Goal: Check status: Check status

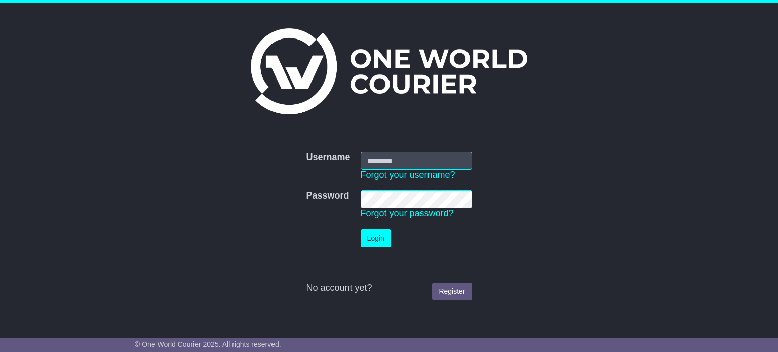
type input "**********"
click at [361, 245] on button "Login" at bounding box center [376, 239] width 30 height 18
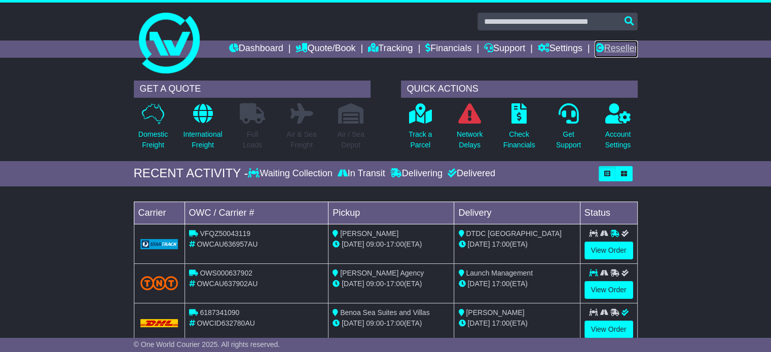
click at [594, 44] on icon at bounding box center [598, 47] width 9 height 9
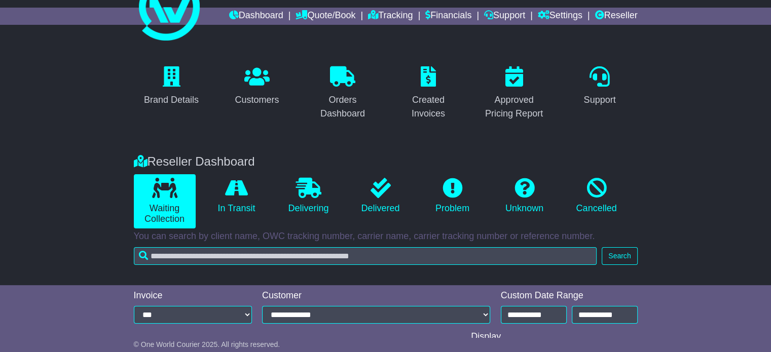
scroll to position [51, 0]
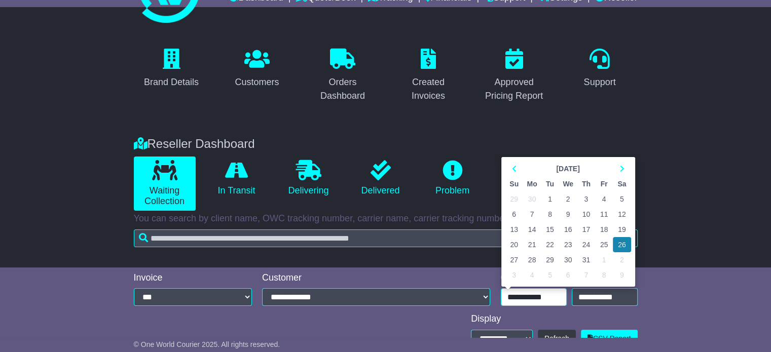
click at [545, 295] on input "**********" at bounding box center [534, 297] width 66 height 18
click at [602, 244] on td "25" at bounding box center [604, 244] width 18 height 15
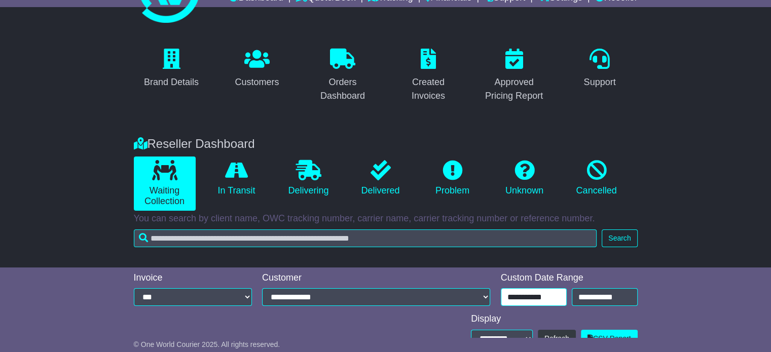
click at [540, 295] on input "**********" at bounding box center [534, 297] width 66 height 18
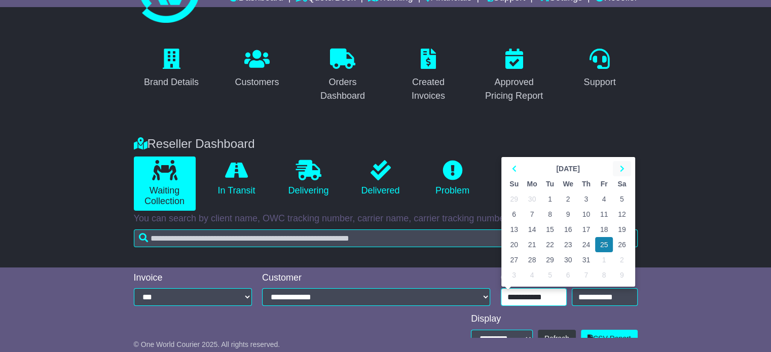
click at [622, 162] on th at bounding box center [622, 168] width 18 height 15
click at [585, 246] on td "21" at bounding box center [586, 244] width 18 height 15
type input "**********"
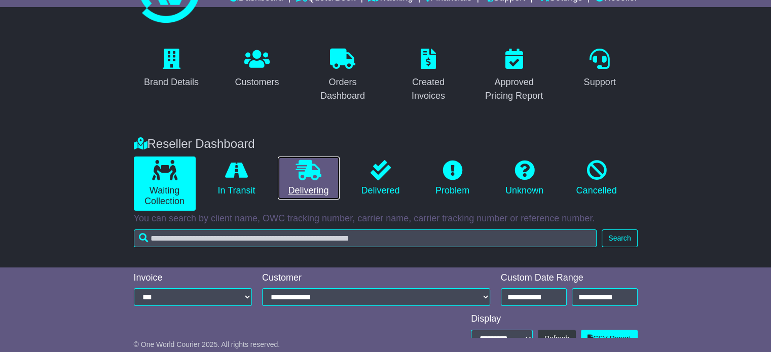
click at [310, 190] on link "Delivering" at bounding box center [309, 179] width 62 height 44
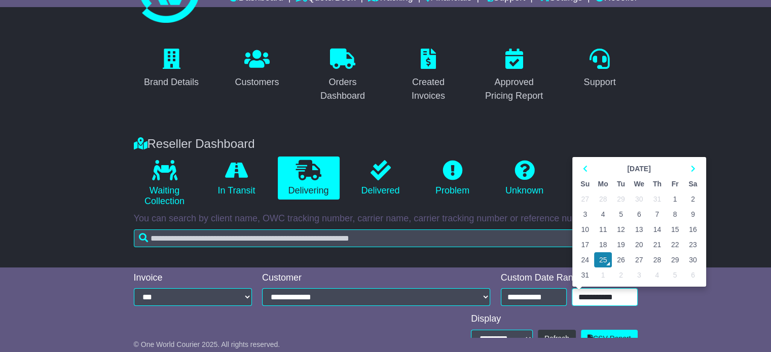
click at [600, 296] on input "**********" at bounding box center [605, 297] width 66 height 18
click at [692, 176] on th at bounding box center [693, 168] width 18 height 15
click at [582, 164] on th at bounding box center [585, 168] width 18 height 15
click at [659, 241] on td "21" at bounding box center [657, 244] width 18 height 15
type input "**********"
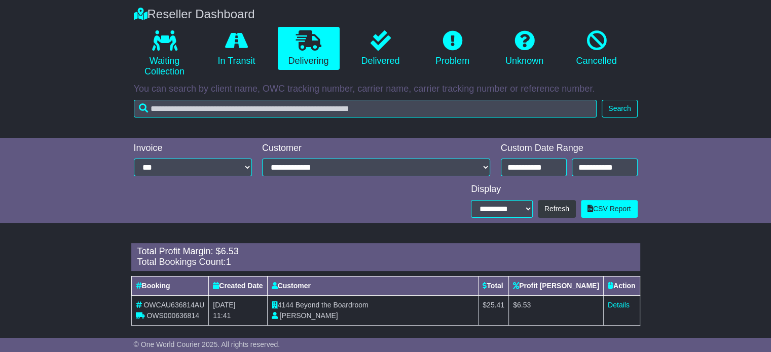
scroll to position [189, 0]
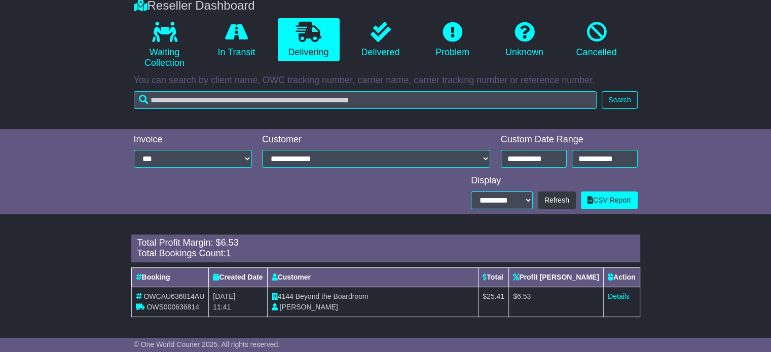
click at [166, 310] on span "OWS000636814" at bounding box center [172, 307] width 53 height 8
click at [166, 308] on span "OWS000636814" at bounding box center [172, 307] width 53 height 8
copy tr "OWS000636814"
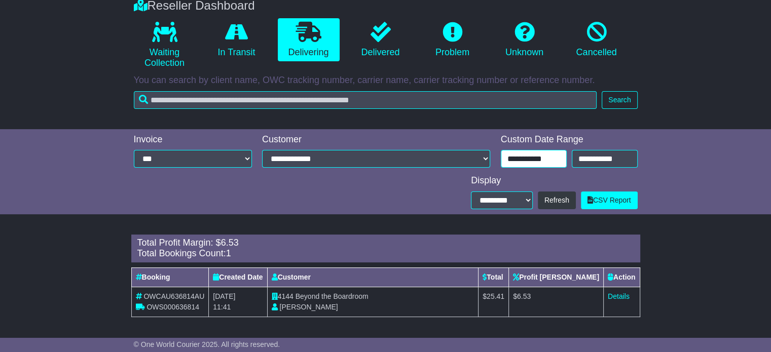
click at [551, 155] on input "**********" at bounding box center [534, 159] width 66 height 18
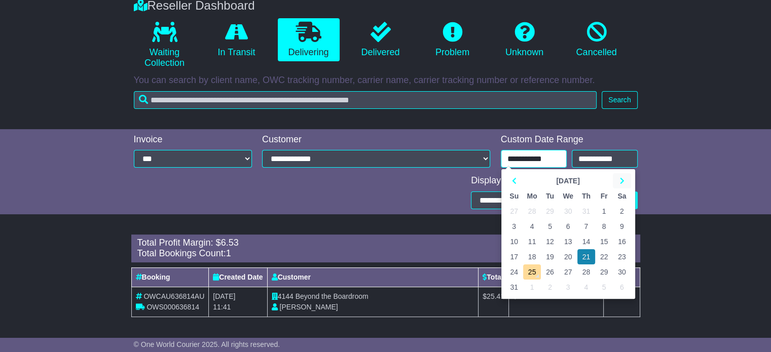
click at [618, 174] on th at bounding box center [622, 180] width 18 height 15
click at [513, 179] on icon at bounding box center [514, 180] width 5 height 7
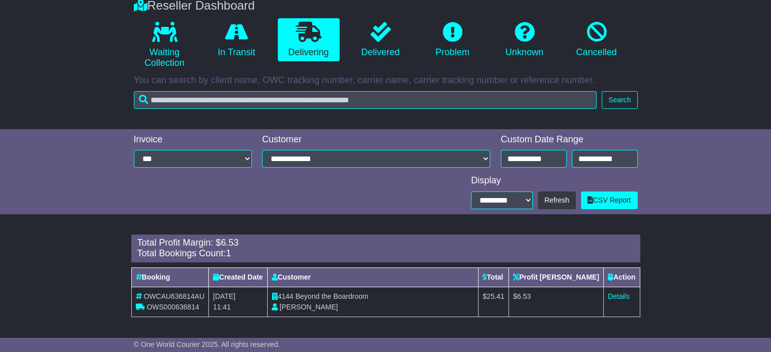
click at [565, 168] on div "**********" at bounding box center [569, 152] width 147 height 36
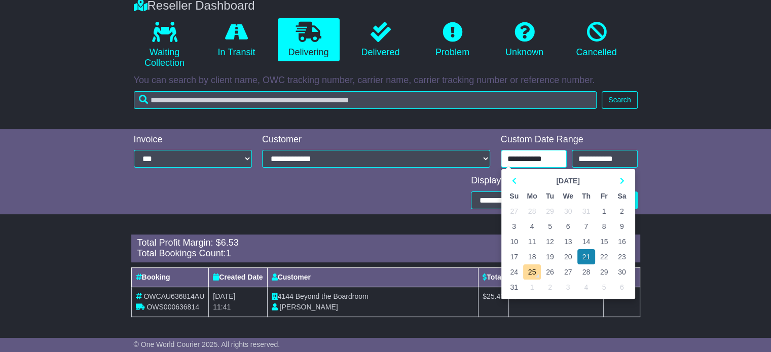
click at [562, 164] on input "**********" at bounding box center [534, 159] width 66 height 18
click at [604, 254] on td "22" at bounding box center [604, 256] width 18 height 15
type input "**********"
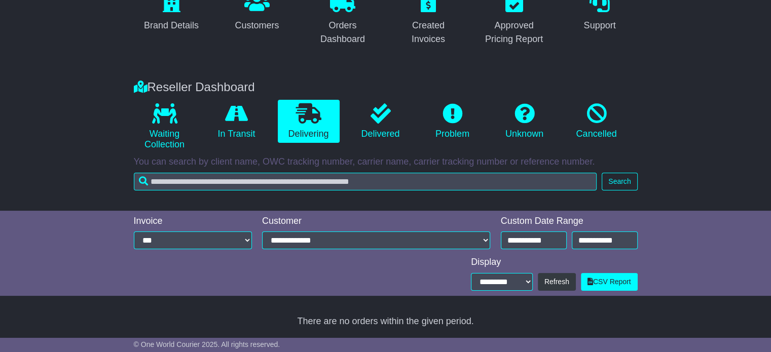
scroll to position [107, 0]
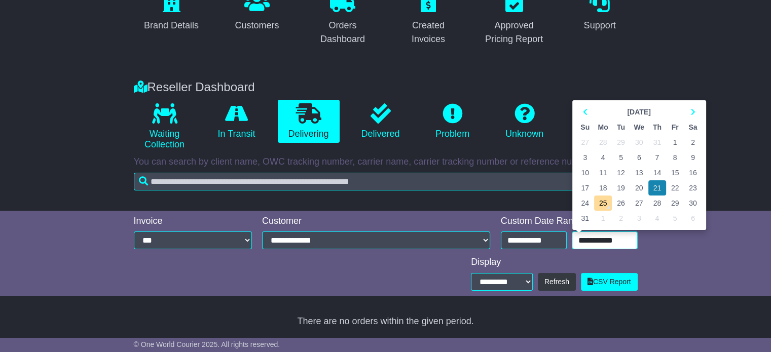
click at [599, 242] on input "**********" at bounding box center [605, 241] width 66 height 18
click at [670, 187] on td "22" at bounding box center [675, 187] width 18 height 15
type input "**********"
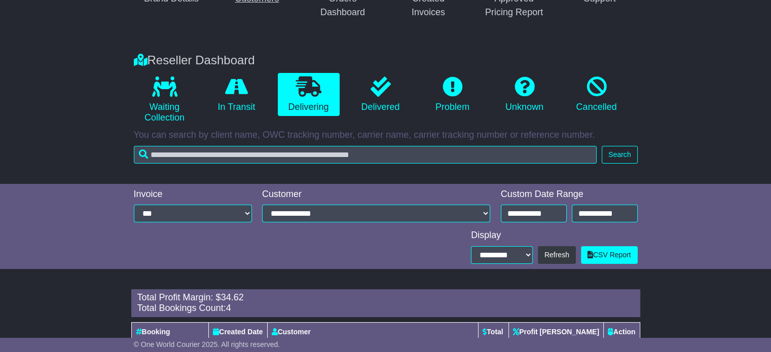
scroll to position [25, 0]
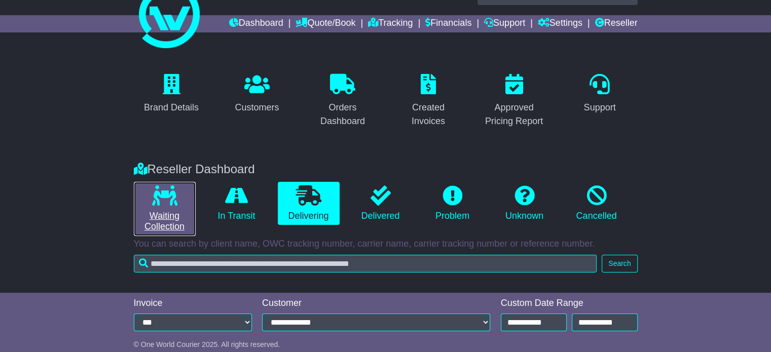
click at [172, 222] on link "Waiting Collection" at bounding box center [165, 209] width 62 height 54
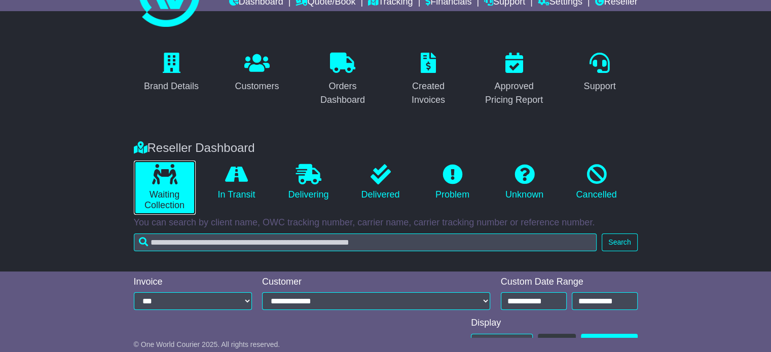
scroll to position [46, 0]
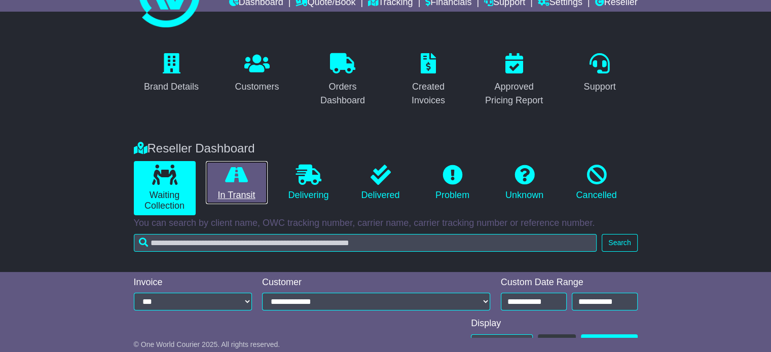
click at [250, 195] on link "In Transit" at bounding box center [237, 183] width 62 height 44
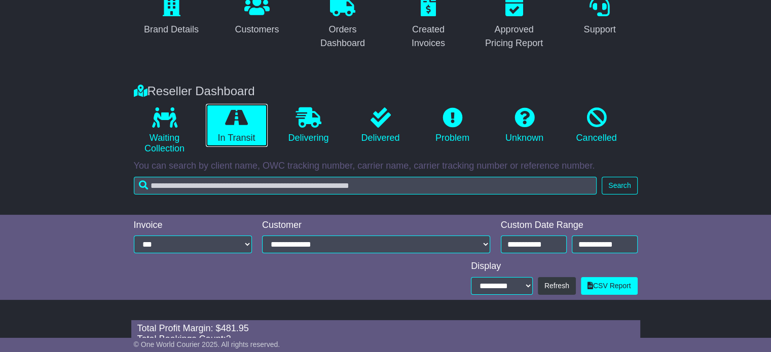
scroll to position [67, 0]
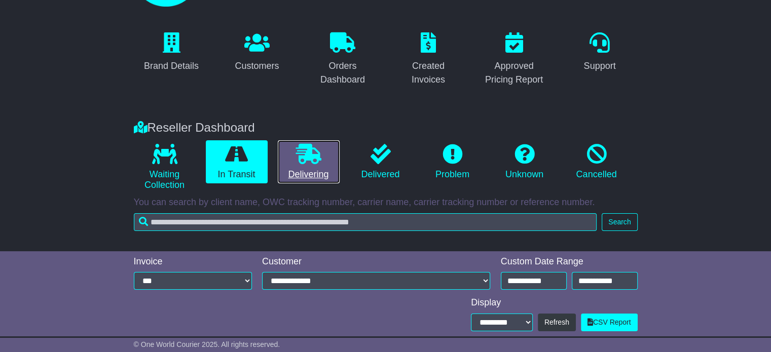
click at [304, 170] on link "Delivering" at bounding box center [309, 162] width 62 height 44
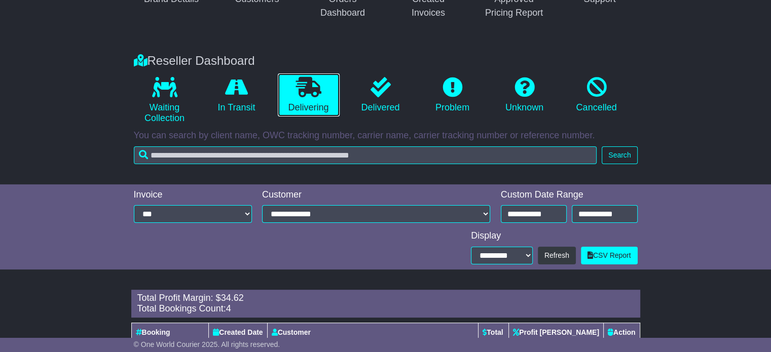
scroll to position [25, 0]
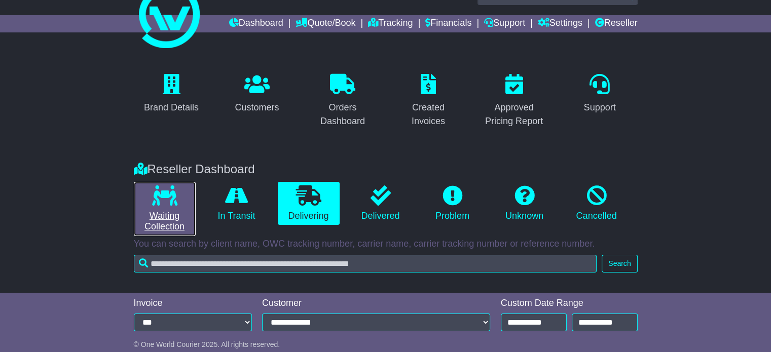
click at [167, 205] on link "Waiting Collection" at bounding box center [165, 209] width 62 height 54
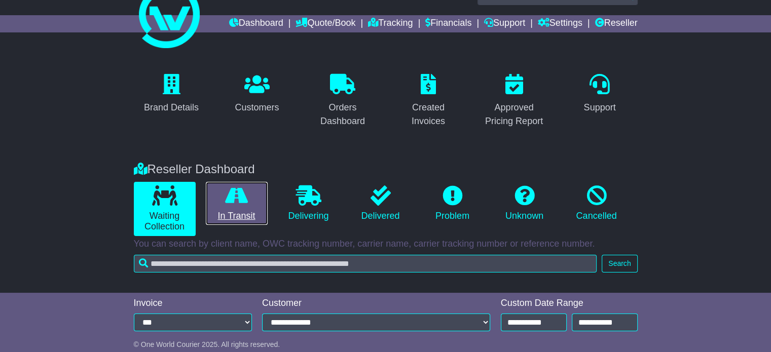
click at [240, 201] on icon at bounding box center [236, 195] width 23 height 20
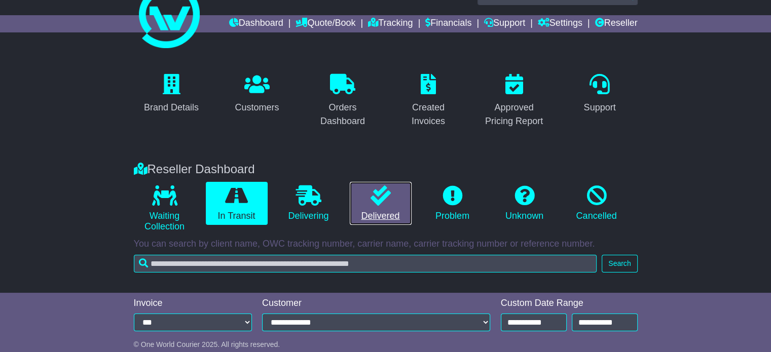
click at [395, 209] on link "Delivered" at bounding box center [381, 204] width 62 height 44
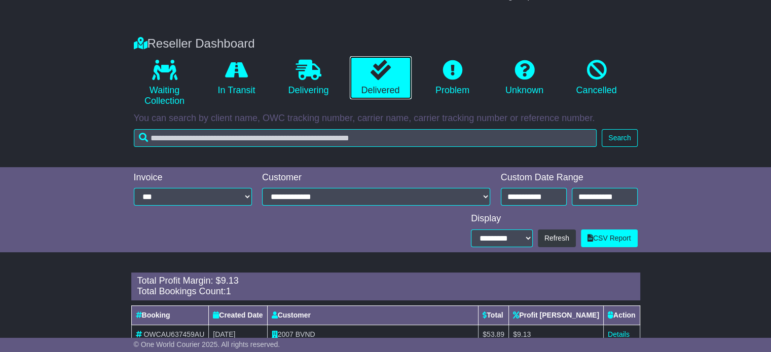
scroll to position [189, 0]
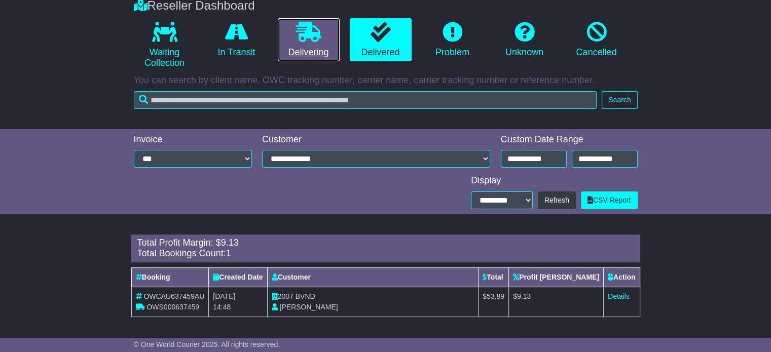
click at [314, 53] on link "Delivering" at bounding box center [309, 40] width 62 height 44
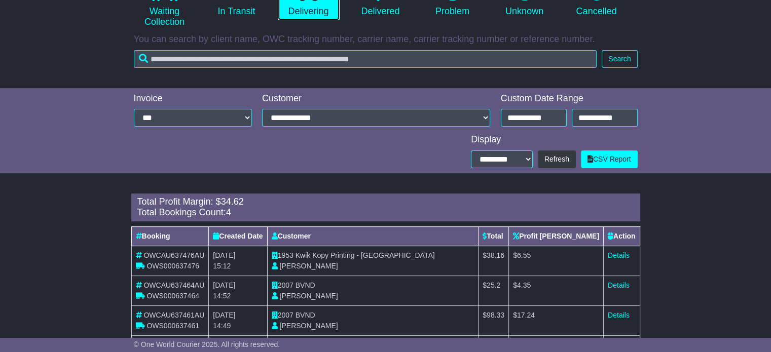
scroll to position [279, 0]
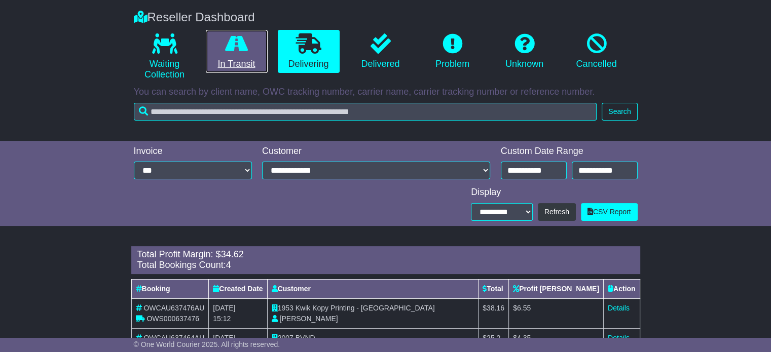
click at [247, 58] on link "In Transit" at bounding box center [237, 52] width 62 height 44
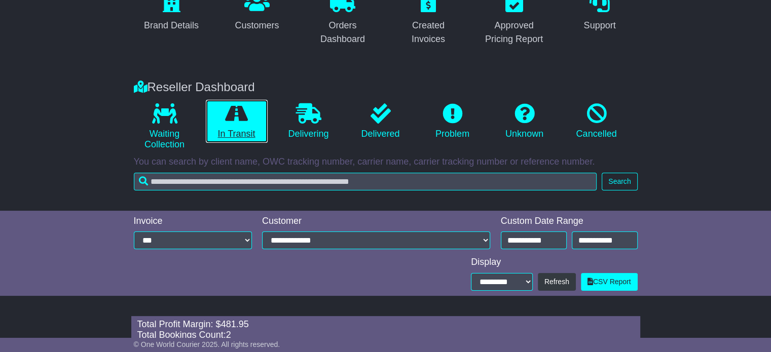
scroll to position [219, 0]
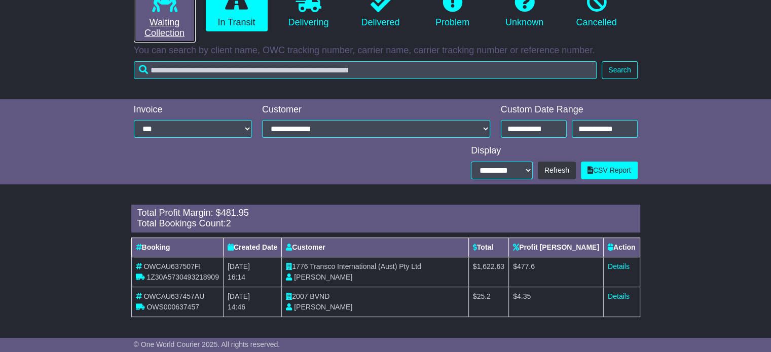
click at [165, 15] on link "Waiting Collection" at bounding box center [165, 15] width 62 height 54
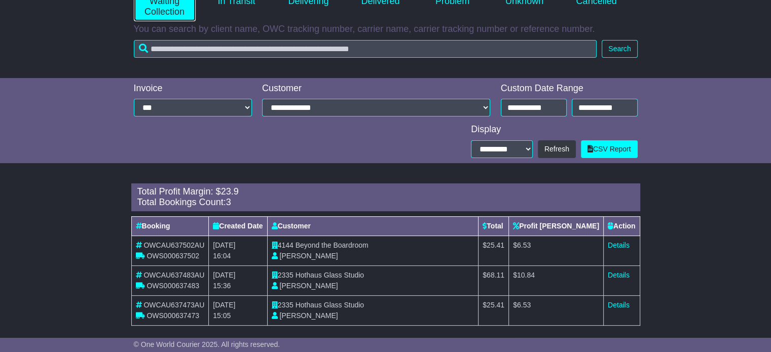
scroll to position [249, 0]
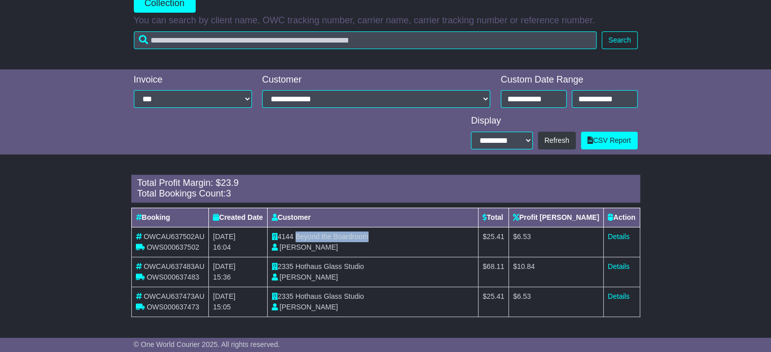
drag, startPoint x: 302, startPoint y: 236, endPoint x: 377, endPoint y: 240, distance: 74.6
click at [377, 240] on td "4144 Beyond the Boardroom Sophie Dean" at bounding box center [372, 242] width 211 height 30
copy span "Beyond the Boardroom"
click at [620, 236] on link "Details" at bounding box center [619, 237] width 22 height 8
drag, startPoint x: 302, startPoint y: 267, endPoint x: 375, endPoint y: 267, distance: 73.0
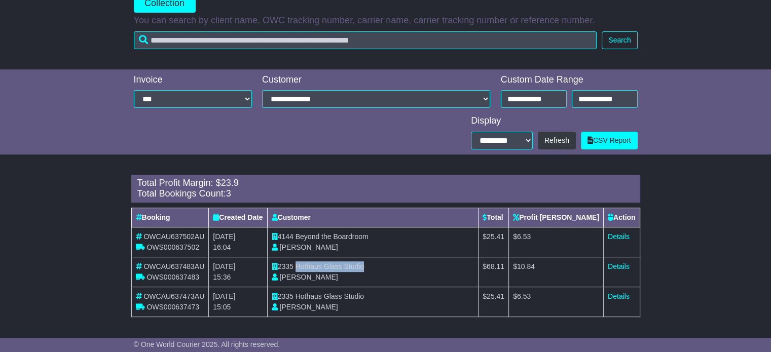
click at [375, 267] on td "2335 Hothaus Glass Studio Laurel Baranyai" at bounding box center [372, 272] width 211 height 30
copy span "Hothaus Glass Studio"
click at [614, 263] on link "Details" at bounding box center [619, 267] width 22 height 8
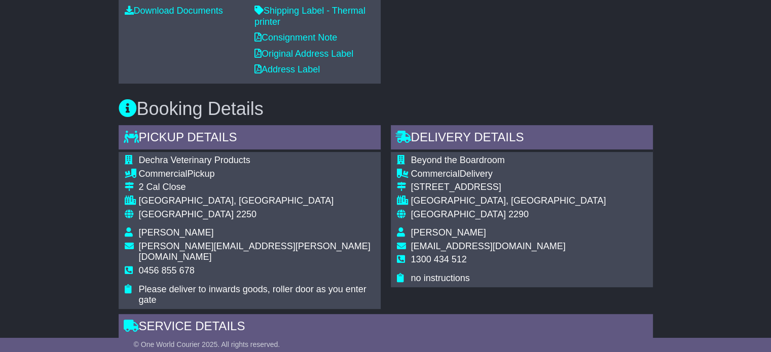
scroll to position [507, 0]
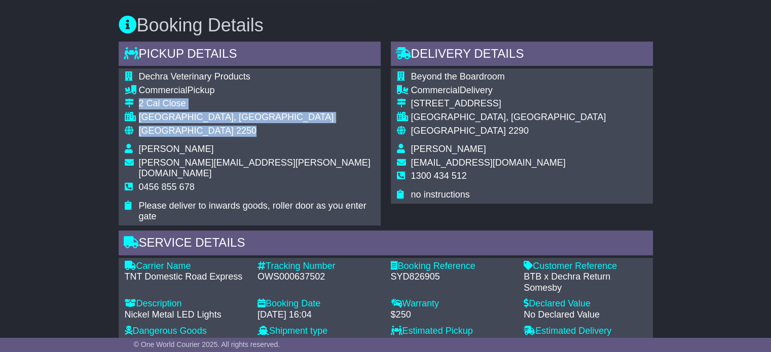
drag, startPoint x: 199, startPoint y: 132, endPoint x: 138, endPoint y: 102, distance: 68.0
click at [138, 102] on tbody "Dechra Veterinary Products Commercial Pickup 2 Cal Close SOMERSBY, NSW Australi…" at bounding box center [250, 146] width 250 height 151
copy tbody "2 Cal Close SOMERSBY, NSW Australia 2250"
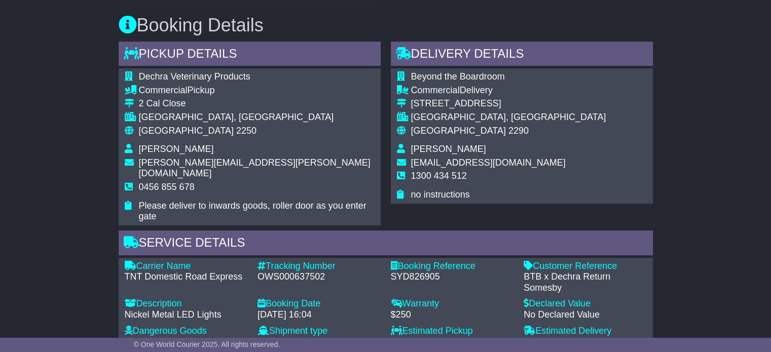
click at [153, 182] on span "0456 855 678" at bounding box center [167, 187] width 56 height 10
click at [155, 182] on span "0456 855 678" at bounding box center [167, 187] width 56 height 10
click at [156, 182] on span "0456 855 678" at bounding box center [167, 187] width 56 height 10
click at [155, 182] on span "0456 855 678" at bounding box center [167, 187] width 56 height 10
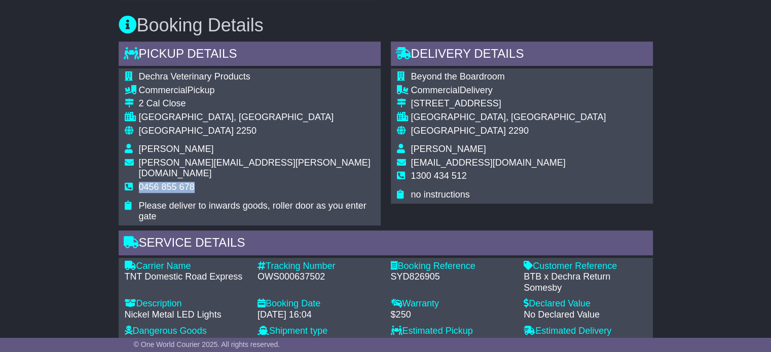
click at [155, 182] on span "0456 855 678" at bounding box center [167, 187] width 56 height 10
click at [304, 272] on div "OWS000637502" at bounding box center [318, 277] width 123 height 11
copy div "OWS000637502"
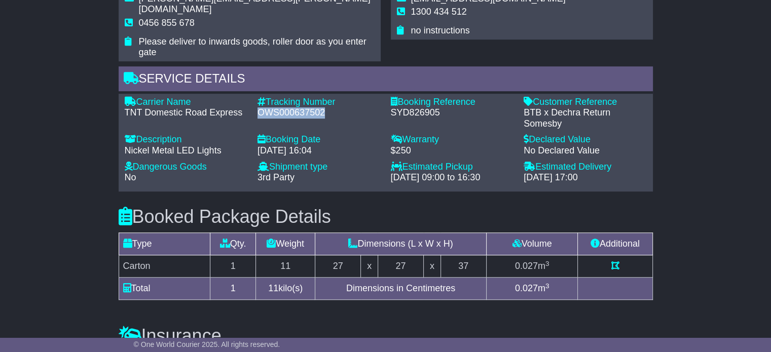
scroll to position [608, 0]
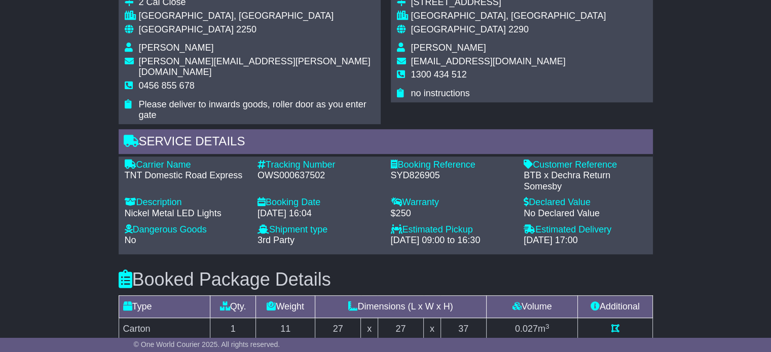
click at [239, 170] on div "TNT Domestic Road Express" at bounding box center [186, 175] width 123 height 11
drag, startPoint x: 242, startPoint y: 163, endPoint x: 139, endPoint y: 152, distance: 103.0
click at [139, 160] on div "Carrier Name - TNT Domestic Road Express" at bounding box center [186, 176] width 133 height 33
copy div "Carrier Name - TNT Domestic Road Express"
drag, startPoint x: 325, startPoint y: 163, endPoint x: 269, endPoint y: 154, distance: 57.0
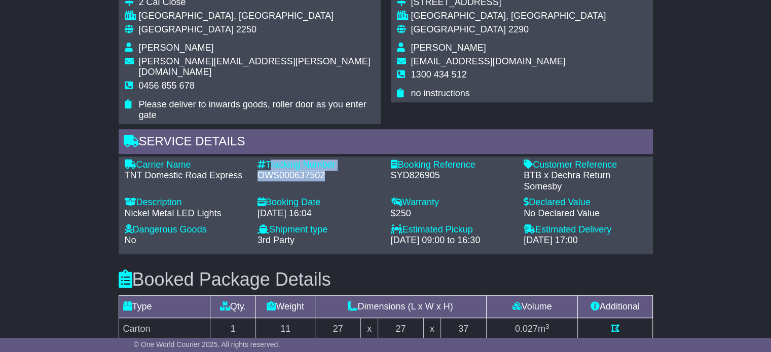
click at [269, 160] on div "Tracking Number - OWS000637502" at bounding box center [318, 176] width 133 height 33
copy div "Tracking Number - OWS000637502"
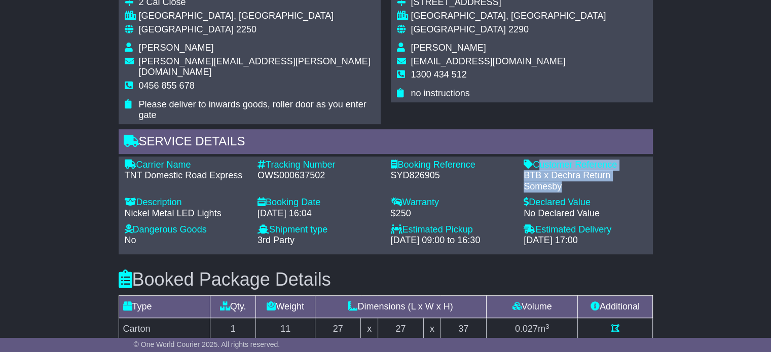
drag, startPoint x: 563, startPoint y: 172, endPoint x: 537, endPoint y: 153, distance: 31.8
click at [537, 160] on div "Customer Reference - BTB x Dechra Return Somesby" at bounding box center [584, 176] width 133 height 33
copy div "Customer Reference - BTB x Dechra Return Somesby"
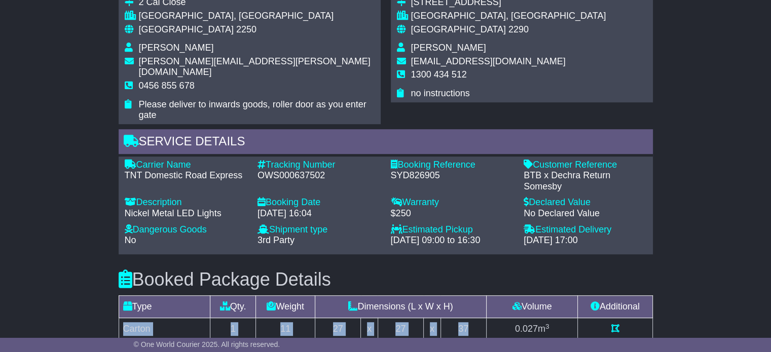
drag, startPoint x: 470, startPoint y: 319, endPoint x: 125, endPoint y: 316, distance: 345.7
click at [125, 318] on tr "Carton 1 11 27 x 27 x 37 0.027 m 3" at bounding box center [386, 329] width 534 height 22
copy tr "Carton 1 11 27 x 27 x 37"
click at [438, 45] on span "[PERSON_NAME]" at bounding box center [448, 48] width 75 height 10
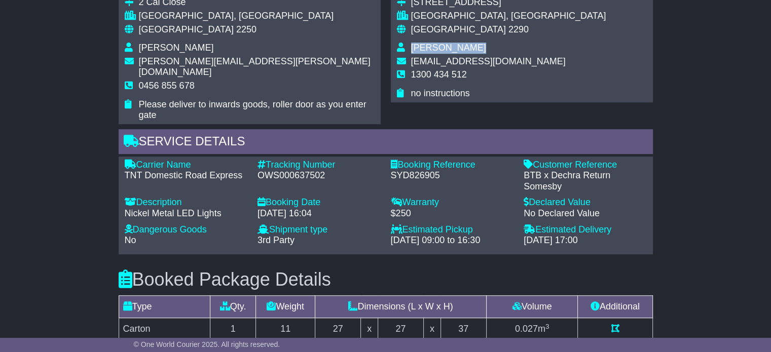
click at [438, 45] on span "[PERSON_NAME]" at bounding box center [448, 48] width 75 height 10
copy tbody "[PERSON_NAME]"
click at [454, 72] on span "1300 434 512" at bounding box center [439, 74] width 56 height 10
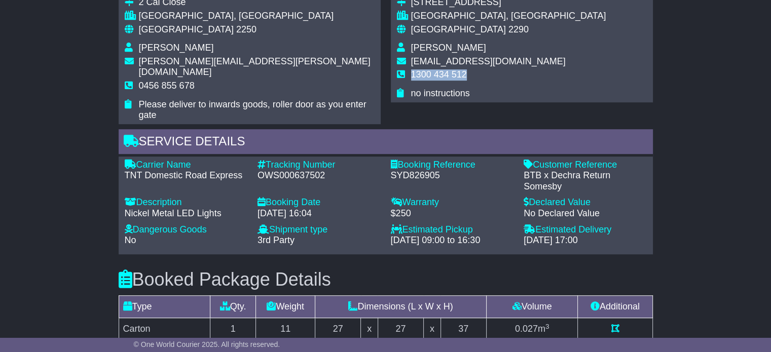
copy tbody "1300 434 512"
click at [166, 29] on span "Australia" at bounding box center [186, 29] width 95 height 10
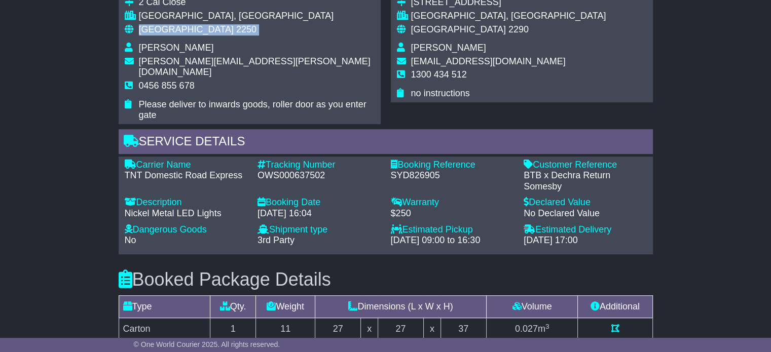
click at [166, 29] on span "Australia" at bounding box center [186, 29] width 95 height 10
copy tbody "Australia 2250"
click at [435, 28] on span "Australia" at bounding box center [458, 29] width 95 height 10
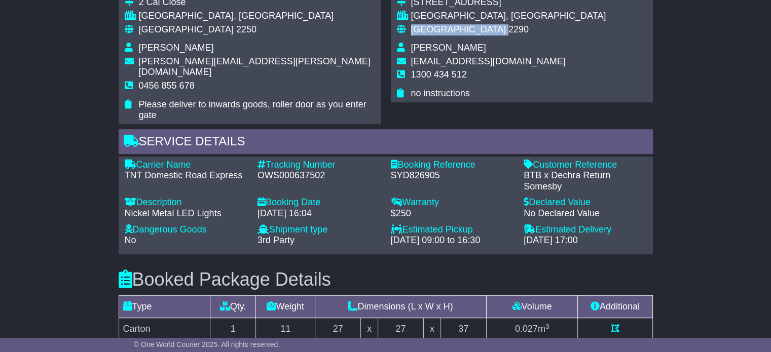
click at [435, 28] on span "Australia" at bounding box center [458, 29] width 95 height 10
copy tbody "Australia 2290"
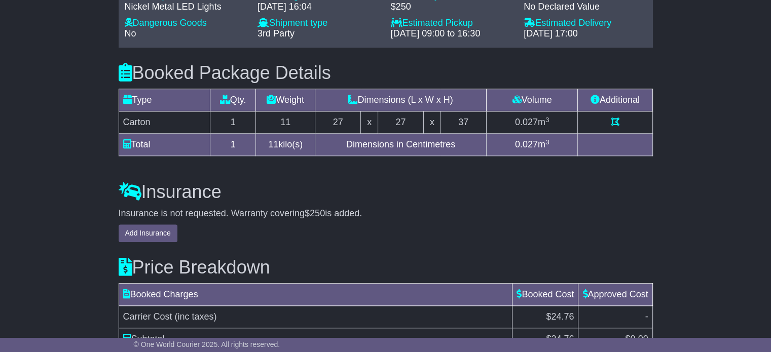
scroll to position [903, 0]
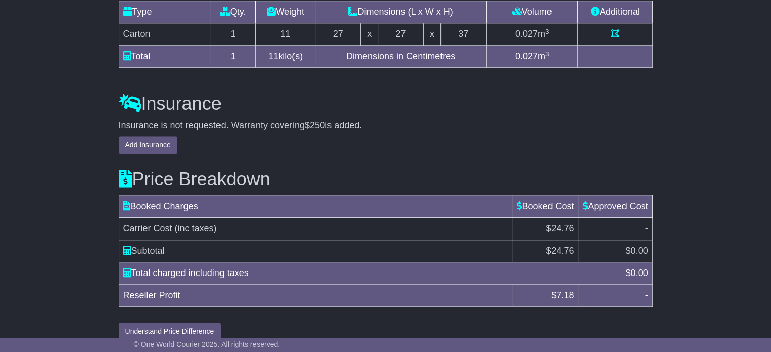
drag, startPoint x: 472, startPoint y: 243, endPoint x: 427, endPoint y: 218, distance: 51.0
click at [427, 218] on td "Carrier Cost (inc taxes)" at bounding box center [316, 229] width 394 height 22
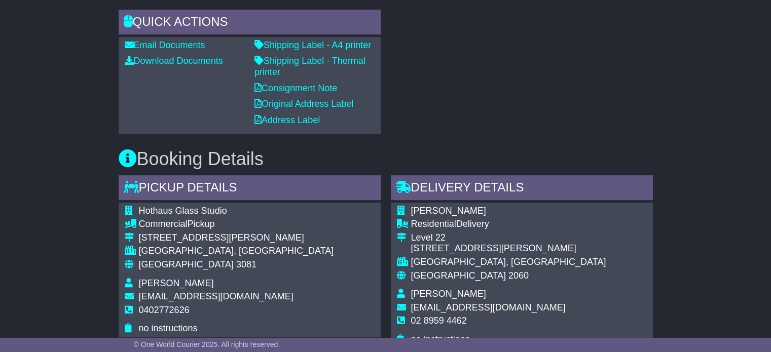
scroll to position [456, 0]
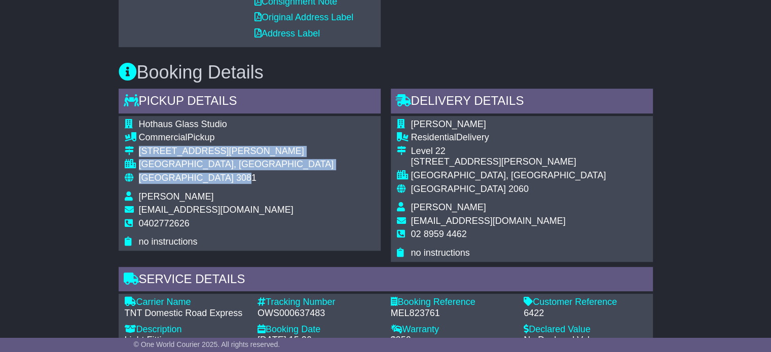
drag, startPoint x: 148, startPoint y: 172, endPoint x: 138, endPoint y: 150, distance: 24.3
click at [138, 150] on tbody "Hothaus Glass Studio Commercial Pickup 12/52 Sheehan Road HEIDELBERG WEST, VIC …" at bounding box center [229, 183] width 209 height 129
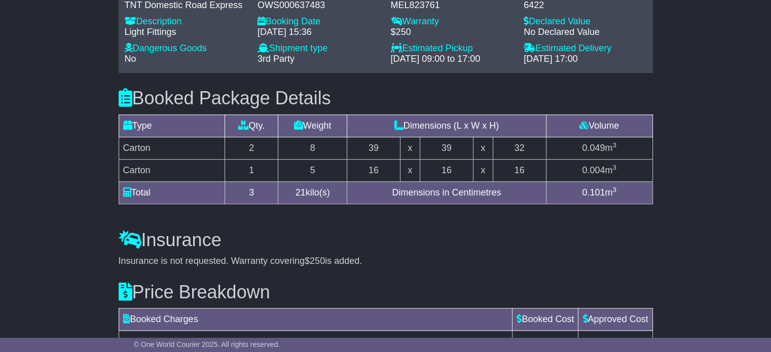
scroll to position [562, 0]
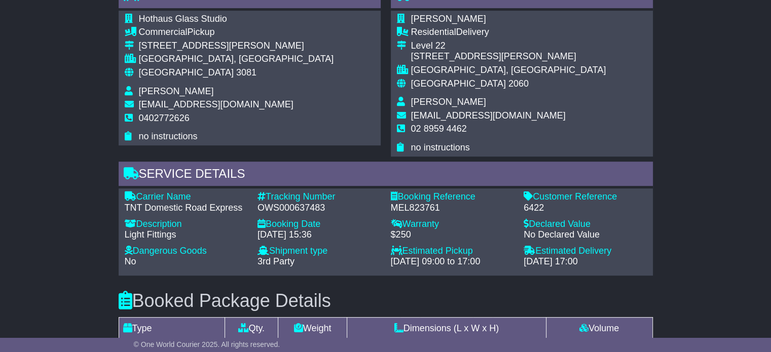
click at [161, 117] on span "0402772626" at bounding box center [164, 118] width 51 height 10
copy tbody "0402772626"
click at [278, 212] on div "OWS000637483" at bounding box center [318, 208] width 123 height 11
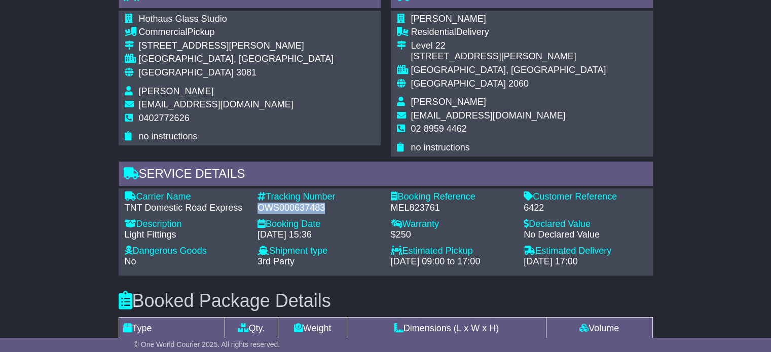
click at [278, 212] on div "OWS000637483" at bounding box center [318, 208] width 123 height 11
copy div "OWS000637483"
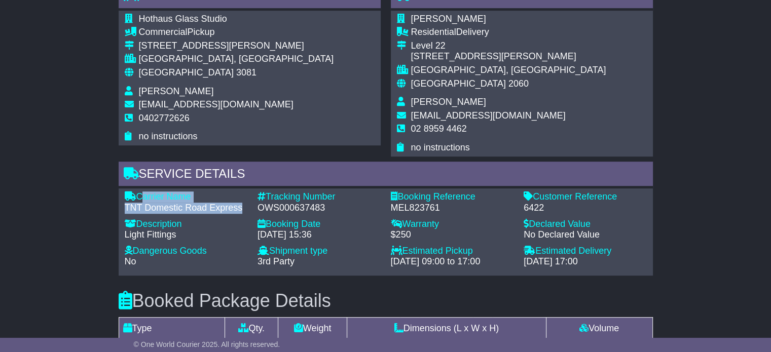
drag, startPoint x: 241, startPoint y: 205, endPoint x: 138, endPoint y: 195, distance: 103.9
click at [138, 195] on div "Carrier Name - TNT Domestic Road Express" at bounding box center [186, 203] width 133 height 22
copy div "Carrier Name - TNT Domestic Road Express"
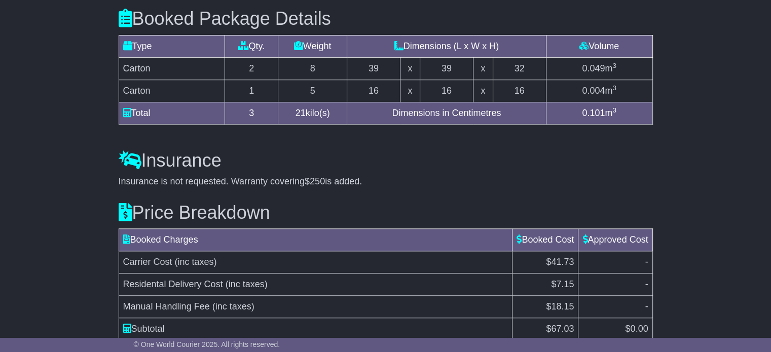
scroll to position [730, 0]
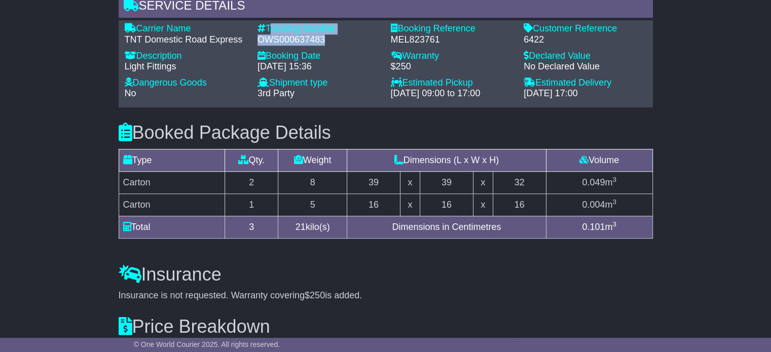
drag, startPoint x: 326, startPoint y: 39, endPoint x: 267, endPoint y: 26, distance: 60.7
click at [267, 26] on div "Tracking Number - OWS000637483" at bounding box center [318, 34] width 133 height 22
copy div "Tracking Number - OWS000637483"
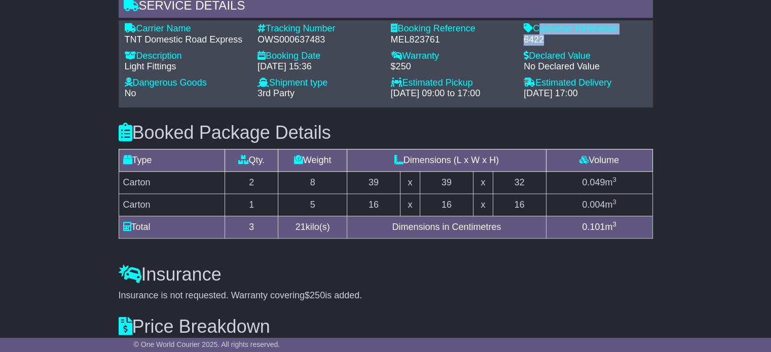
drag, startPoint x: 542, startPoint y: 36, endPoint x: 537, endPoint y: 28, distance: 9.6
click at [537, 28] on div "Customer Reference - 6422" at bounding box center [584, 34] width 133 height 22
copy div "Customer Reference - 6422"
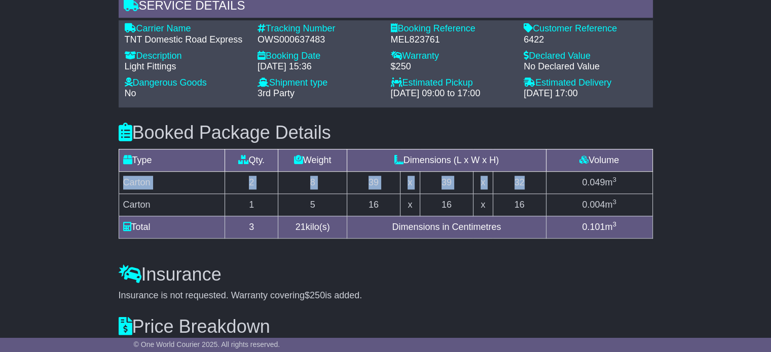
drag, startPoint x: 533, startPoint y: 176, endPoint x: 125, endPoint y: 182, distance: 408.0
click at [125, 182] on tr "Carton 2 8 39 x 39 x 32 0.049 m 3" at bounding box center [386, 182] width 534 height 22
copy tr "Carton 2 8 39 x 39 x 32"
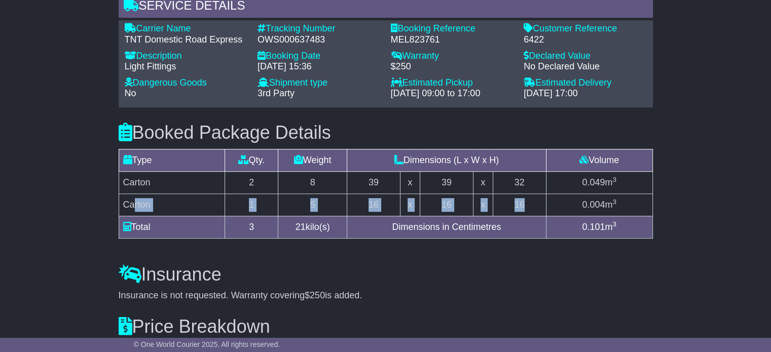
drag, startPoint x: 533, startPoint y: 196, endPoint x: 132, endPoint y: 197, distance: 401.4
click at [132, 197] on tr "Carton 1 5 16 x 16 x 16 0.004 m 3" at bounding box center [386, 205] width 534 height 22
drag, startPoint x: 125, startPoint y: 204, endPoint x: 535, endPoint y: 207, distance: 410.0
click at [535, 207] on tr "Carton 1 5 16 x 16 x 16 0.004 m 3" at bounding box center [386, 205] width 534 height 22
copy tr "Carton 1 5 16 x 16 x 16"
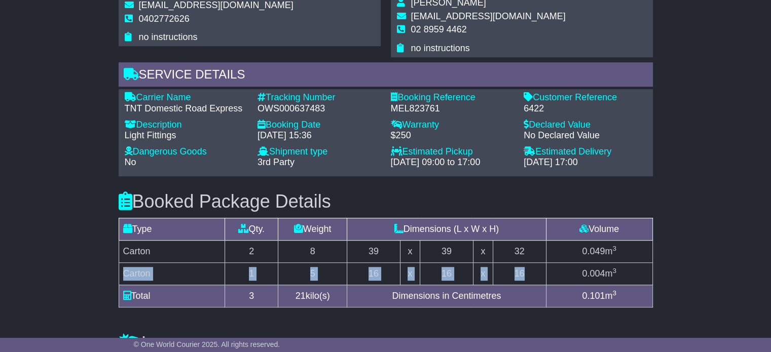
scroll to position [527, 0]
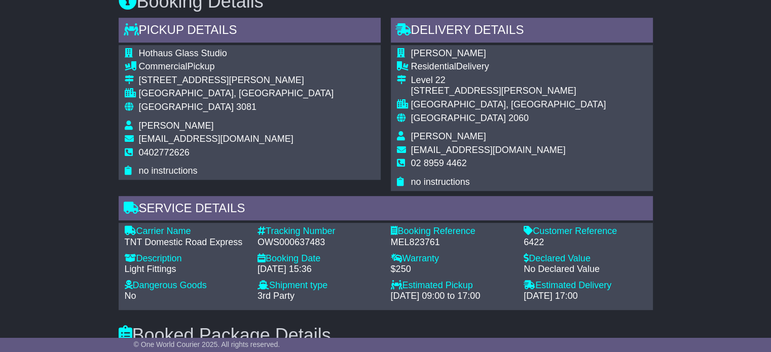
click at [432, 131] on span "Rhiannon Mackarness" at bounding box center [448, 136] width 75 height 10
copy tbody "Rhiannon Mackarness"
click at [453, 161] on span "02 8959 4462" at bounding box center [439, 163] width 56 height 10
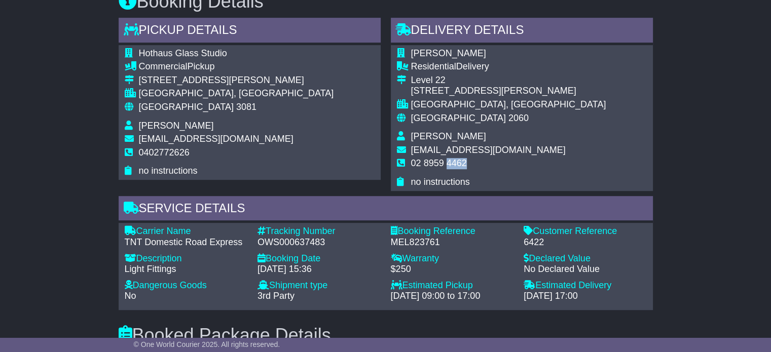
click at [453, 161] on span "02 8959 4462" at bounding box center [439, 163] width 56 height 10
copy tbody "02 8959 4462"
click at [236, 102] on span "3081" at bounding box center [246, 107] width 20 height 10
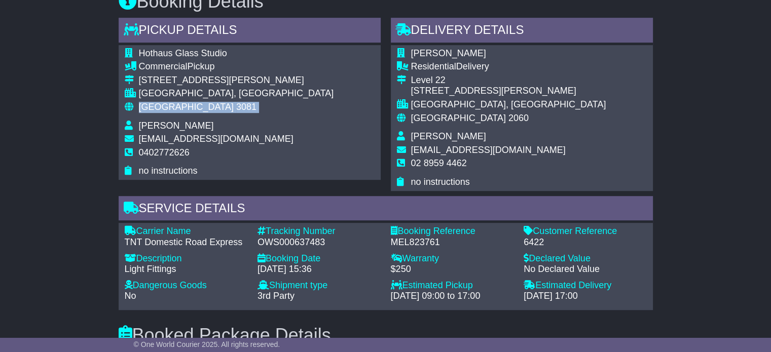
click at [236, 102] on span "3081" at bounding box center [246, 107] width 20 height 10
click at [430, 118] on span "[GEOGRAPHIC_DATA]" at bounding box center [458, 118] width 95 height 10
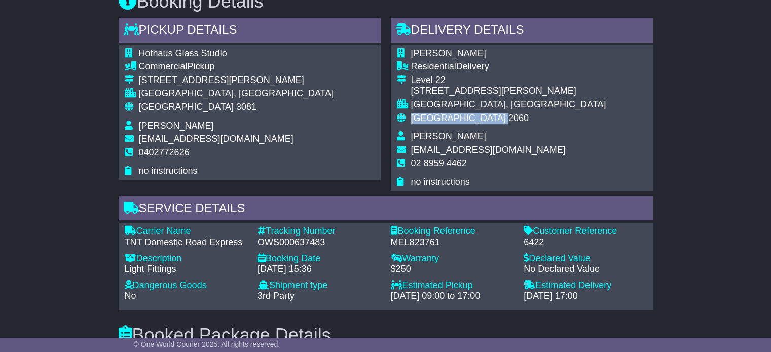
click at [430, 118] on span "[GEOGRAPHIC_DATA]" at bounding box center [458, 118] width 95 height 10
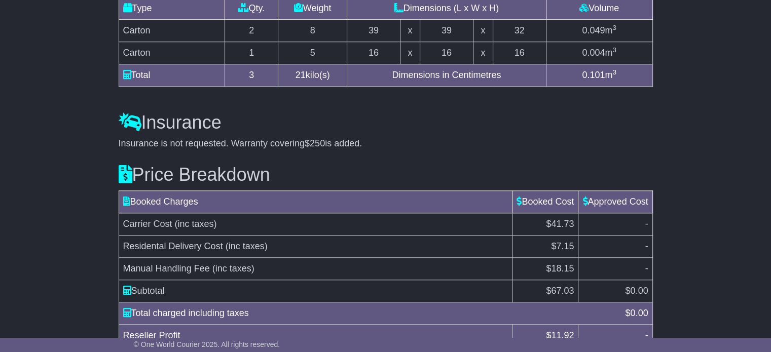
scroll to position [933, 0]
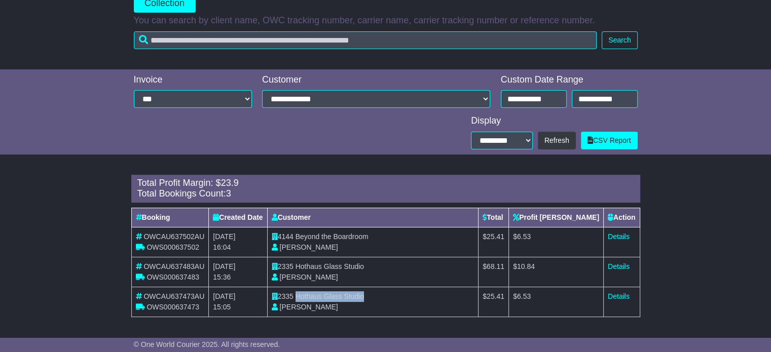
drag, startPoint x: 304, startPoint y: 296, endPoint x: 387, endPoint y: 297, distance: 83.1
click at [387, 297] on td "2335 Hothaus Glass Studio [PERSON_NAME]" at bounding box center [372, 302] width 211 height 30
copy span "Hothaus Glass Studio"
click at [616, 298] on link "Details" at bounding box center [619, 296] width 22 height 8
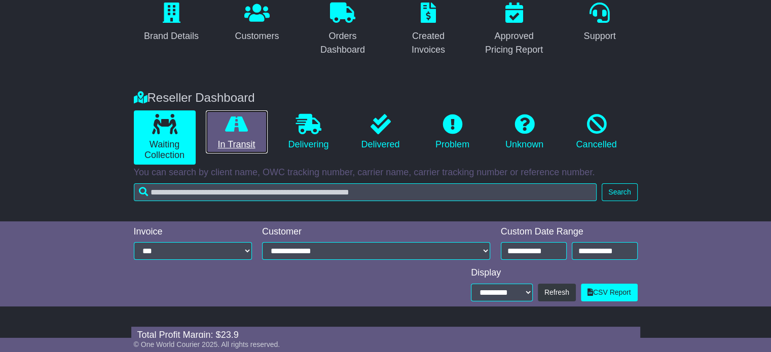
click at [250, 145] on link "In Transit" at bounding box center [237, 132] width 62 height 44
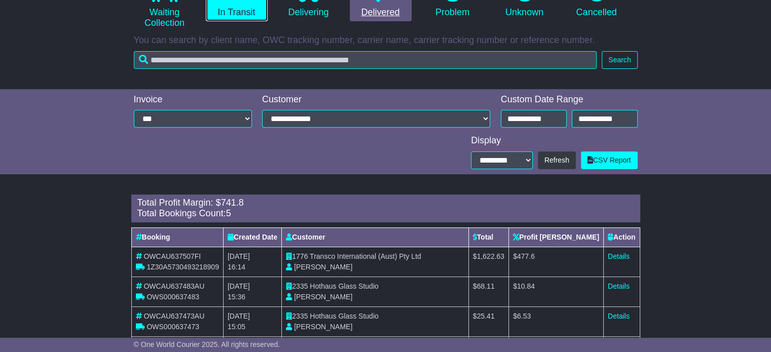
scroll to position [308, 0]
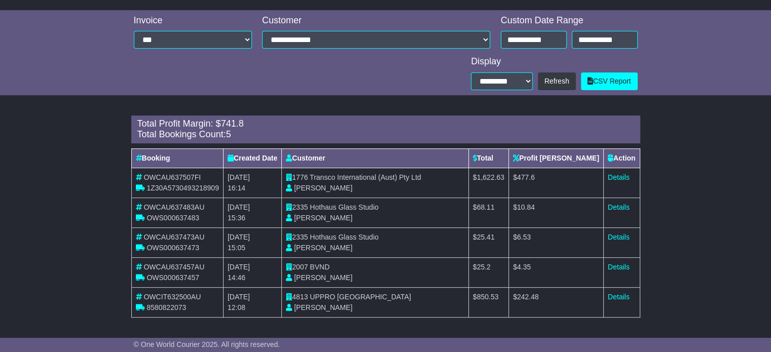
click at [164, 303] on div "8580822073" at bounding box center [177, 308] width 83 height 11
click at [164, 304] on span "8580822073" at bounding box center [166, 308] width 40 height 8
copy span "8580822073"
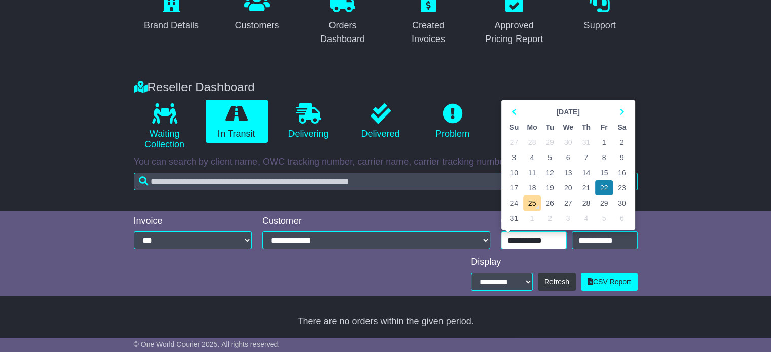
click at [524, 39] on div "Brand Details Customers Orders Dashboard Created Invoices Approved Pricing Repo…" at bounding box center [385, 150] width 771 height 364
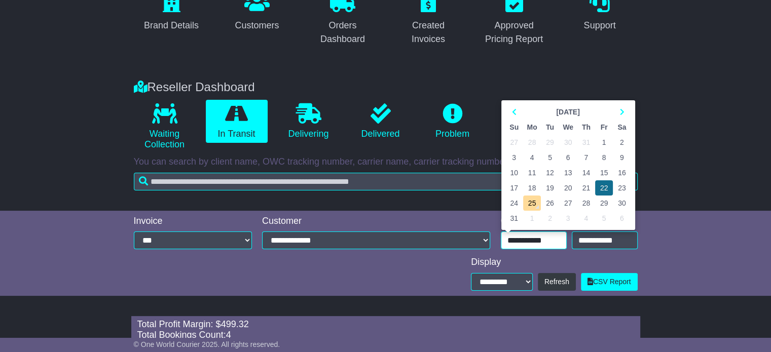
click at [604, 188] on td "22" at bounding box center [604, 187] width 18 height 15
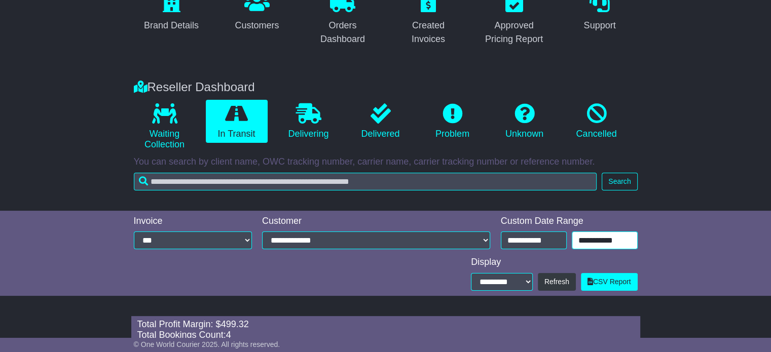
click at [587, 240] on input "**********" at bounding box center [605, 241] width 66 height 18
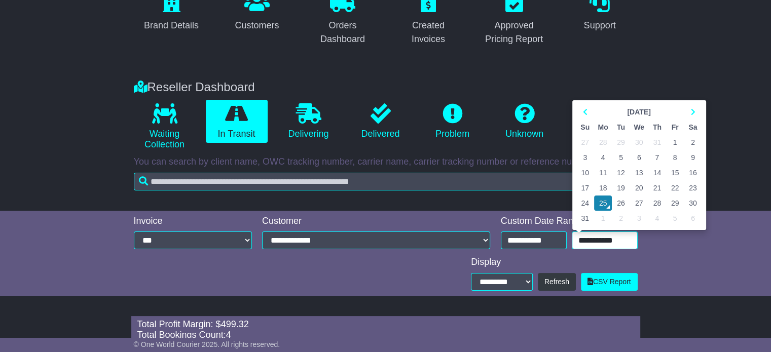
click at [674, 184] on td "22" at bounding box center [675, 187] width 18 height 15
type input "**********"
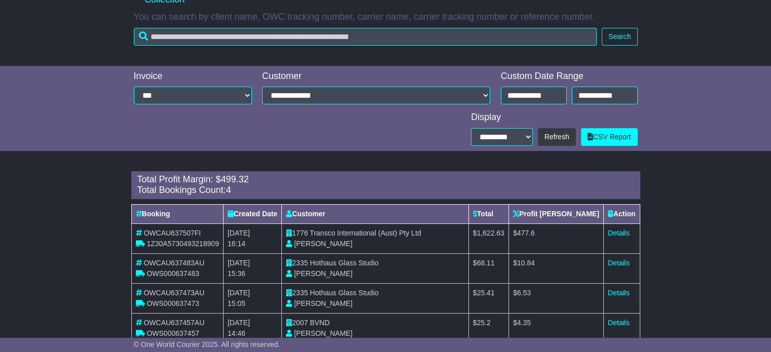
scroll to position [279, 0]
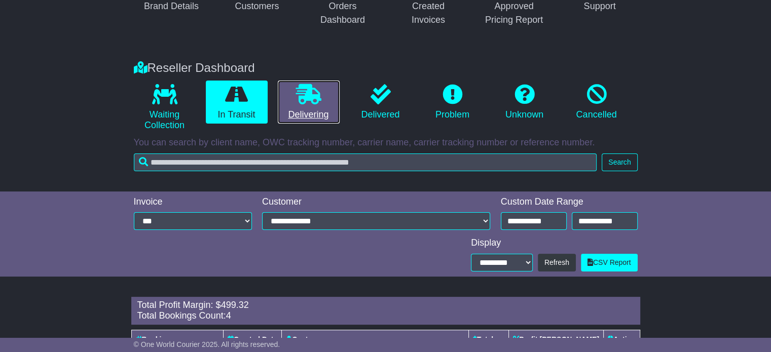
click at [305, 93] on icon at bounding box center [308, 94] width 25 height 20
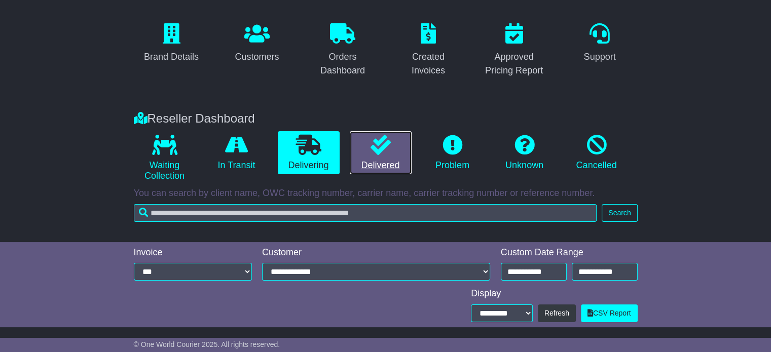
click at [369, 135] on link "Delivered" at bounding box center [381, 153] width 62 height 44
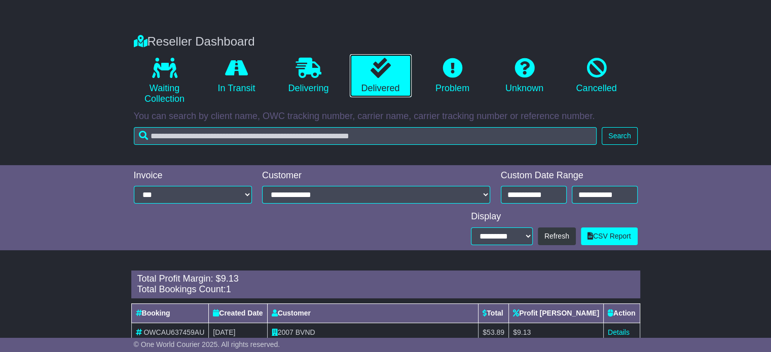
scroll to position [189, 0]
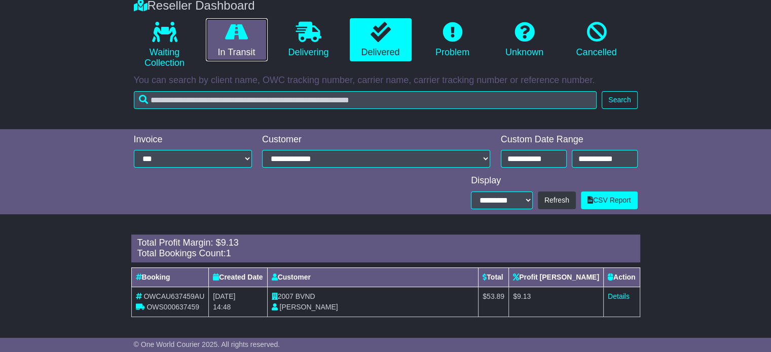
click at [231, 46] on link "In Transit" at bounding box center [237, 40] width 62 height 44
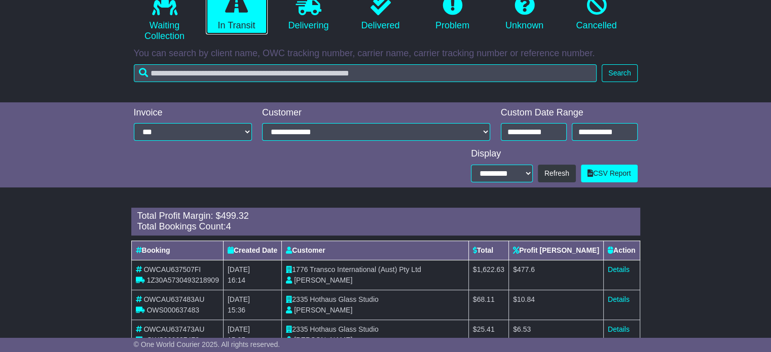
scroll to position [279, 0]
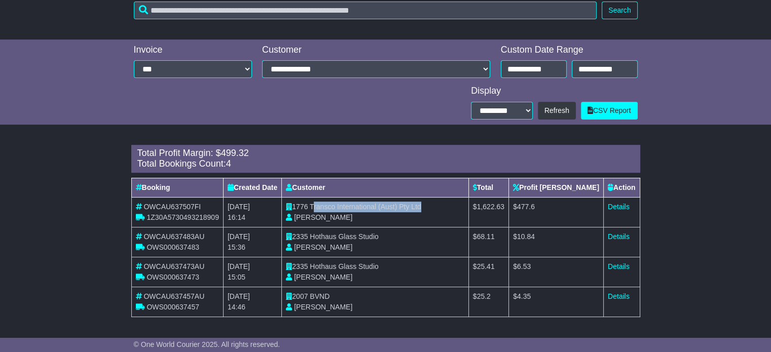
drag, startPoint x: 318, startPoint y: 204, endPoint x: 440, endPoint y: 204, distance: 122.1
click at [440, 204] on td "1776 Transco International (Aust) Pty Ltd Akitha Perera" at bounding box center [375, 212] width 187 height 30
copy span "ransco International (Aust) Pty Ltd"
click at [410, 198] on td "1776 Transco International (Aust) Pty Ltd Akitha Perera" at bounding box center [375, 212] width 187 height 30
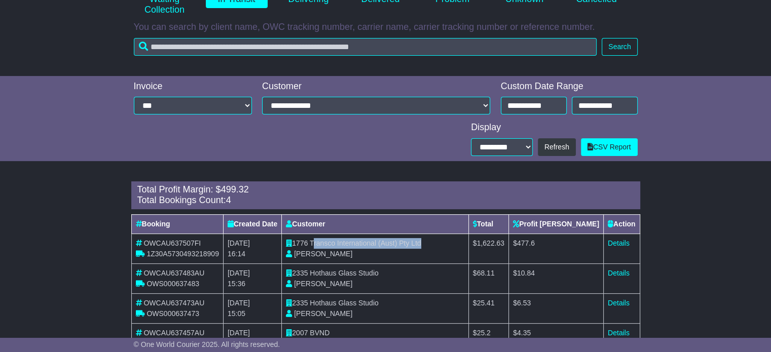
scroll to position [177, 0]
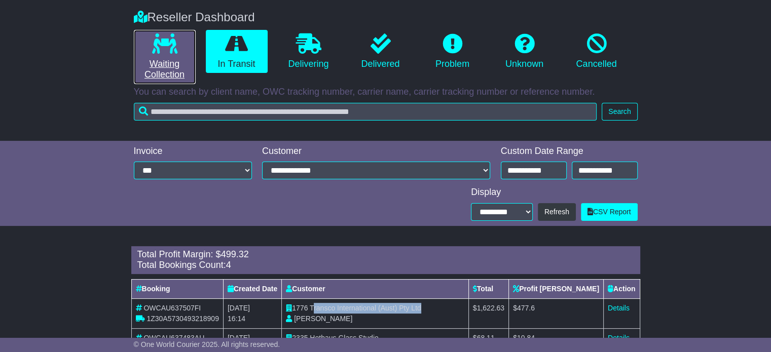
click at [170, 56] on link "Waiting Collection" at bounding box center [165, 57] width 62 height 54
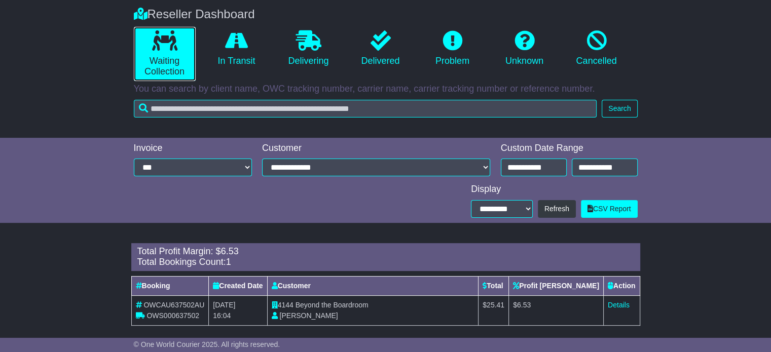
scroll to position [189, 0]
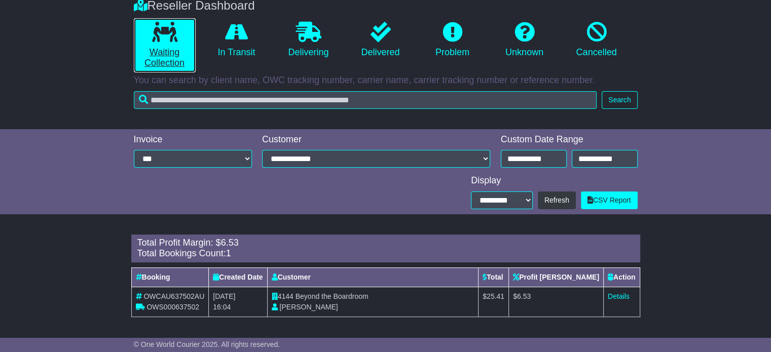
click at [160, 52] on link "Waiting Collection" at bounding box center [165, 45] width 62 height 54
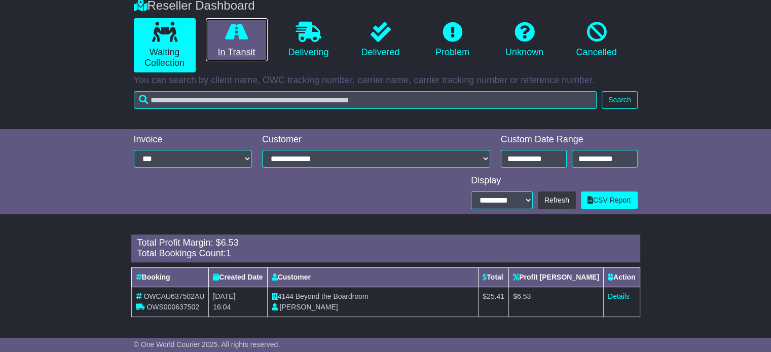
click at [247, 42] on link "In Transit" at bounding box center [237, 40] width 62 height 44
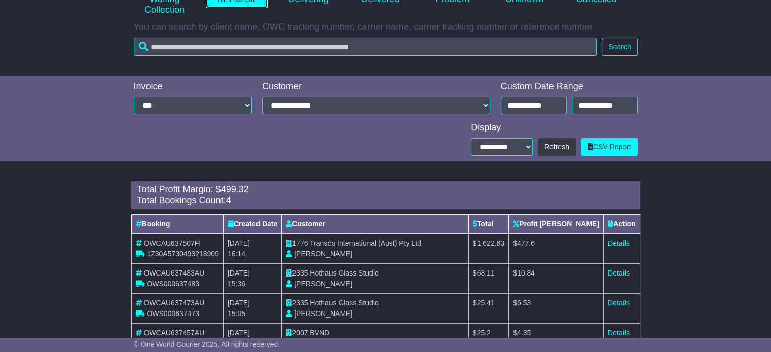
scroll to position [279, 0]
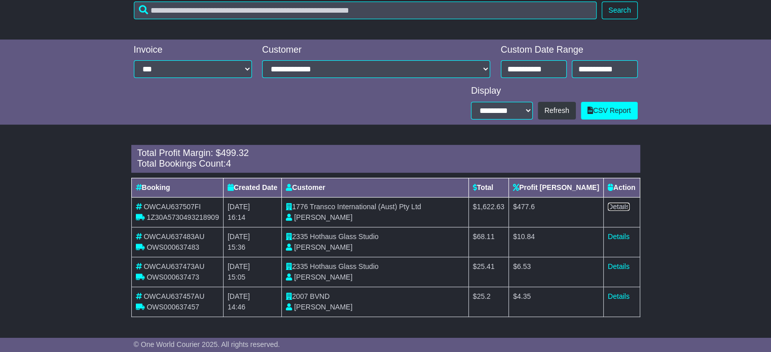
click at [622, 208] on link "Details" at bounding box center [619, 207] width 22 height 8
click at [176, 250] on span "OWS000637483" at bounding box center [172, 247] width 53 height 8
copy span "OWS000637483"
click at [173, 275] on span "OWS000637473" at bounding box center [172, 277] width 53 height 8
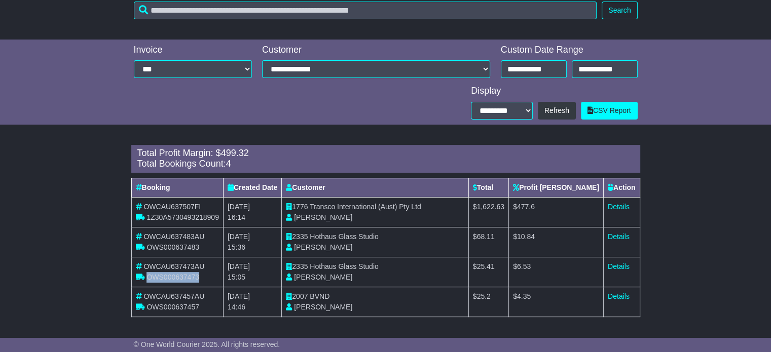
click at [173, 275] on span "OWS000637473" at bounding box center [172, 277] width 53 height 8
copy span "OWS000637473"
click at [329, 292] on span "BVND" at bounding box center [320, 296] width 20 height 8
copy span "BVND"
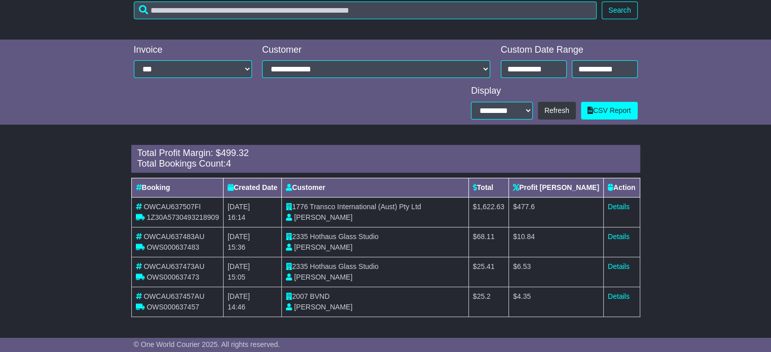
click at [606, 291] on td "Details" at bounding box center [621, 302] width 36 height 30
click at [626, 297] on link "Details" at bounding box center [619, 296] width 22 height 8
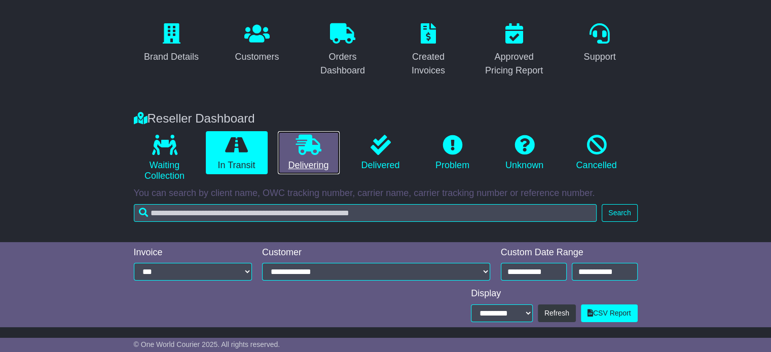
click at [308, 141] on icon at bounding box center [308, 145] width 25 height 20
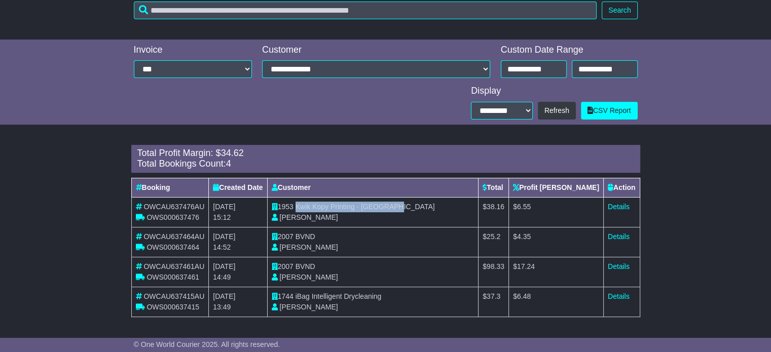
drag, startPoint x: 303, startPoint y: 205, endPoint x: 418, endPoint y: 202, distance: 115.1
click at [418, 202] on td "1953 Kwik Kopy Printing - Perth CBD Shahna Nixon" at bounding box center [372, 212] width 211 height 30
copy span "Kwik Kopy Printing - Perth CBD"
click at [628, 209] on td "Details" at bounding box center [621, 212] width 36 height 30
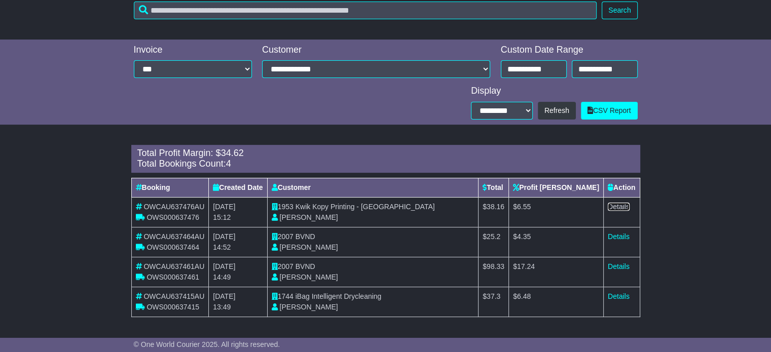
click at [618, 203] on link "Details" at bounding box center [619, 207] width 22 height 8
click at [312, 239] on span "BVND" at bounding box center [305, 237] width 20 height 8
copy span "BVND"
click at [620, 236] on link "Details" at bounding box center [619, 237] width 22 height 8
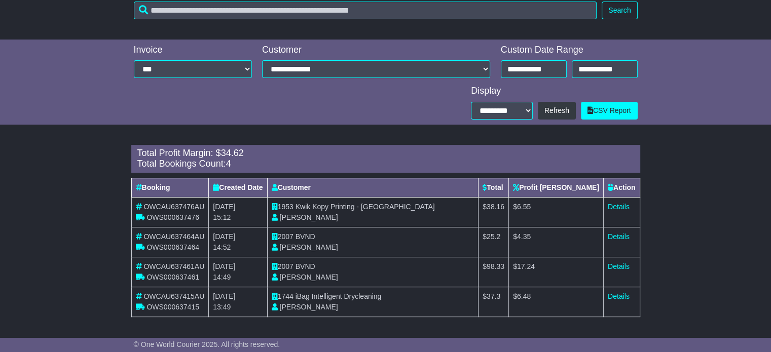
click at [312, 269] on span "BVND" at bounding box center [305, 267] width 20 height 8
copy span "BVND"
click at [618, 264] on link "Details" at bounding box center [619, 267] width 22 height 8
drag, startPoint x: 303, startPoint y: 295, endPoint x: 406, endPoint y: 292, distance: 104.0
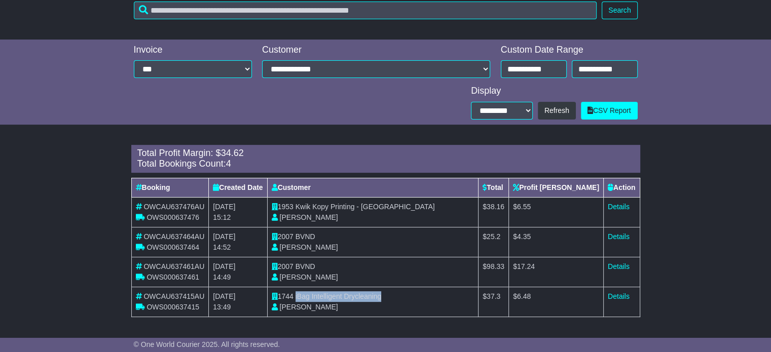
click at [406, 292] on td "1744 iBag Intelligent Drycleaning Aaron Pino" at bounding box center [372, 302] width 211 height 30
click at [616, 296] on link "Details" at bounding box center [619, 296] width 22 height 8
click at [180, 310] on span "OWS000637415" at bounding box center [172, 307] width 53 height 8
click at [180, 308] on span "OWS000637415" at bounding box center [172, 307] width 53 height 8
click at [177, 308] on span "OWS000637415" at bounding box center [172, 307] width 53 height 8
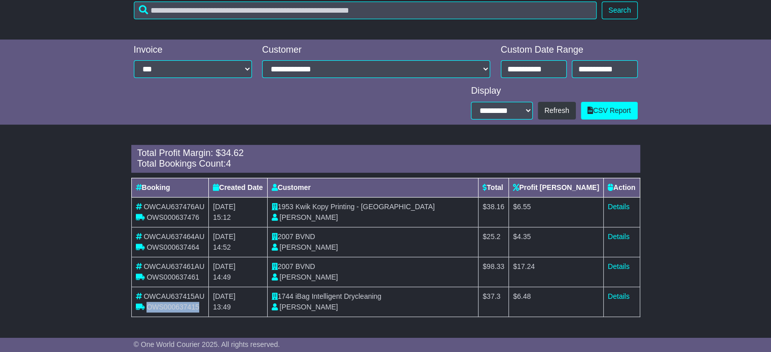
click at [177, 308] on span "OWS000637415" at bounding box center [172, 307] width 53 height 8
drag, startPoint x: 302, startPoint y: 296, endPoint x: 411, endPoint y: 293, distance: 109.5
click at [411, 297] on td "1744 iBag Intelligent Drycleaning Aaron Pino" at bounding box center [372, 302] width 211 height 30
click at [162, 278] on span "OWS000637461" at bounding box center [172, 277] width 53 height 8
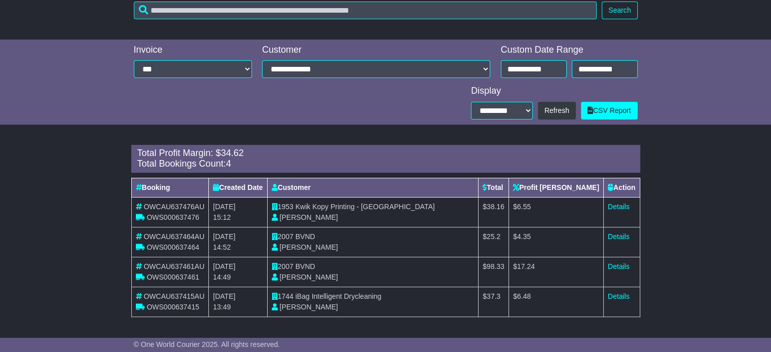
click at [184, 307] on span "OWS000637415" at bounding box center [172, 307] width 53 height 8
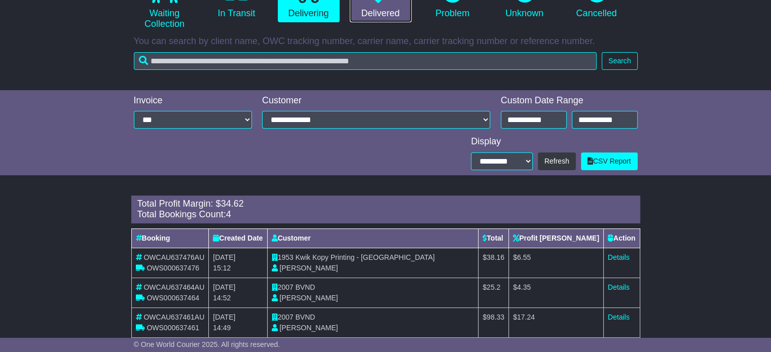
click at [371, 20] on link "Delivered" at bounding box center [381, 1] width 62 height 44
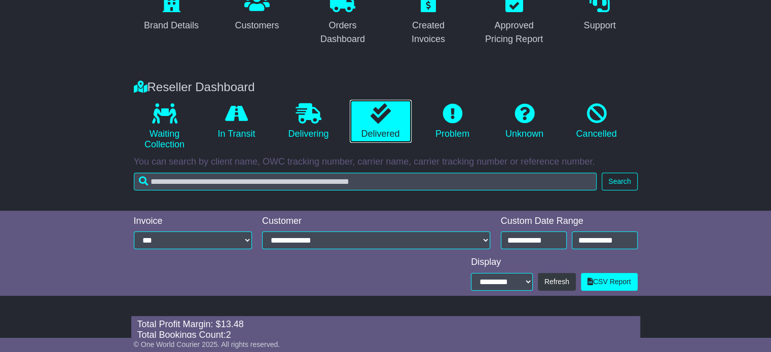
scroll to position [219, 0]
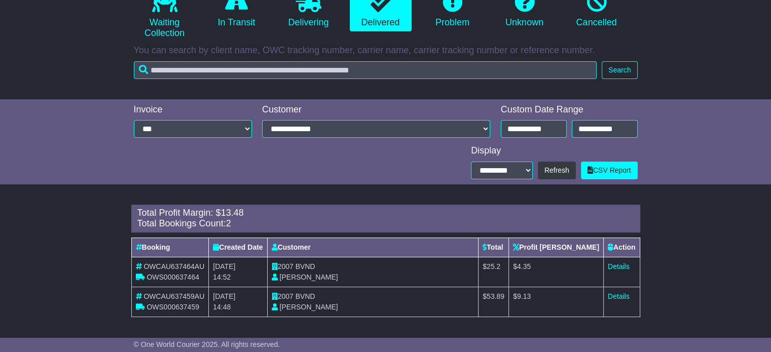
click at [181, 269] on span "OWCAU637464AU" at bounding box center [173, 267] width 61 height 8
drag, startPoint x: 181, startPoint y: 279, endPoint x: 183, endPoint y: 274, distance: 5.5
click at [183, 277] on span "OWS000637464" at bounding box center [172, 277] width 53 height 8
click at [183, 274] on span "OWS000637464" at bounding box center [172, 277] width 53 height 8
click at [179, 274] on span "OWS000637464" at bounding box center [172, 277] width 53 height 8
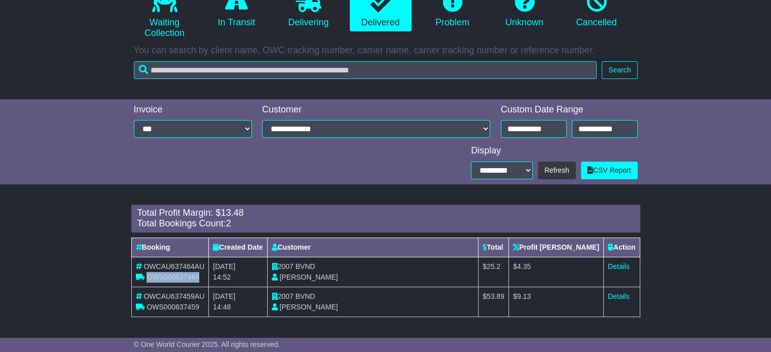
click at [179, 274] on span "OWS000637464" at bounding box center [172, 277] width 53 height 8
click at [184, 308] on span "OWS000637459" at bounding box center [172, 307] width 53 height 8
click at [304, 296] on span "BVND" at bounding box center [305, 296] width 20 height 8
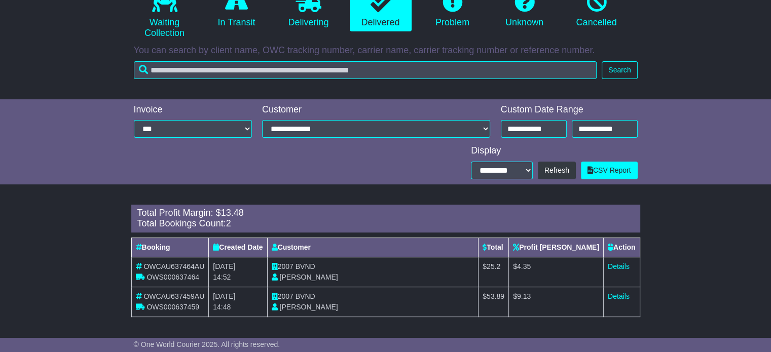
click at [634, 296] on td "Details" at bounding box center [621, 302] width 36 height 30
click at [622, 295] on link "Details" at bounding box center [619, 296] width 22 height 8
click at [555, 134] on input "**********" at bounding box center [534, 129] width 66 height 18
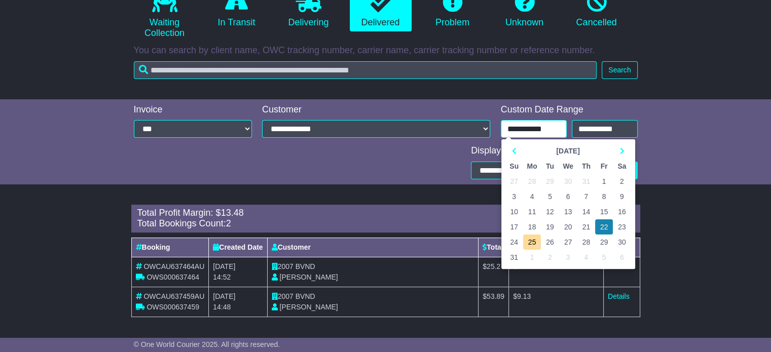
click at [620, 220] on td "23" at bounding box center [622, 226] width 18 height 15
type input "**********"
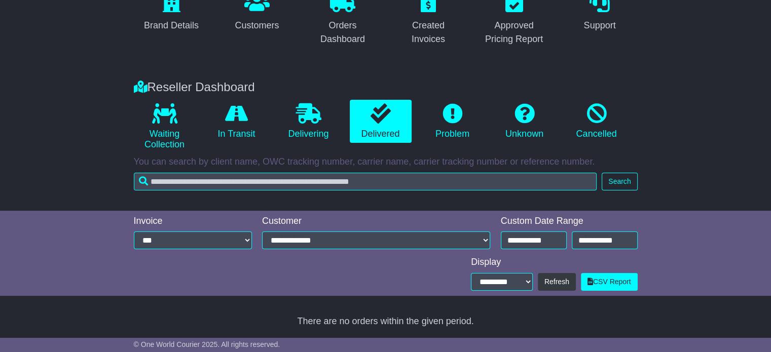
scroll to position [107, 0]
click at [600, 230] on div "**********" at bounding box center [569, 234] width 147 height 36
click at [615, 237] on input "**********" at bounding box center [605, 241] width 66 height 18
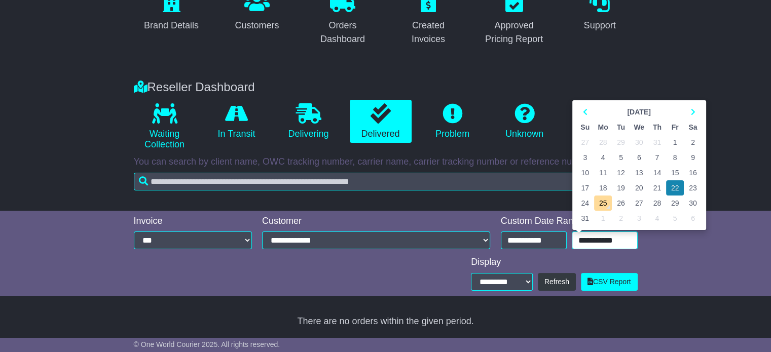
click at [697, 186] on td "23" at bounding box center [693, 187] width 18 height 15
type input "**********"
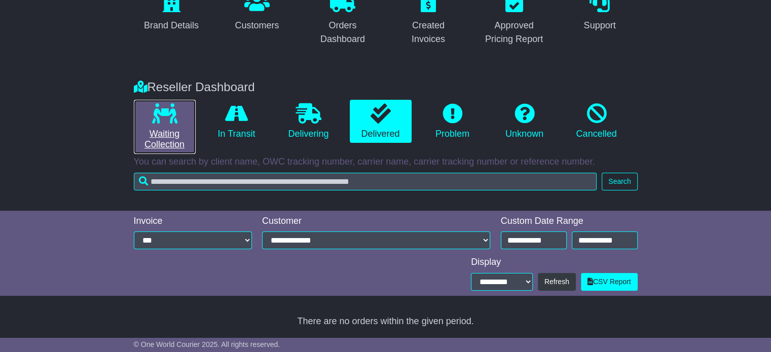
click at [174, 110] on icon at bounding box center [164, 113] width 25 height 20
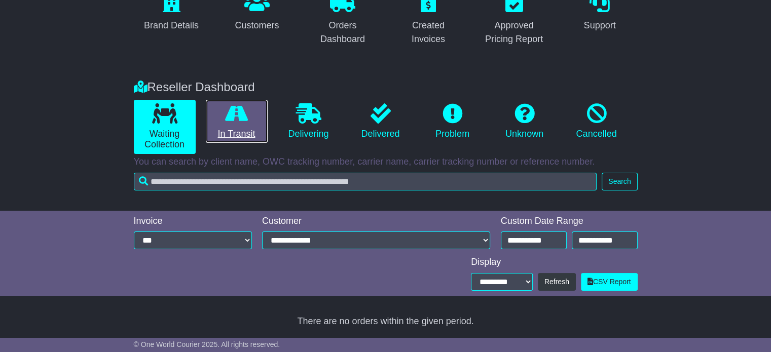
click at [241, 124] on link "In Transit" at bounding box center [237, 122] width 62 height 44
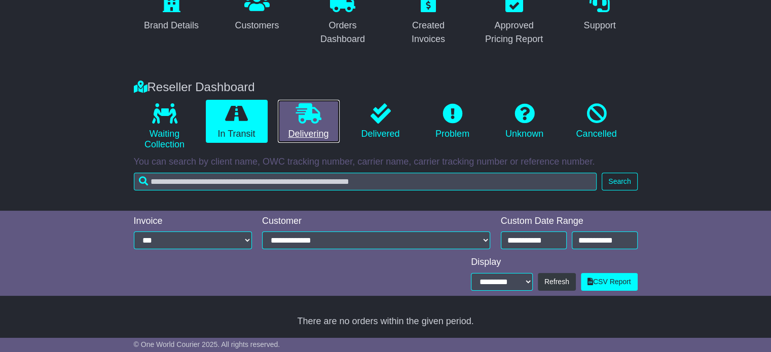
click at [312, 124] on link "Delivering" at bounding box center [309, 122] width 62 height 44
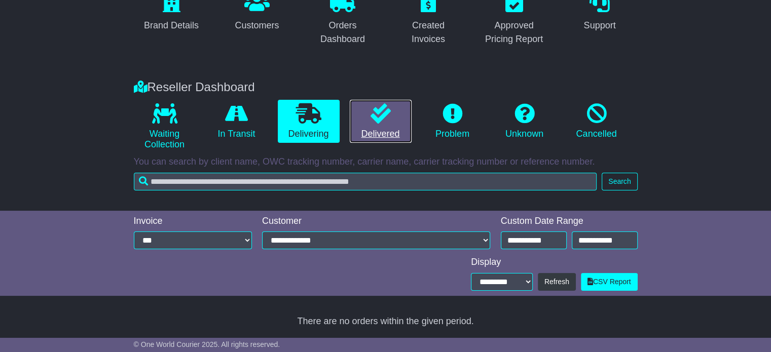
click at [370, 119] on icon at bounding box center [380, 113] width 20 height 20
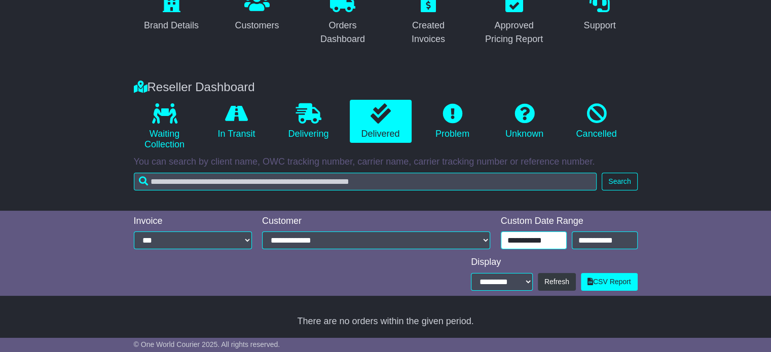
click at [518, 244] on input "**********" at bounding box center [534, 241] width 66 height 18
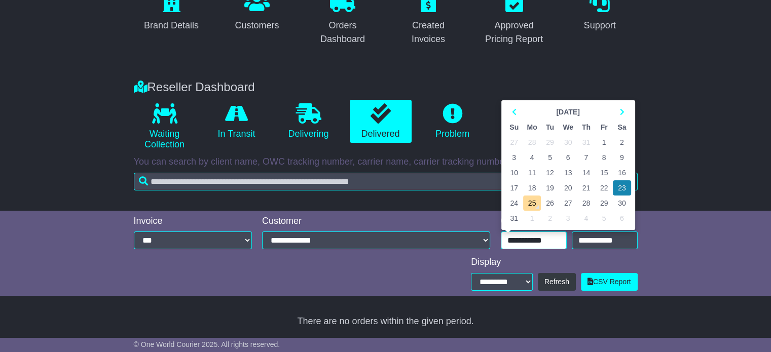
click at [513, 203] on td "24" at bounding box center [514, 203] width 18 height 15
type input "**********"
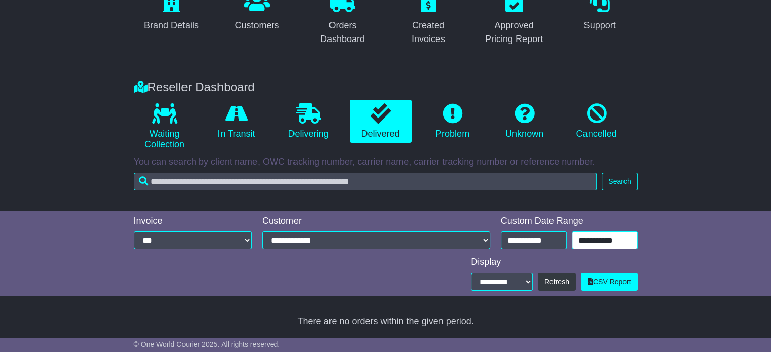
click at [596, 241] on input "**********" at bounding box center [605, 241] width 66 height 18
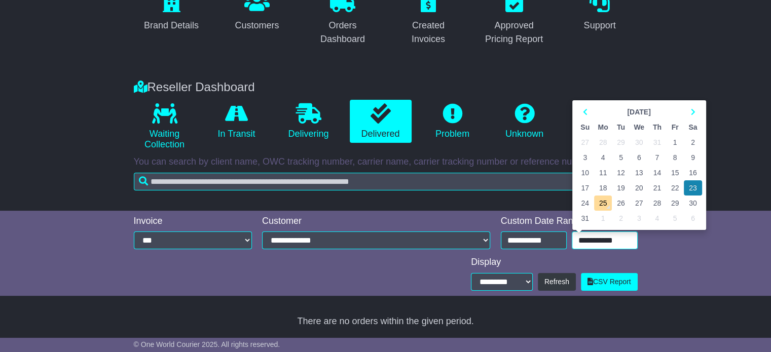
drag, startPoint x: 582, startPoint y: 197, endPoint x: 575, endPoint y: 198, distance: 7.3
click at [582, 198] on td "24" at bounding box center [585, 203] width 18 height 15
type input "**********"
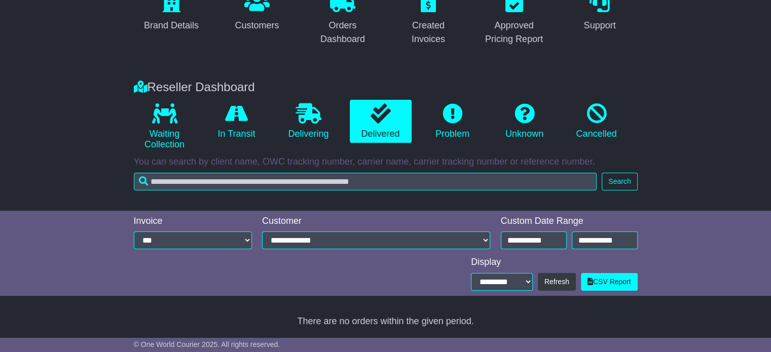
click at [203, 123] on li "In Transit" at bounding box center [237, 127] width 72 height 54
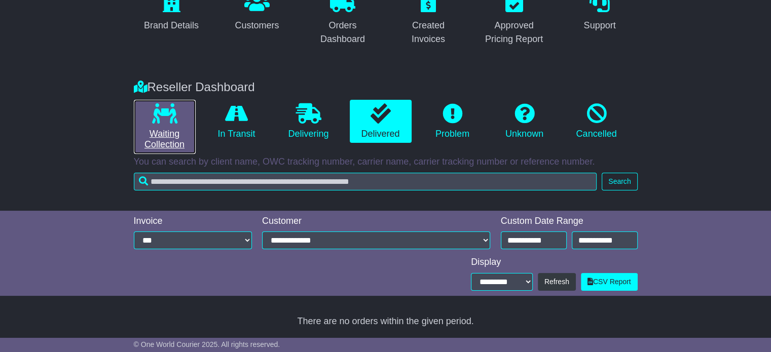
click at [181, 122] on link "Waiting Collection" at bounding box center [165, 127] width 62 height 54
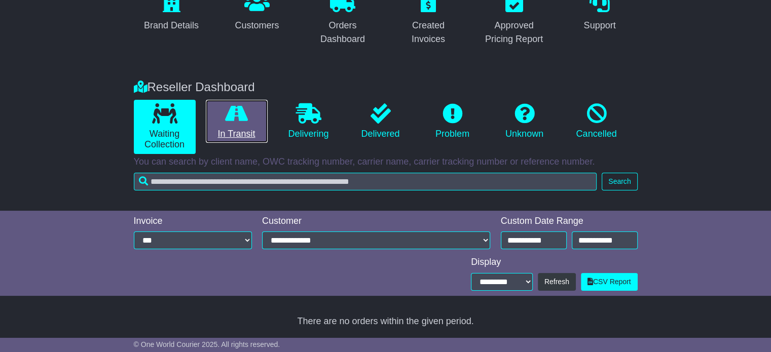
click at [243, 126] on link "In Transit" at bounding box center [237, 122] width 62 height 44
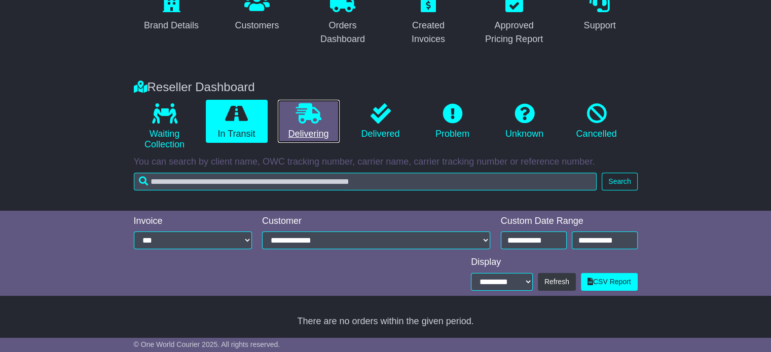
click at [296, 128] on link "Delivering" at bounding box center [309, 122] width 62 height 44
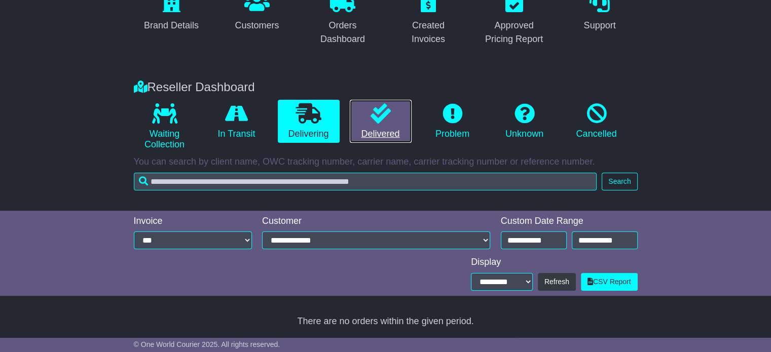
click at [356, 128] on link "Delivered" at bounding box center [381, 122] width 62 height 44
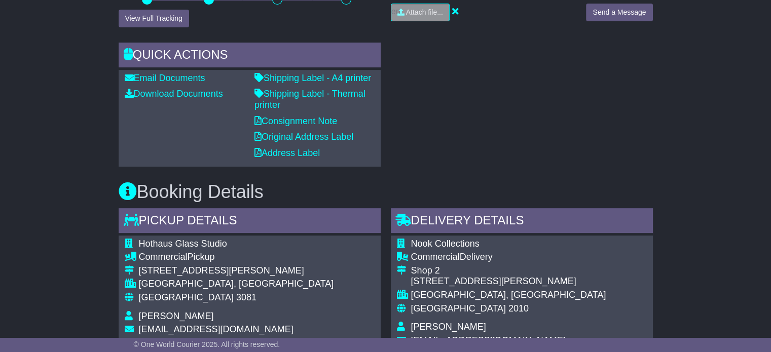
scroll to position [355, 0]
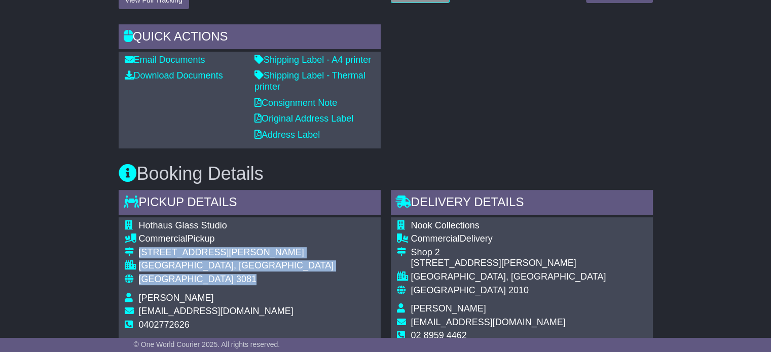
drag, startPoint x: 197, startPoint y: 281, endPoint x: 130, endPoint y: 247, distance: 75.3
click at [130, 247] on tbody "Hothaus Glass Studio Commercial Pickup [STREET_ADDRESS][PERSON_NAME] [GEOGRAPHI…" at bounding box center [229, 284] width 209 height 129
copy tbody "[STREET_ADDRESS][PERSON_NAME]"
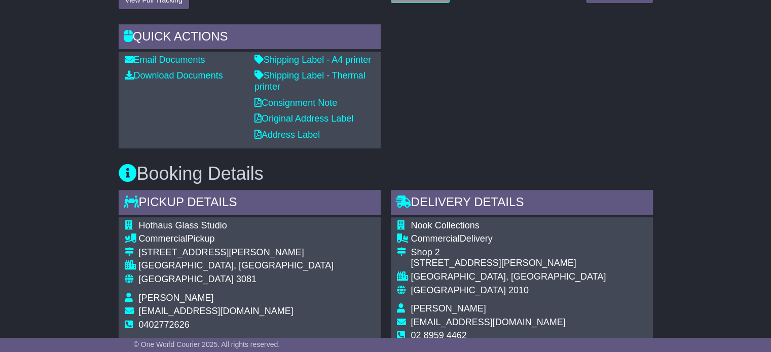
click at [161, 326] on span "0402772626" at bounding box center [164, 325] width 51 height 10
copy span "0402772626"
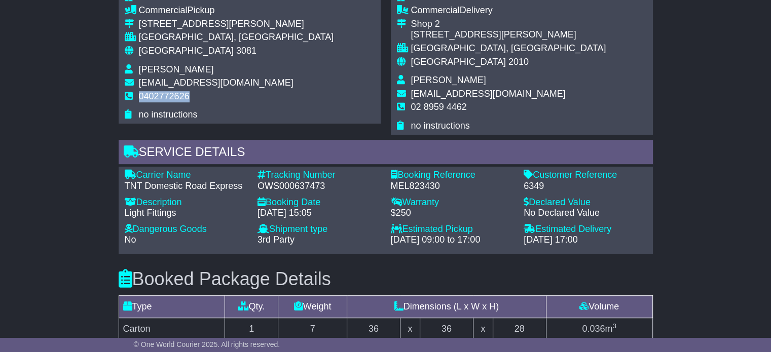
scroll to position [608, 0]
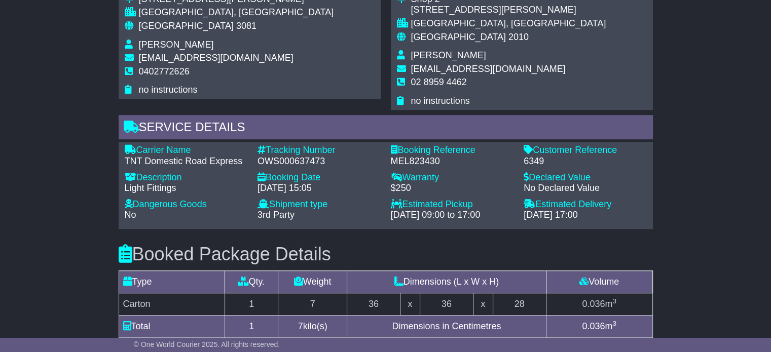
click at [301, 164] on div "OWS000637473" at bounding box center [318, 161] width 123 height 11
copy div "OWS000637473"
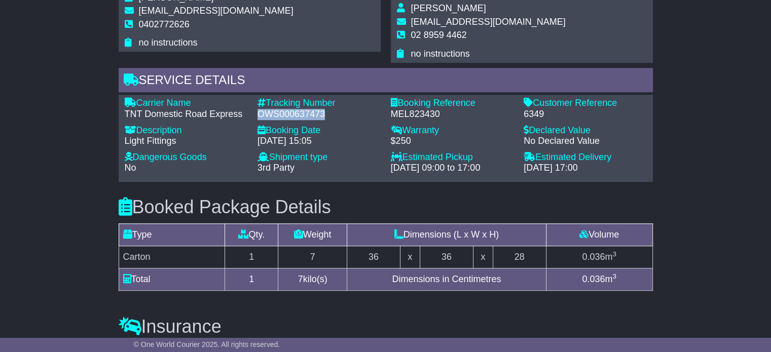
scroll to position [710, 0]
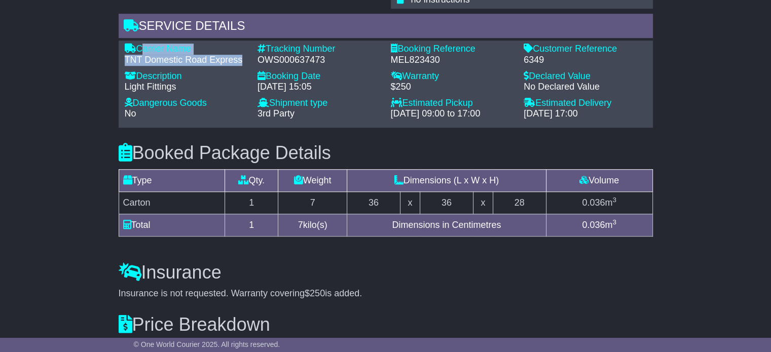
drag, startPoint x: 241, startPoint y: 62, endPoint x: 139, endPoint y: 50, distance: 103.2
click at [139, 50] on div "Carrier Name - TNT Domestic Road Express" at bounding box center [186, 55] width 133 height 22
copy div "Carrier Name - TNT Domestic Road Express"
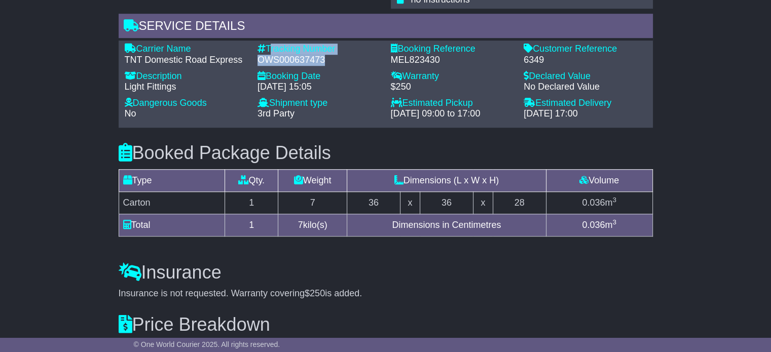
drag, startPoint x: 324, startPoint y: 58, endPoint x: 268, endPoint y: 44, distance: 58.0
click at [268, 44] on div "Tracking Number - OWS000637473" at bounding box center [318, 55] width 133 height 22
copy div "Tracking Number - OWS000637473"
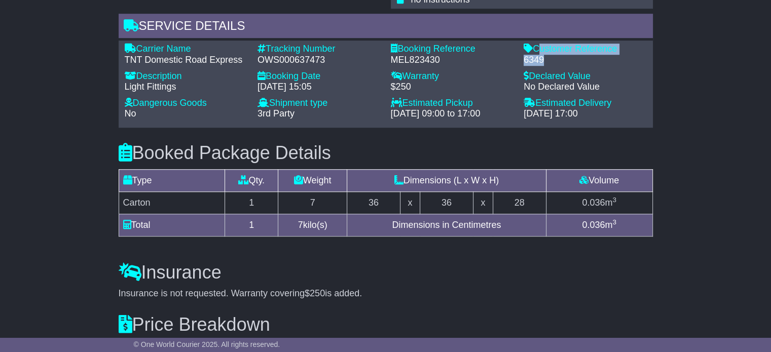
drag, startPoint x: 547, startPoint y: 56, endPoint x: 535, endPoint y: 46, distance: 15.4
click at [535, 46] on div "Customer Reference - 6349" at bounding box center [584, 55] width 133 height 22
copy div "Customer Reference - 6349"
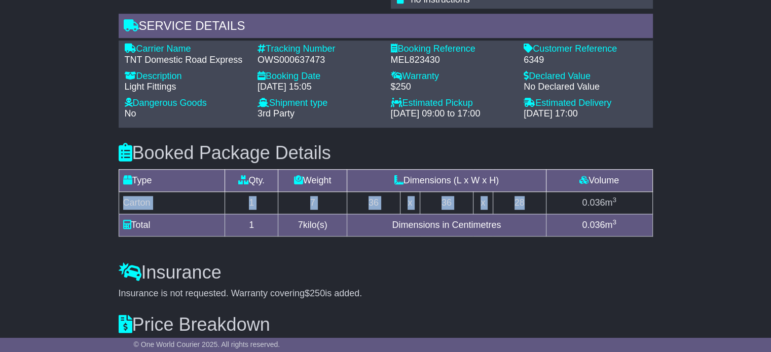
drag, startPoint x: 529, startPoint y: 197, endPoint x: 119, endPoint y: 197, distance: 410.5
click at [119, 197] on tr "Carton 1 7 36 x 36 x 28 0.036 m 3" at bounding box center [386, 203] width 534 height 22
copy tr "Carton 1 7 36 x 36 x 28"
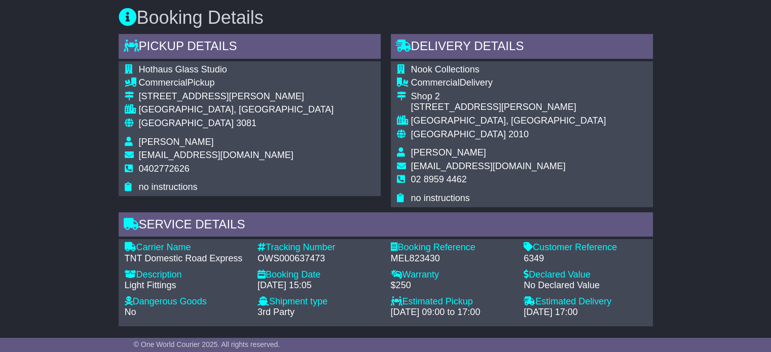
scroll to position [507, 0]
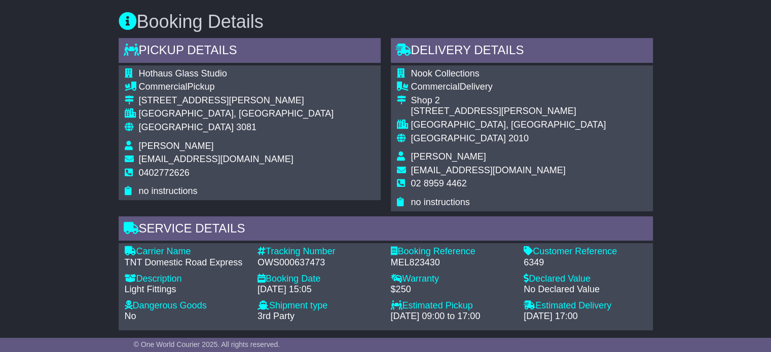
click at [436, 143] on td "[GEOGRAPHIC_DATA] 2010" at bounding box center [508, 142] width 195 height 19
click at [434, 159] on span "[PERSON_NAME]" at bounding box center [448, 157] width 75 height 10
copy tbody "[PERSON_NAME]"
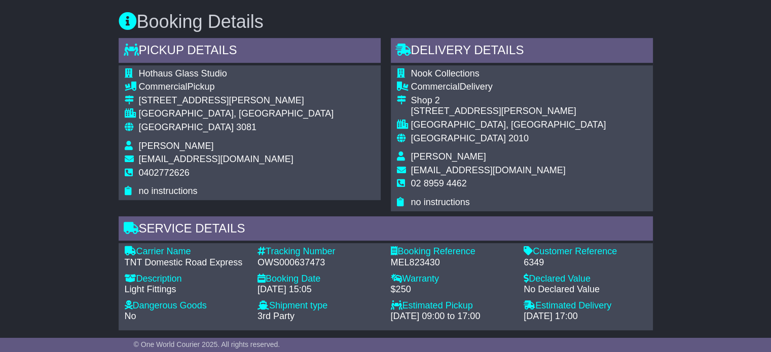
click at [418, 183] on span "02 8959 4462" at bounding box center [439, 183] width 56 height 10
copy tbody "02 8959 4462"
click at [236, 128] on span "3081" at bounding box center [246, 127] width 20 height 10
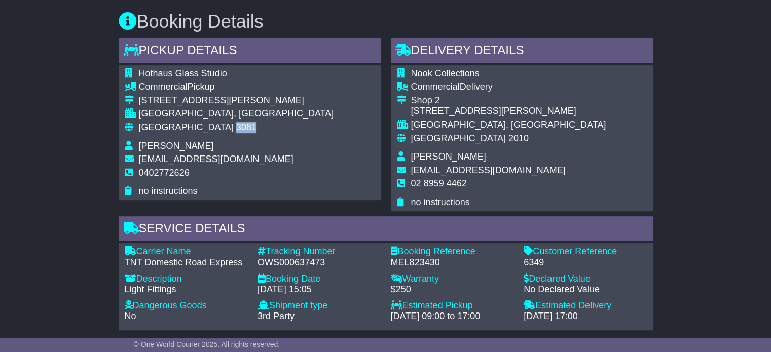
click at [236, 128] on span "3081" at bounding box center [246, 127] width 20 height 10
copy tbody "Australia 3081"
click at [433, 138] on span "[GEOGRAPHIC_DATA]" at bounding box center [458, 138] width 95 height 10
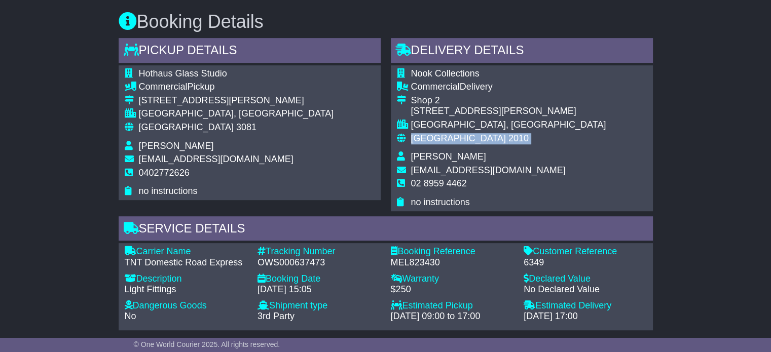
click at [433, 138] on span "[GEOGRAPHIC_DATA]" at bounding box center [458, 138] width 95 height 10
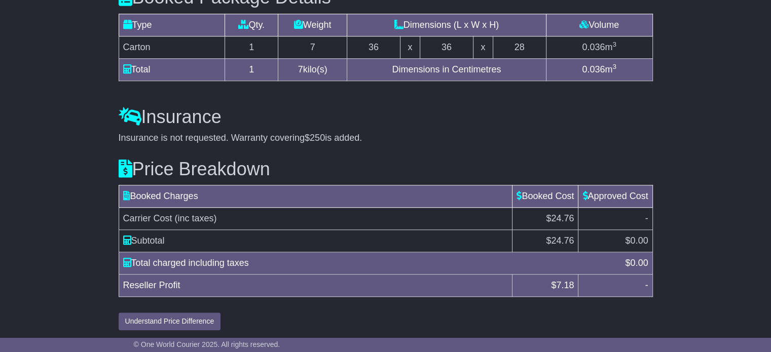
scroll to position [866, 0]
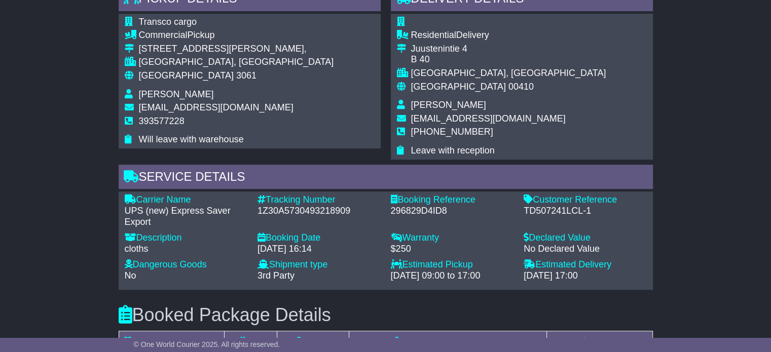
scroll to position [557, 0]
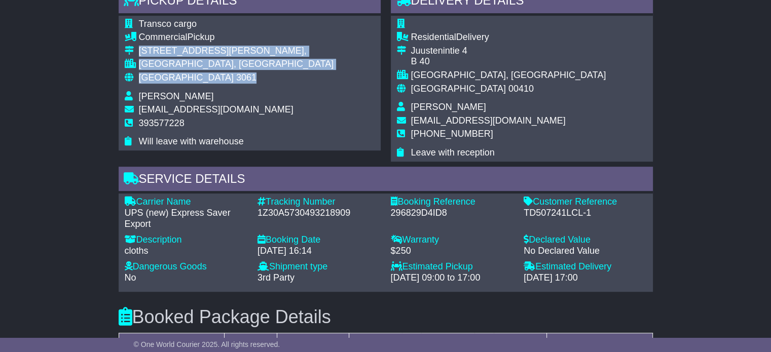
drag, startPoint x: 197, startPoint y: 75, endPoint x: 134, endPoint y: 45, distance: 69.6
click at [134, 45] on tbody "Transco cargo Commercial Pickup [STREET_ADDRESS][PERSON_NAME], [GEOGRAPHIC_DATA…" at bounding box center [229, 83] width 209 height 129
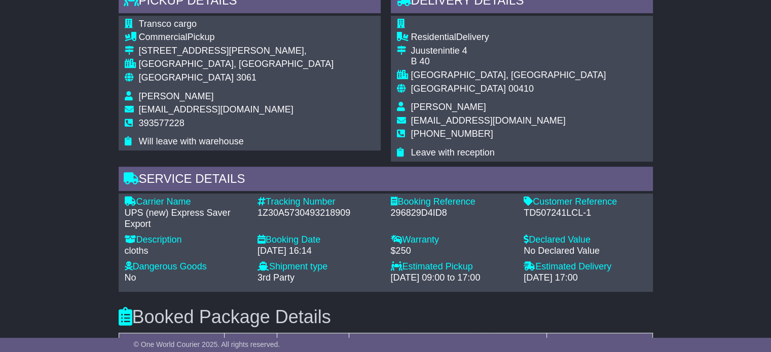
click at [161, 119] on span "393577228" at bounding box center [162, 123] width 46 height 10
copy span "393577228"
click at [304, 211] on div "1Z30A5730493218909" at bounding box center [318, 213] width 123 height 11
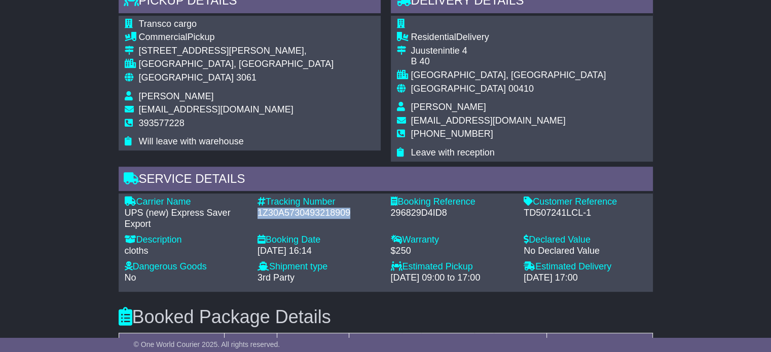
copy div "1Z30A5730493218909"
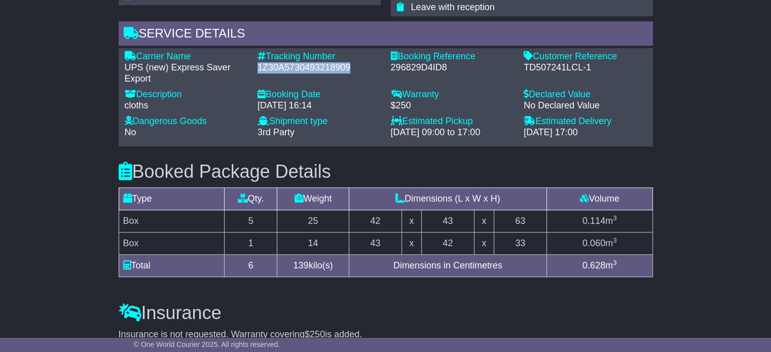
scroll to position [659, 0]
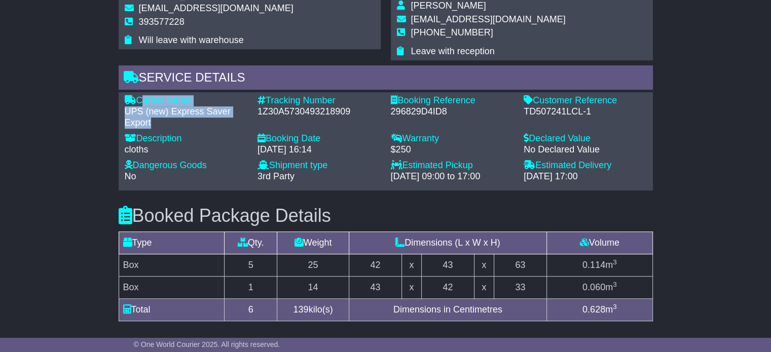
drag, startPoint x: 135, startPoint y: 119, endPoint x: 138, endPoint y: 97, distance: 22.1
click at [138, 97] on div "Carrier Name - UPS (new) Express Saver Export" at bounding box center [186, 111] width 133 height 33
copy div "Carrier Name - UPS (new) Express Saver Export"
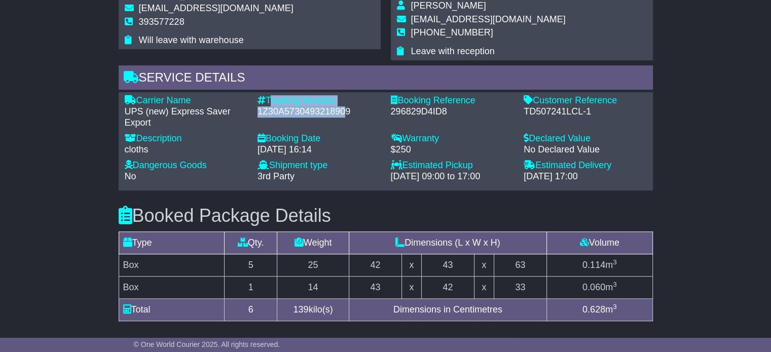
drag, startPoint x: 343, startPoint y: 108, endPoint x: 268, endPoint y: 95, distance: 75.7
click at [268, 95] on div "Tracking Number - 1Z30A5730493218909" at bounding box center [318, 111] width 133 height 33
copy div "Tracking Number - 1Z30A573049321890"
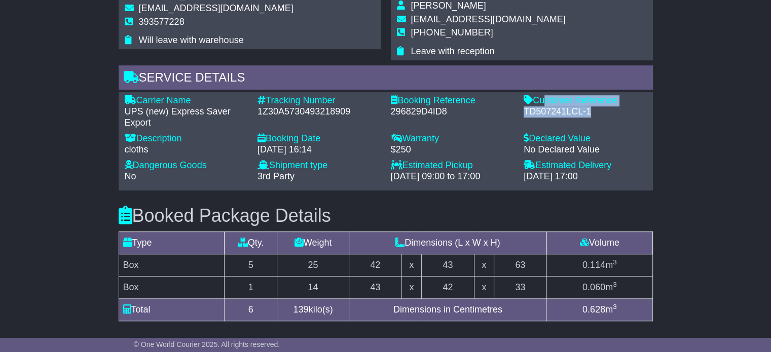
drag, startPoint x: 603, startPoint y: 119, endPoint x: 538, endPoint y: 101, distance: 66.8
click at [538, 101] on div "Customer Reference - TD507241LCL-1" at bounding box center [584, 111] width 133 height 33
click at [527, 105] on div "Customer Reference" at bounding box center [585, 100] width 123 height 11
drag, startPoint x: 535, startPoint y: 100, endPoint x: 592, endPoint y: 110, distance: 58.3
click at [592, 110] on div "Customer Reference - TD507241LCL-1" at bounding box center [584, 111] width 133 height 33
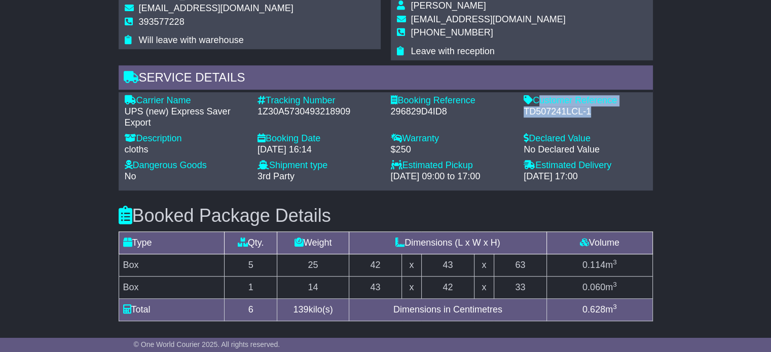
copy div "Customer Reference - TD507241LCL-1"
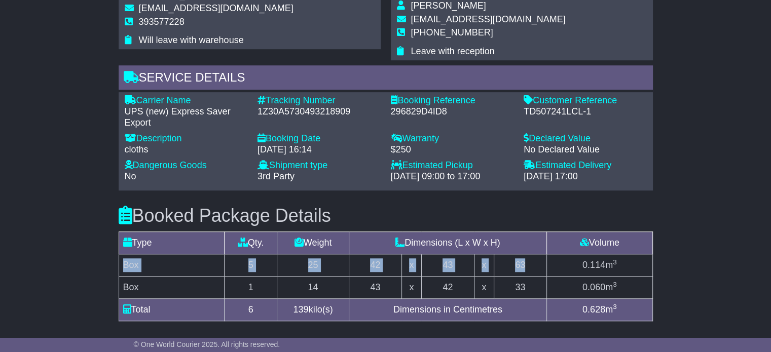
drag, startPoint x: 533, startPoint y: 268, endPoint x: 122, endPoint y: 265, distance: 411.5
click at [122, 265] on tr "Box 5 25 42 x 43 x 63 0.114 m 3" at bounding box center [386, 265] width 534 height 22
copy tr "Box 5 25 42 x 43 x 63"
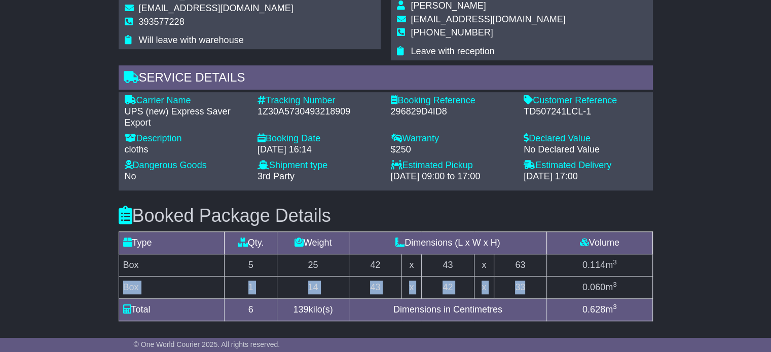
drag, startPoint x: 535, startPoint y: 282, endPoint x: 121, endPoint y: 289, distance: 414.1
click at [121, 289] on tr "Box 1 14 43 x 42 x 33 0.060 m 3" at bounding box center [386, 288] width 534 height 22
copy tr "Box 1 14 43 x 42 x 33"
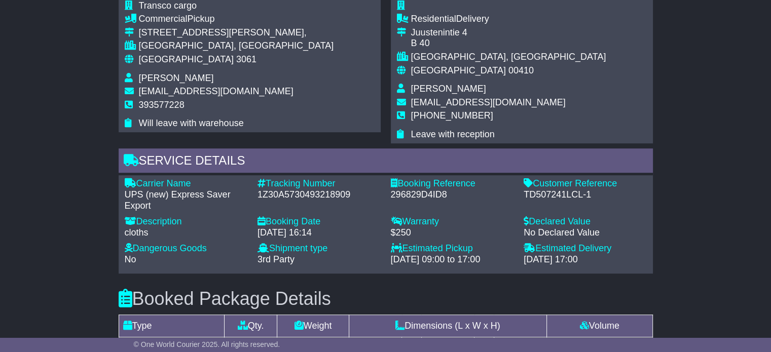
scroll to position [456, 0]
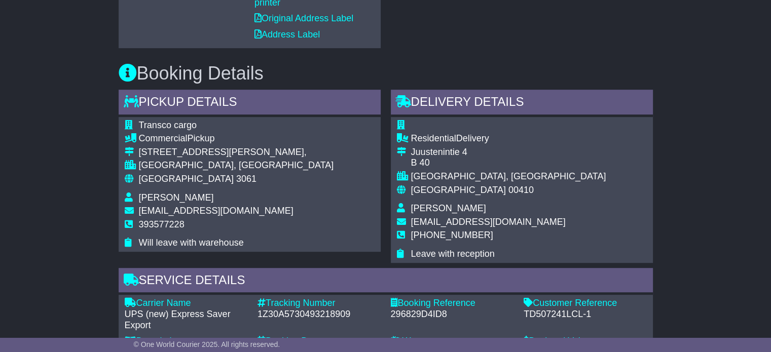
click at [424, 210] on span "K.C.R F COMESTER" at bounding box center [448, 208] width 75 height 10
copy tbody "K.C.R F COMESTER"
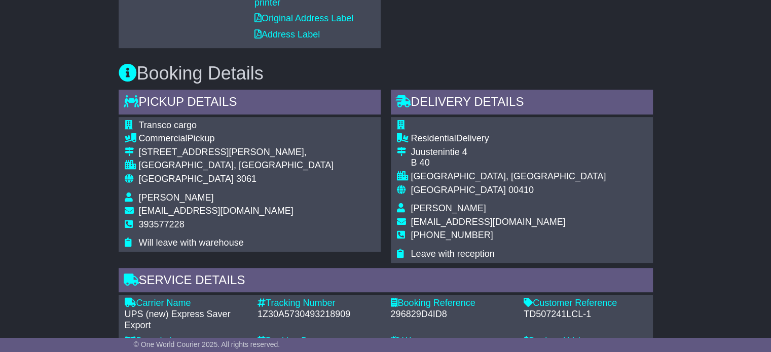
click at [464, 240] on span "+358451795337" at bounding box center [452, 235] width 82 height 10
copy tbody "+358451795337"
click at [149, 177] on span "[GEOGRAPHIC_DATA]" at bounding box center [186, 179] width 95 height 10
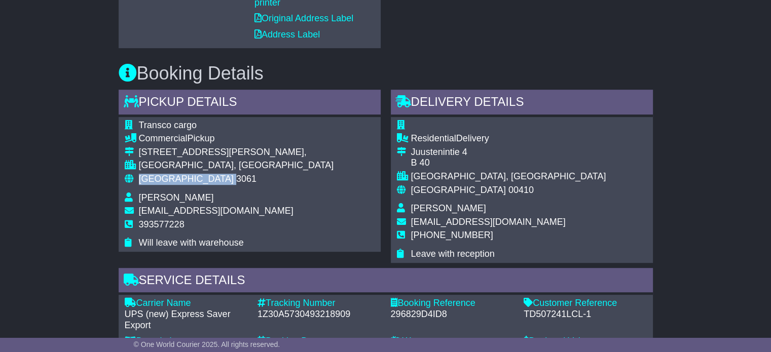
click at [149, 177] on span "[GEOGRAPHIC_DATA]" at bounding box center [186, 179] width 95 height 10
copy tbody "Australia 3061"
click at [423, 179] on div "HELSINKI, Uusimaa" at bounding box center [508, 176] width 195 height 11
click at [423, 185] on span "Finland" at bounding box center [458, 190] width 95 height 10
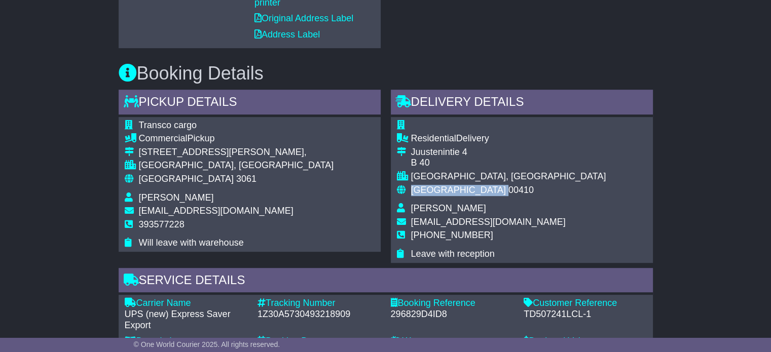
click at [423, 185] on span "Finland" at bounding box center [458, 190] width 95 height 10
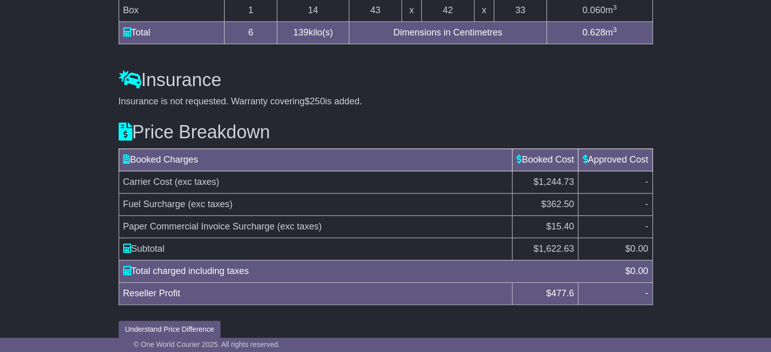
scroll to position [945, 0]
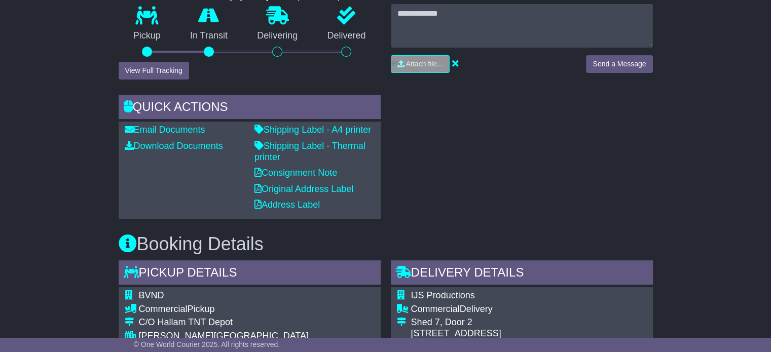
scroll to position [405, 0]
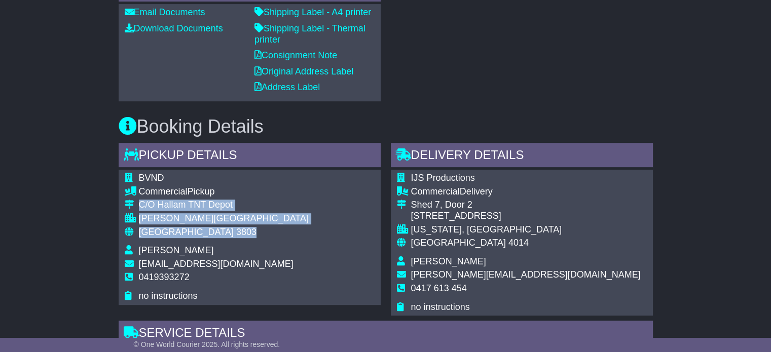
drag, startPoint x: 194, startPoint y: 232, endPoint x: 135, endPoint y: 200, distance: 66.7
click at [135, 200] on tbody "BVND Commercial Pickup C/O [GEOGRAPHIC_DATA] [GEOGRAPHIC_DATA][PERSON_NAME][GEO…" at bounding box center [217, 237] width 184 height 129
copy tbody "C/O Hallam TNT Depot [GEOGRAPHIC_DATA][PERSON_NAME][GEOGRAPHIC_DATA] 3803"
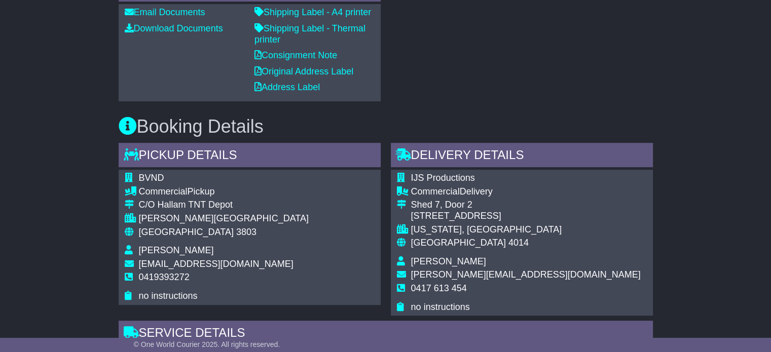
click at [166, 274] on span "0419393272" at bounding box center [164, 277] width 51 height 10
copy tbody "0419393272"
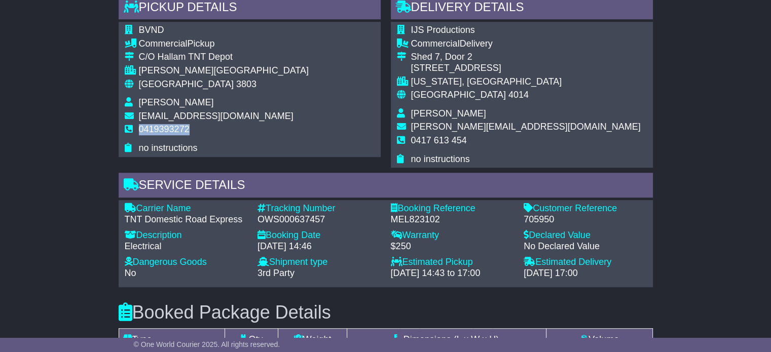
scroll to position [659, 0]
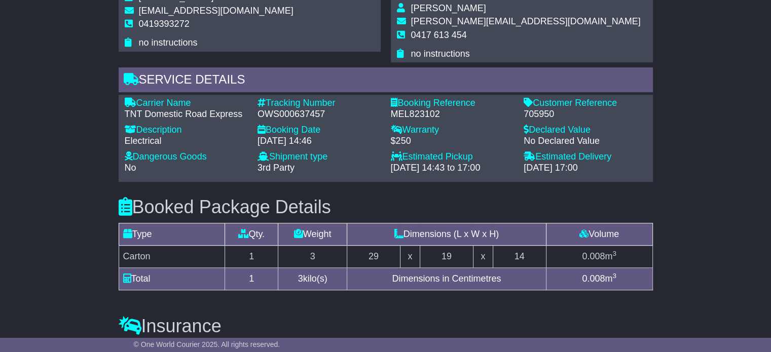
click at [308, 115] on div "OWS000637457" at bounding box center [318, 114] width 123 height 11
copy div "OWS000637457"
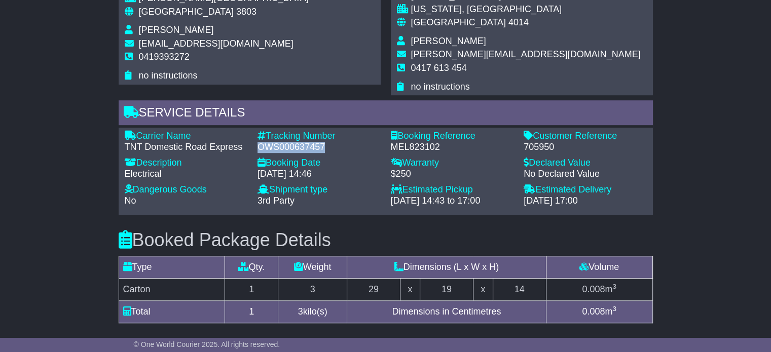
scroll to position [608, 0]
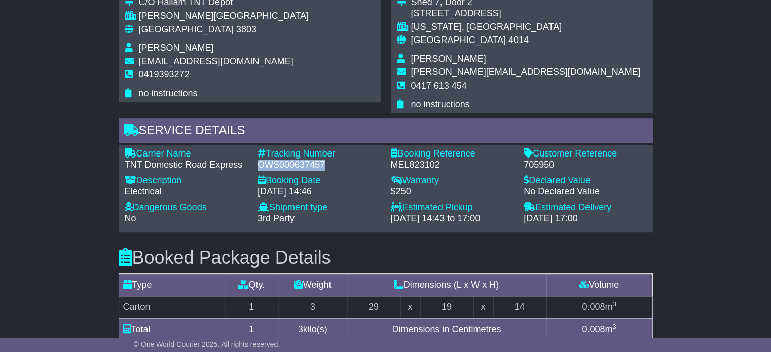
copy div "OWS000637457"
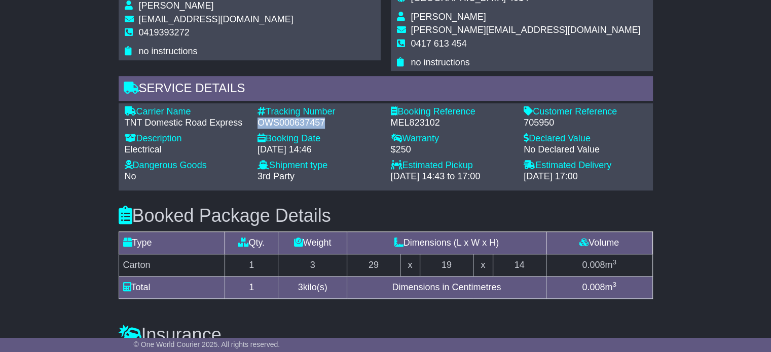
scroll to position [710, 0]
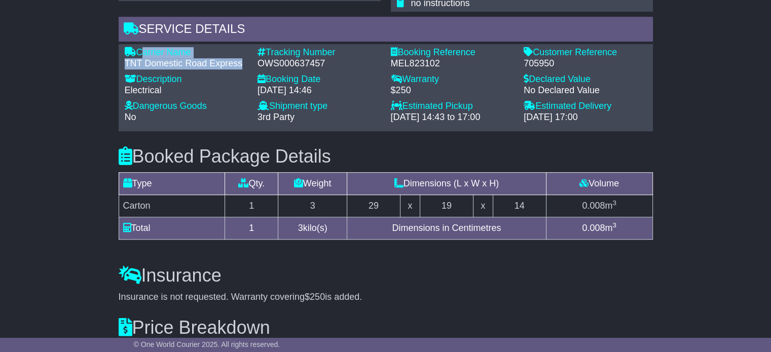
drag, startPoint x: 241, startPoint y: 60, endPoint x: 139, endPoint y: 50, distance: 102.4
click at [139, 50] on div "Carrier Name - TNT Domestic Road Express" at bounding box center [186, 58] width 133 height 22
copy div "Carrier Name - TNT Domestic Road Express"
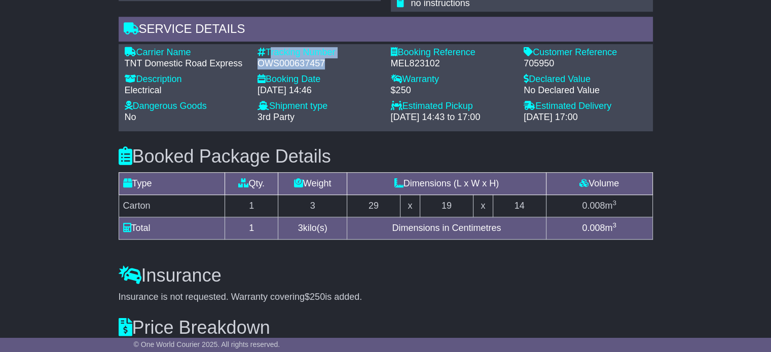
drag, startPoint x: 317, startPoint y: 60, endPoint x: 268, endPoint y: 48, distance: 51.1
click at [268, 48] on div "Tracking Number - OWS000637457" at bounding box center [318, 58] width 133 height 22
copy div "Tracking Number - OWS000637457"
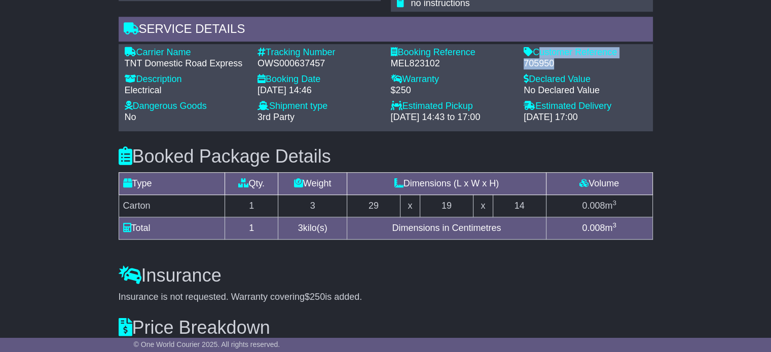
drag, startPoint x: 556, startPoint y: 62, endPoint x: 536, endPoint y: 49, distance: 23.9
click at [536, 49] on div "Customer Reference - 705950" at bounding box center [584, 58] width 133 height 22
copy div "Customer Reference - 705950"
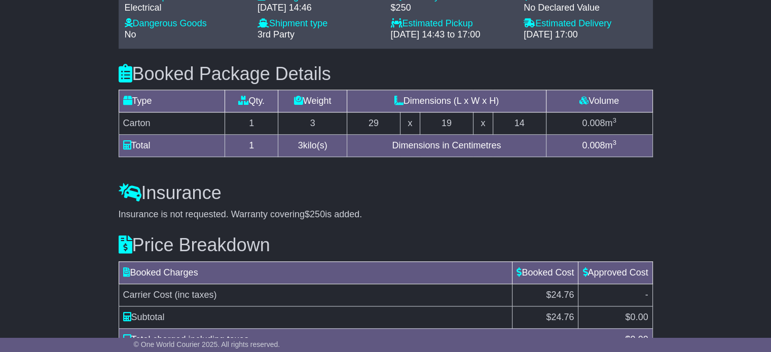
scroll to position [870, 0]
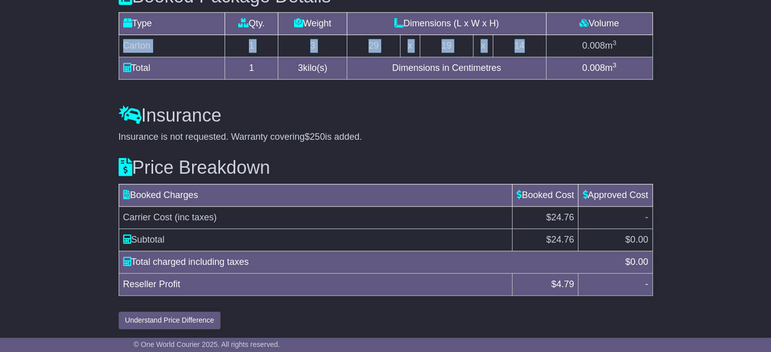
drag, startPoint x: 527, startPoint y: 41, endPoint x: 124, endPoint y: 45, distance: 402.9
click at [124, 45] on tr "Carton 1 3 29 x 19 x 14 0.008 m 3" at bounding box center [386, 46] width 534 height 22
copy tr "Carton 1 3 29 x 19 x 14"
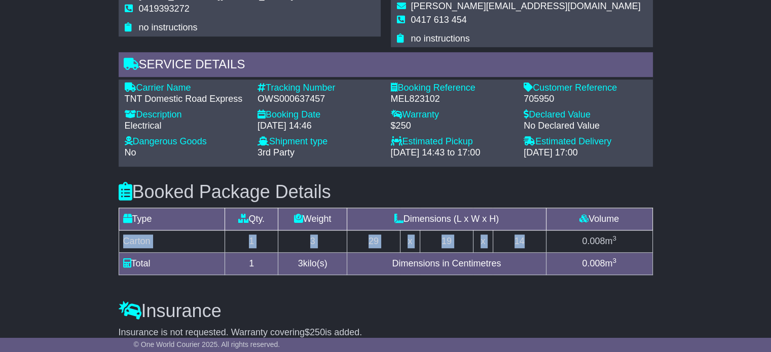
scroll to position [616, 0]
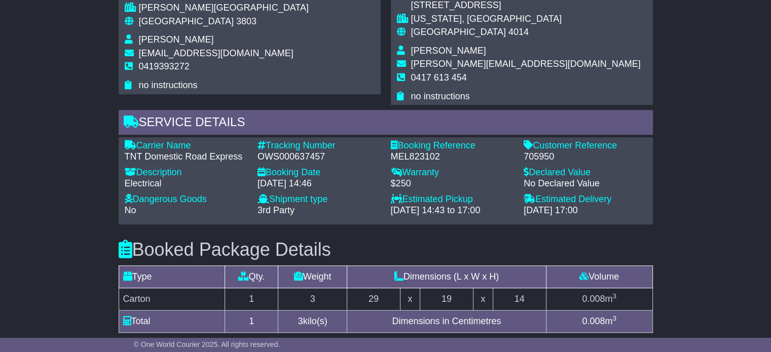
click at [442, 52] on span "Dan Charlton" at bounding box center [448, 51] width 75 height 10
copy tbody "Dan Charlton"
click at [445, 78] on span "0417 613 454" at bounding box center [439, 77] width 56 height 10
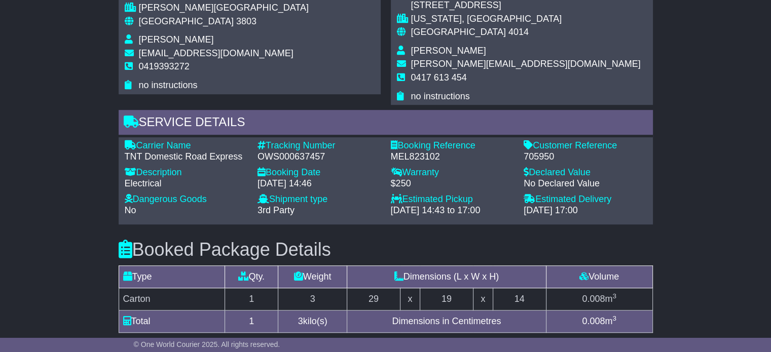
click at [445, 77] on span "0417 613 454" at bounding box center [439, 77] width 56 height 10
click at [444, 77] on span "0417 613 454" at bounding box center [439, 77] width 56 height 10
copy tbody "0417 613 454"
click at [444, 77] on span "0417 613 454" at bounding box center [439, 77] width 56 height 10
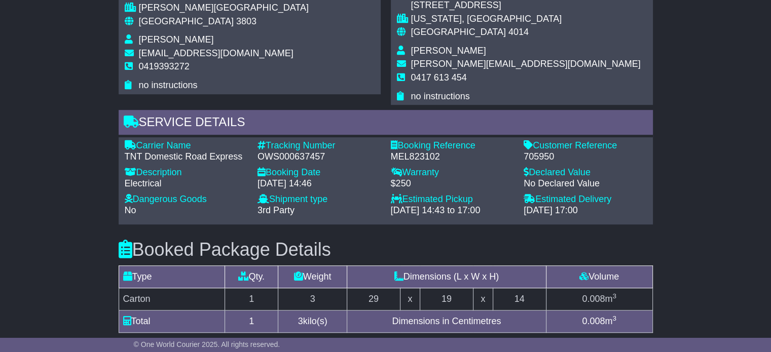
click at [161, 24] on span "[GEOGRAPHIC_DATA]" at bounding box center [186, 21] width 95 height 10
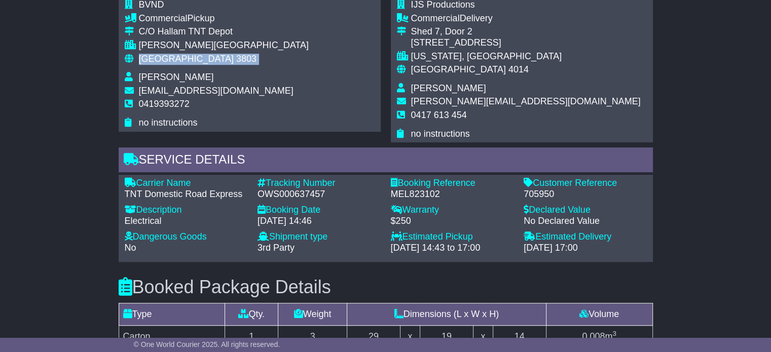
scroll to position [515, 0]
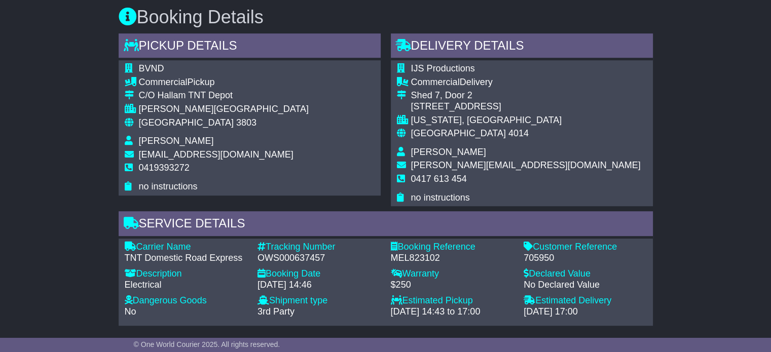
click at [446, 131] on div "Australia 4014" at bounding box center [526, 133] width 230 height 11
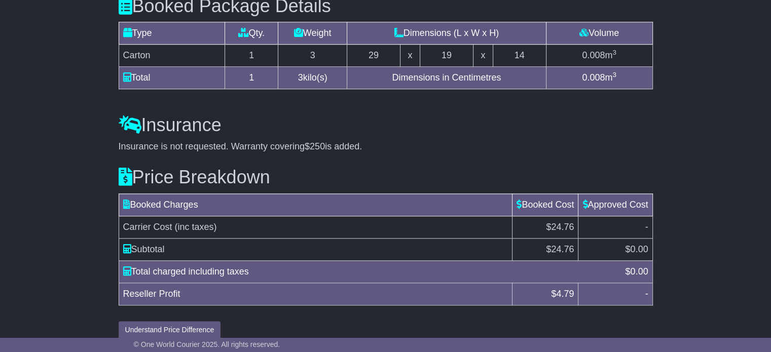
scroll to position [870, 0]
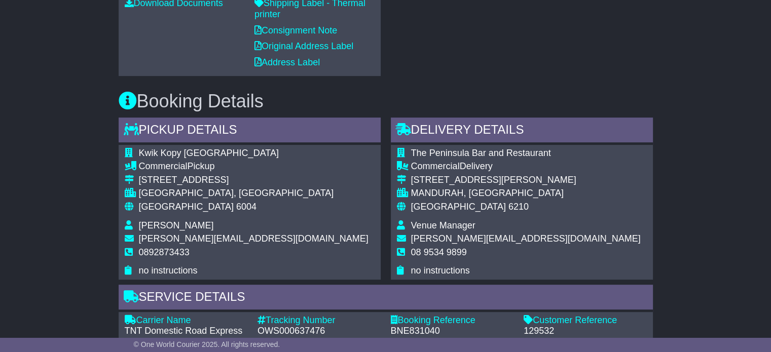
scroll to position [557, 0]
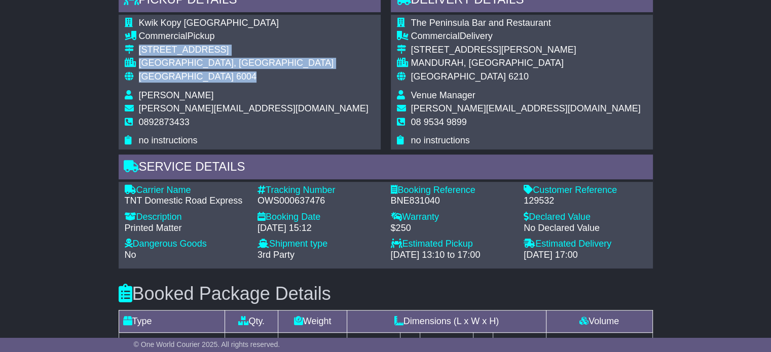
drag, startPoint x: 162, startPoint y: 83, endPoint x: 131, endPoint y: 44, distance: 49.7
click at [131, 44] on tbody "Kwik Kopy [GEOGRAPHIC_DATA] Commercial Pickup [STREET_ADDRESS] [GEOGRAPHIC_DATA…" at bounding box center [247, 82] width 244 height 129
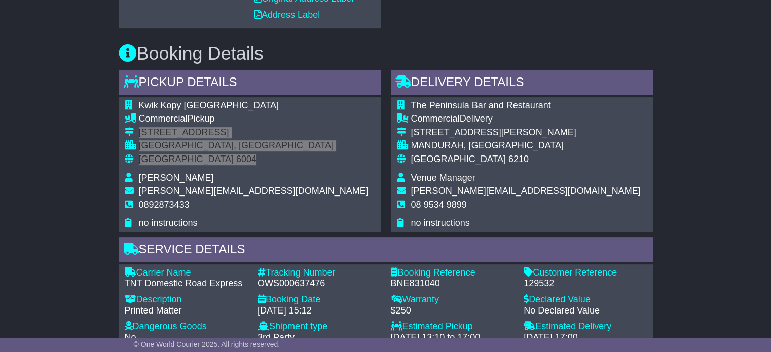
scroll to position [624, 0]
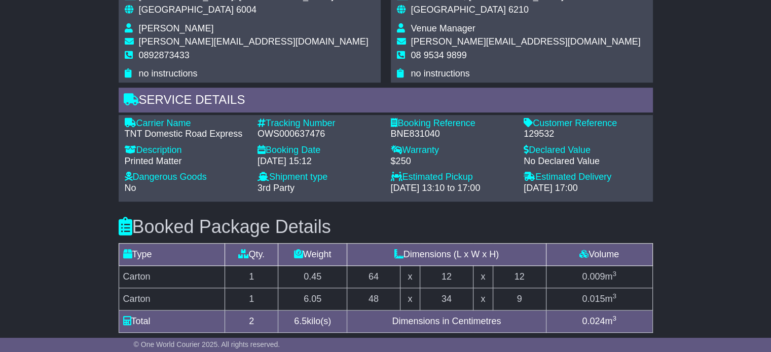
click at [290, 134] on div "OWS000637476" at bounding box center [318, 134] width 123 height 11
click at [171, 56] on span "0892873433" at bounding box center [164, 55] width 51 height 10
copy tbody "0892873433"
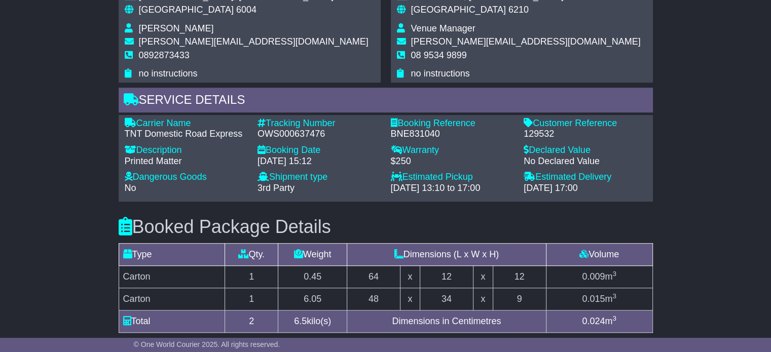
click at [287, 135] on div "OWS000637476" at bounding box center [318, 134] width 123 height 11
copy div "OWS000637476"
drag, startPoint x: 242, startPoint y: 134, endPoint x: 138, endPoint y: 117, distance: 105.7
click at [138, 118] on div "Carrier Name - TNT Domestic Road Express" at bounding box center [186, 129] width 133 height 22
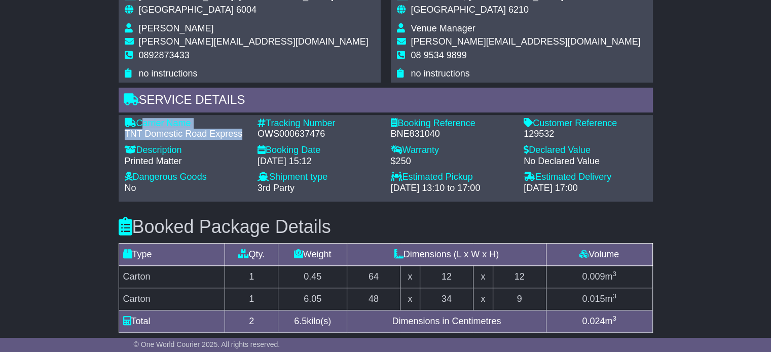
copy div "Carrier Name - TNT Domestic Road Express"
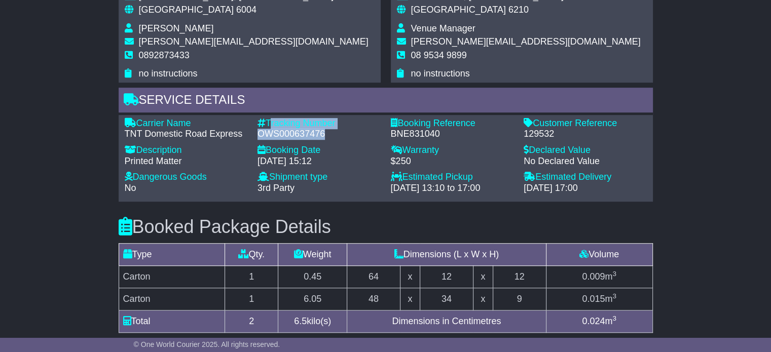
drag, startPoint x: 326, startPoint y: 133, endPoint x: 268, endPoint y: 121, distance: 59.5
click at [268, 121] on div "Tracking Number - OWS000637476" at bounding box center [318, 129] width 133 height 22
copy div "Tracking Number - OWS000637476"
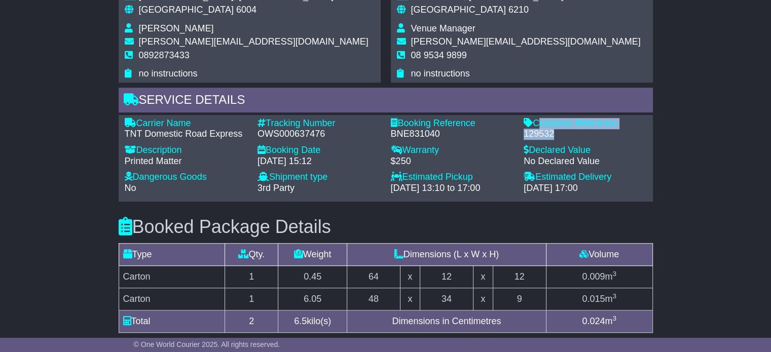
drag, startPoint x: 555, startPoint y: 135, endPoint x: 537, endPoint y: 121, distance: 22.8
click at [537, 121] on div "Customer Reference - 129532" at bounding box center [584, 129] width 133 height 22
copy div "Customer Reference - 129532"
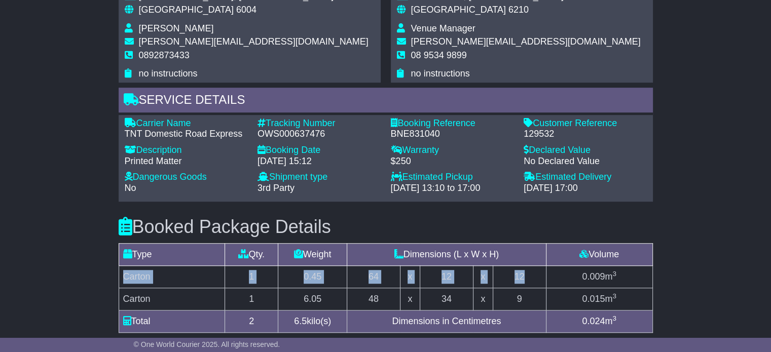
drag, startPoint x: 528, startPoint y: 271, endPoint x: 122, endPoint y: 269, distance: 406.0
click at [122, 269] on tr "Carton 1 0.45 64 x 12 x 12 0.009 m 3" at bounding box center [386, 277] width 534 height 22
copy tr "Carton 1 0.45 64 x 12 x 12"
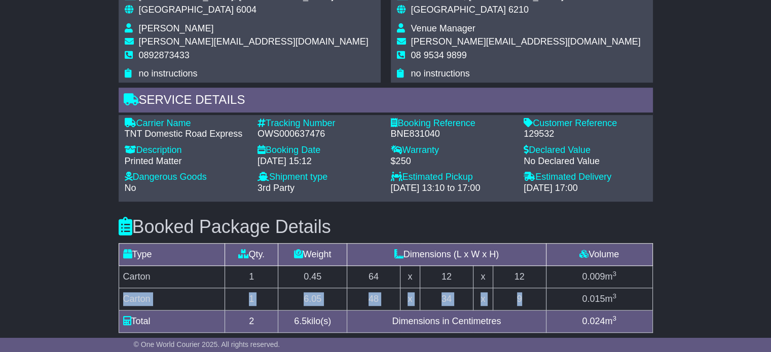
drag, startPoint x: 122, startPoint y: 297, endPoint x: 534, endPoint y: 302, distance: 411.6
click at [533, 302] on tr "Carton 1 6.05 48 x 34 x 9 0.015 m 3" at bounding box center [386, 299] width 534 height 22
copy tr "Carton 1 6.05 48 x 34 x 9"
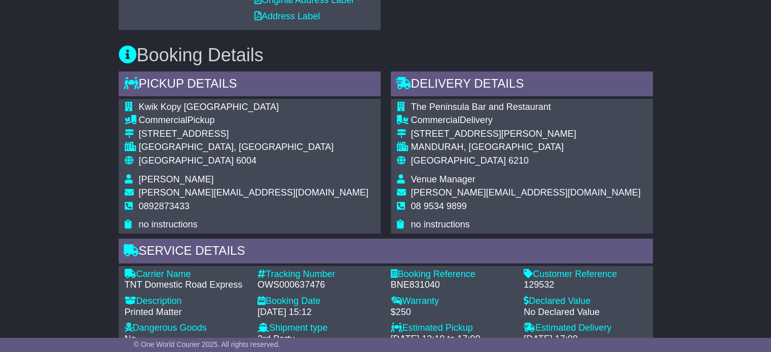
scroll to position [472, 0]
click at [429, 175] on span "Venue Manager" at bounding box center [443, 180] width 64 height 10
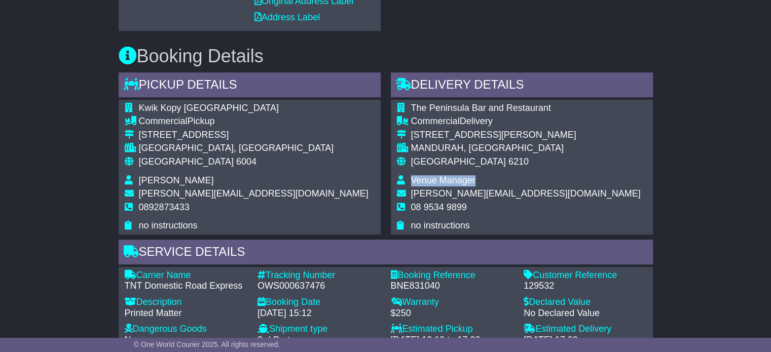
click at [429, 175] on span "Venue Manager" at bounding box center [443, 180] width 64 height 10
copy tbody "Venue Manager"
click at [432, 215] on td "08 9534 9899" at bounding box center [526, 211] width 230 height 19
click at [436, 206] on span "08 9534 9899" at bounding box center [439, 207] width 56 height 10
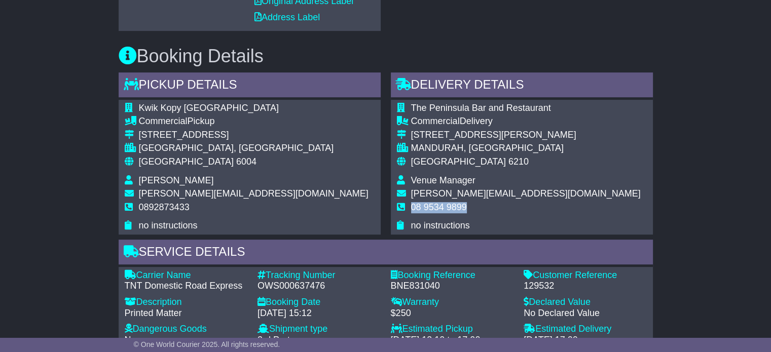
click at [436, 206] on span "08 9534 9899" at bounding box center [439, 207] width 56 height 10
copy tbody "08 9534 9899"
click at [236, 162] on span "6004" at bounding box center [246, 162] width 20 height 10
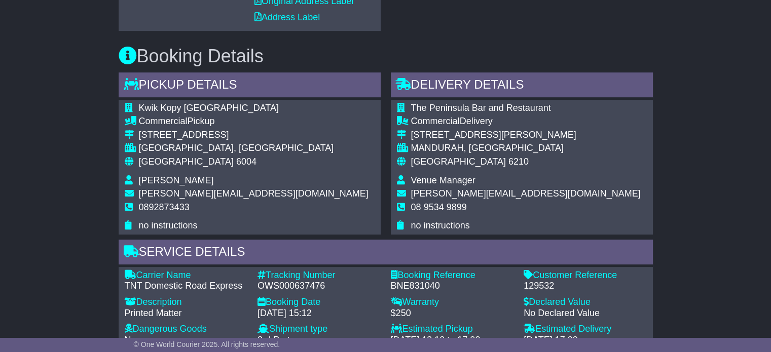
click at [428, 158] on span "[GEOGRAPHIC_DATA]" at bounding box center [458, 162] width 95 height 10
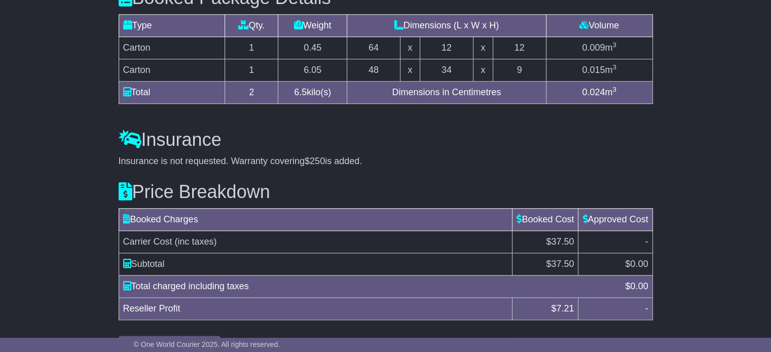
scroll to position [878, 0]
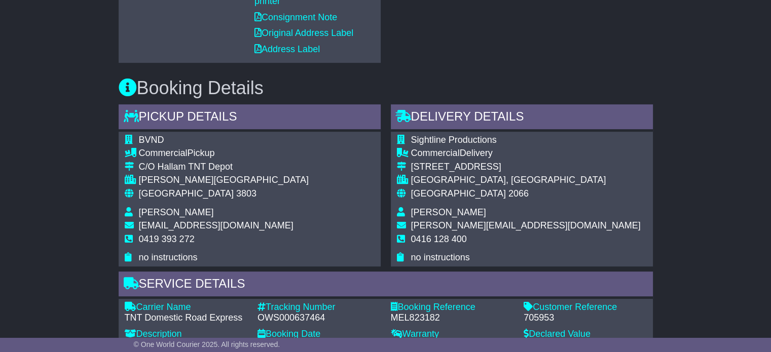
scroll to position [456, 0]
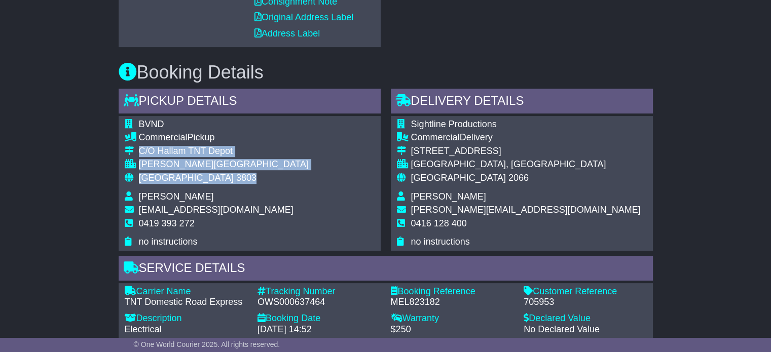
drag, startPoint x: 199, startPoint y: 180, endPoint x: 134, endPoint y: 145, distance: 73.0
click at [134, 145] on tbody "BVND Commercial Pickup C/O [GEOGRAPHIC_DATA] [GEOGRAPHIC_DATA][PERSON_NAME][GEO…" at bounding box center [217, 183] width 184 height 129
copy tbody "C/O Hallam TNT Depot [GEOGRAPHIC_DATA][PERSON_NAME][GEOGRAPHIC_DATA] 3803"
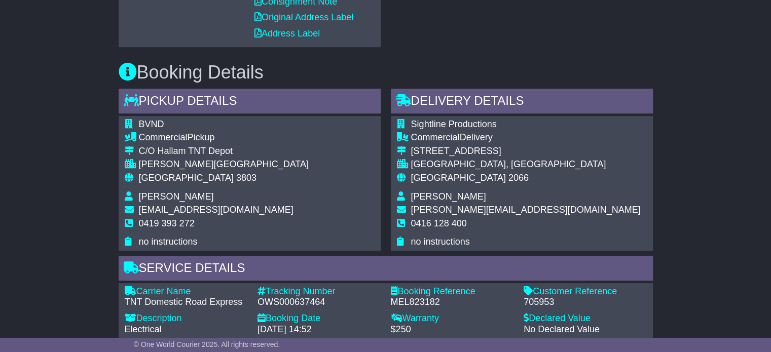
click at [158, 223] on span "0419 393 272" at bounding box center [167, 223] width 56 height 10
click at [158, 222] on span "0419 393 272" at bounding box center [167, 223] width 56 height 10
click at [174, 222] on span "0419 393 272" at bounding box center [167, 223] width 56 height 10
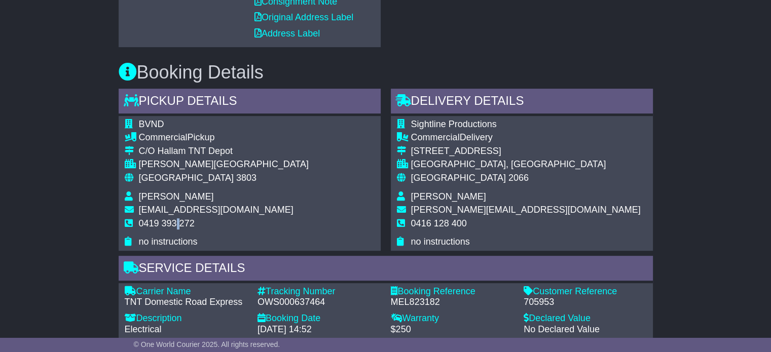
click at [174, 222] on span "0419 393 272" at bounding box center [167, 223] width 56 height 10
copy tbody "0419 393 272"
click at [282, 306] on div "OWS000637464" at bounding box center [318, 302] width 123 height 11
click at [282, 305] on div "OWS000637464" at bounding box center [318, 302] width 123 height 11
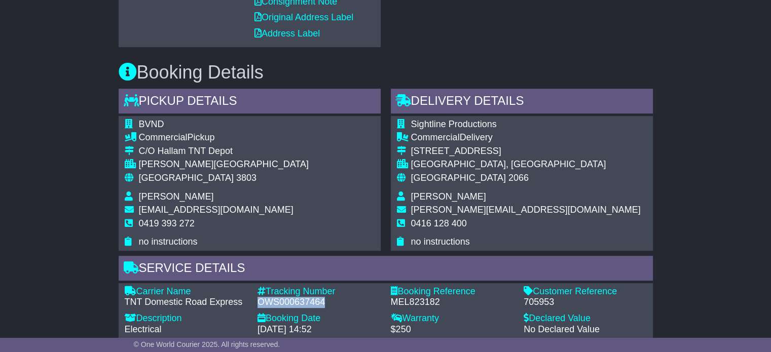
click at [282, 305] on div "OWS000637464" at bounding box center [318, 302] width 123 height 11
copy div "OWS000637464"
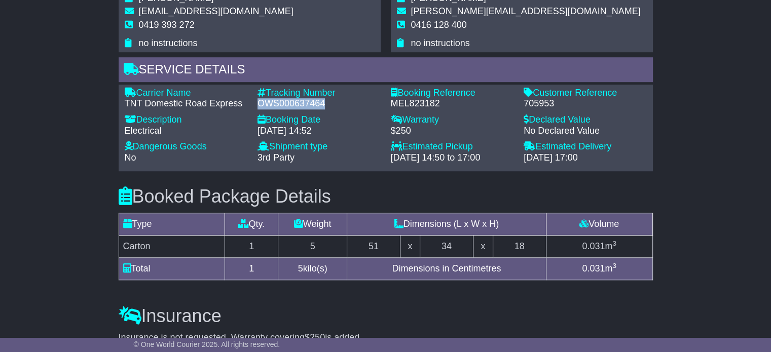
scroll to position [659, 0]
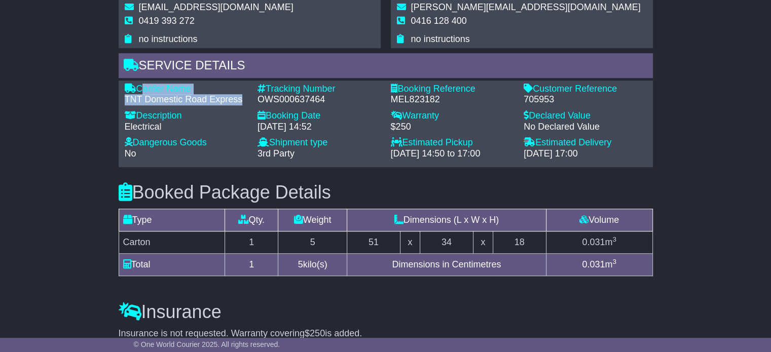
drag, startPoint x: 243, startPoint y: 99, endPoint x: 141, endPoint y: 83, distance: 103.1
click at [141, 84] on div "Carrier Name - TNT Domestic Road Express" at bounding box center [186, 95] width 133 height 22
copy div "Carrier Name - TNT Domestic Road Express"
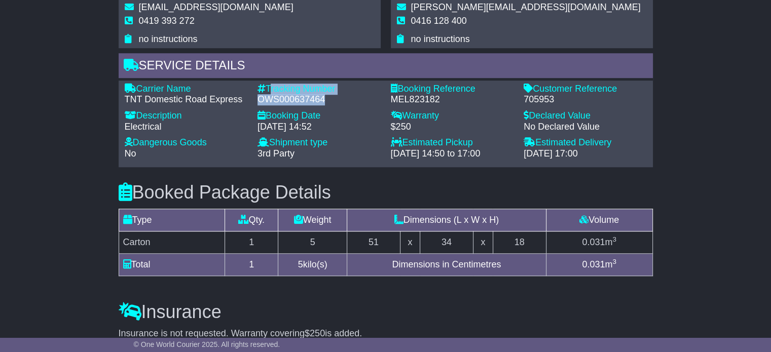
drag, startPoint x: 324, startPoint y: 96, endPoint x: 268, endPoint y: 83, distance: 58.3
click at [268, 84] on div "Tracking Number - OWS000637464" at bounding box center [318, 95] width 133 height 22
copy div "Tracking Number - OWS000637464"
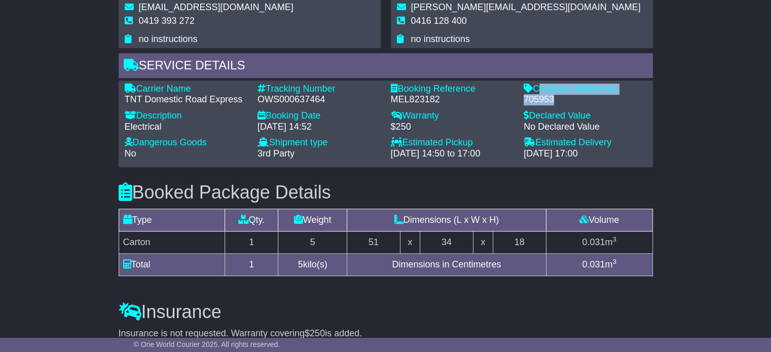
drag, startPoint x: 551, startPoint y: 97, endPoint x: 535, endPoint y: 83, distance: 21.2
click at [535, 84] on div "Customer Reference - 705953" at bounding box center [584, 95] width 133 height 22
copy div "Customer Reference - 705953"
click at [340, 67] on div "Service Details" at bounding box center [386, 66] width 534 height 27
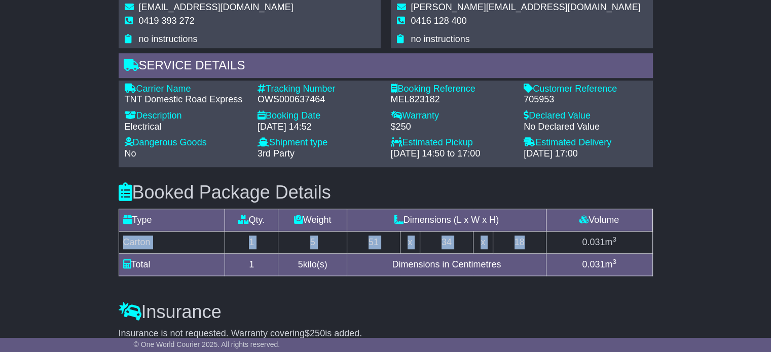
drag, startPoint x: 532, startPoint y: 240, endPoint x: 123, endPoint y: 239, distance: 409.0
click at [123, 239] on tr "Carton 1 5 51 x 34 x 18 0.031 m 3" at bounding box center [386, 243] width 534 height 22
copy tr "Carton 1 5 51 x 34 x 18"
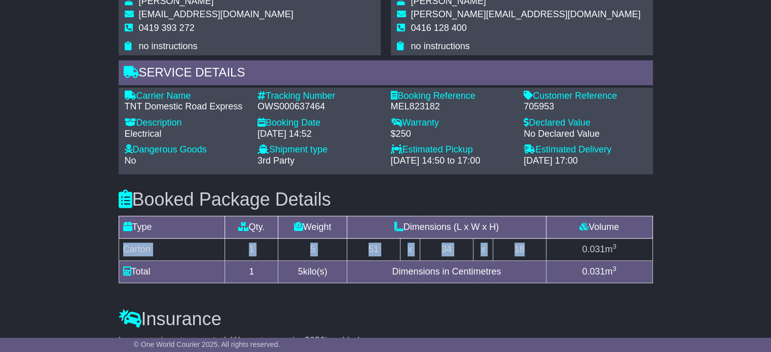
scroll to position [557, 0]
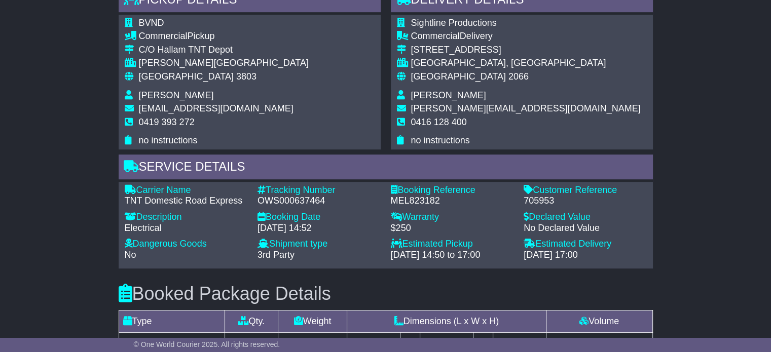
click at [433, 90] on span "[PERSON_NAME]" at bounding box center [448, 95] width 75 height 10
click at [430, 95] on span "[PERSON_NAME]" at bounding box center [448, 95] width 75 height 10
copy tbody "[PERSON_NAME]"
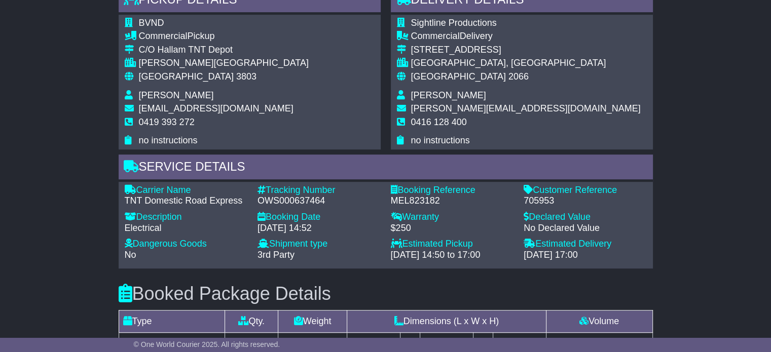
click at [434, 119] on span "0416 128 400" at bounding box center [439, 122] width 56 height 10
copy tbody "0416 128 400"
click at [174, 77] on div "Australia 3803" at bounding box center [224, 76] width 170 height 11
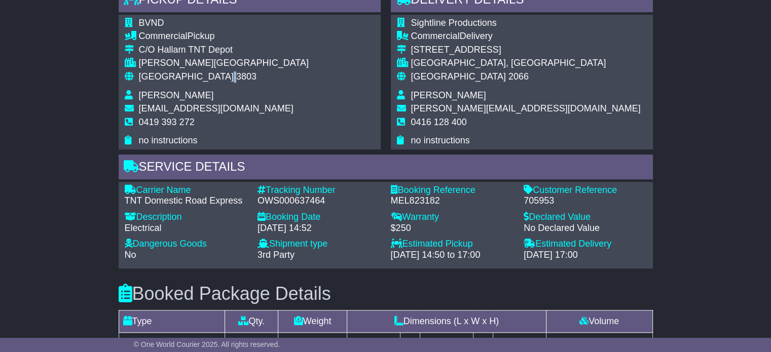
click at [174, 77] on div "Australia 3803" at bounding box center [224, 76] width 170 height 11
copy tbody "Australia 3803"
click at [433, 81] on td "Australia 2066" at bounding box center [526, 80] width 230 height 19
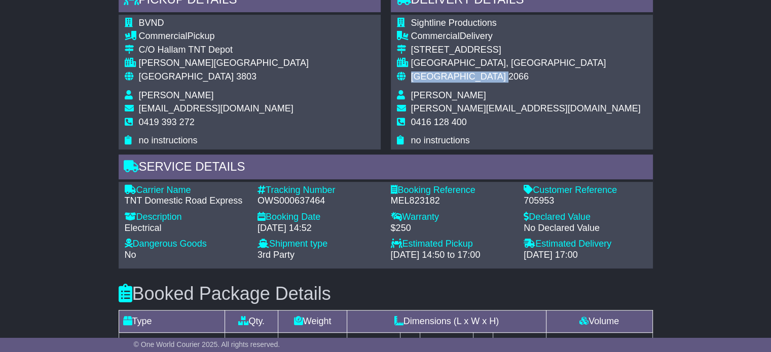
click at [434, 81] on td "Australia 2066" at bounding box center [526, 80] width 230 height 19
click at [435, 81] on span "[GEOGRAPHIC_DATA]" at bounding box center [458, 76] width 95 height 10
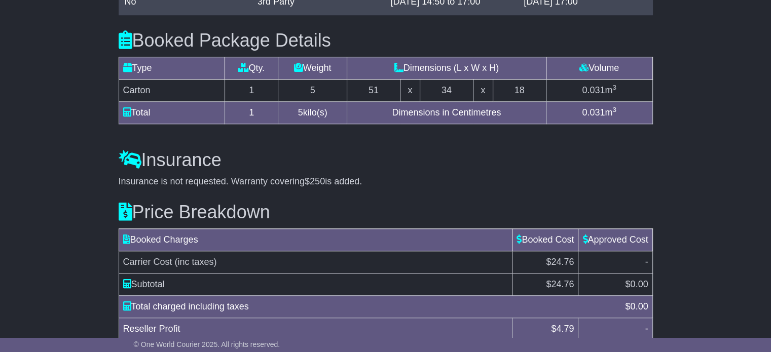
scroll to position [856, 0]
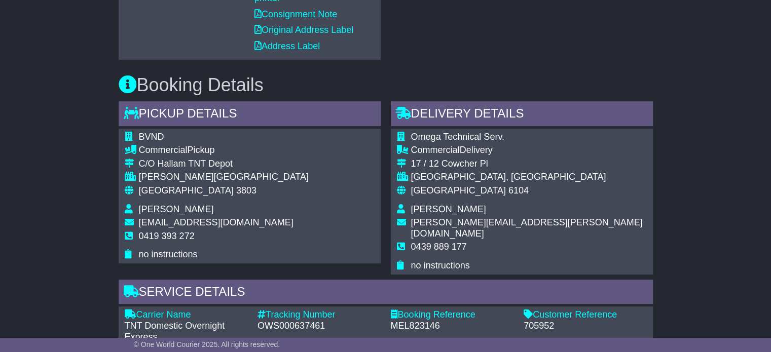
scroll to position [456, 0]
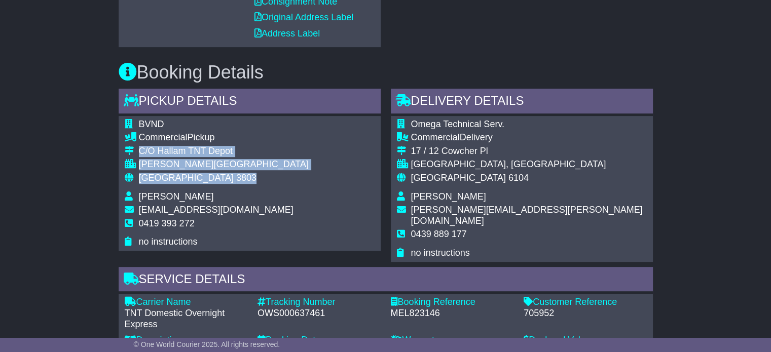
drag, startPoint x: 199, startPoint y: 178, endPoint x: 132, endPoint y: 146, distance: 73.9
click at [132, 146] on tbody "BVND Commercial Pickup C/O [GEOGRAPHIC_DATA] [GEOGRAPHIC_DATA][PERSON_NAME][GEO…" at bounding box center [217, 183] width 184 height 129
copy tbody "C/O Hallam TNT Depot [GEOGRAPHIC_DATA][PERSON_NAME][GEOGRAPHIC_DATA] 3803"
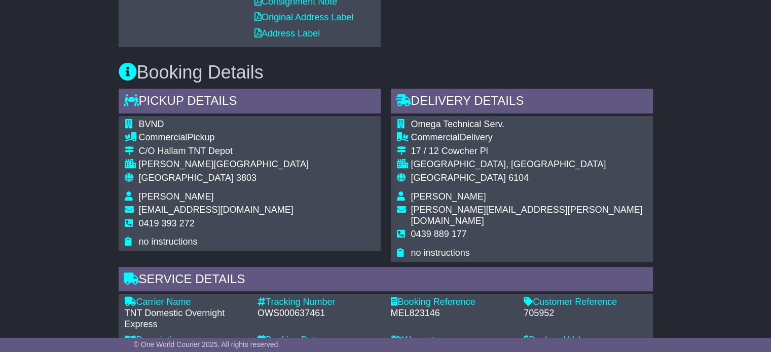
click at [278, 308] on div "OWS000637461" at bounding box center [318, 313] width 123 height 11
copy div "OWS000637461"
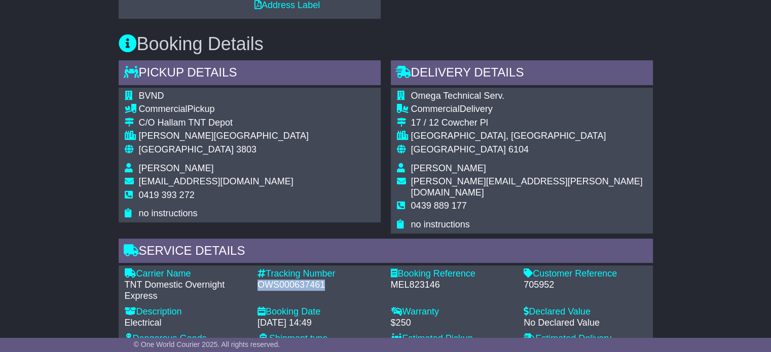
scroll to position [507, 0]
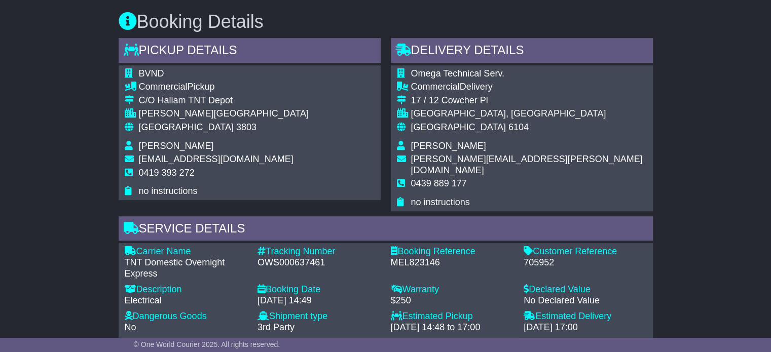
click at [154, 171] on span "0419 393 272" at bounding box center [167, 173] width 56 height 10
copy tbody "0419 393 272"
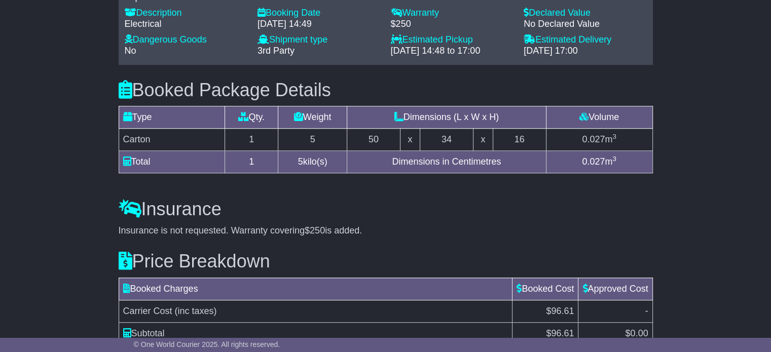
scroll to position [710, 0]
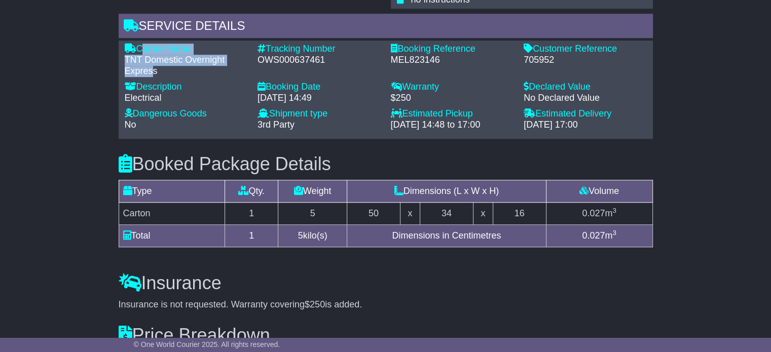
drag, startPoint x: 154, startPoint y: 57, endPoint x: 139, endPoint y: 34, distance: 27.1
click at [139, 44] on div "Carrier Name - TNT Domestic Overnight Express" at bounding box center [186, 60] width 133 height 33
copy div "Carrier Name - TNT Domestic Overnight Expres"
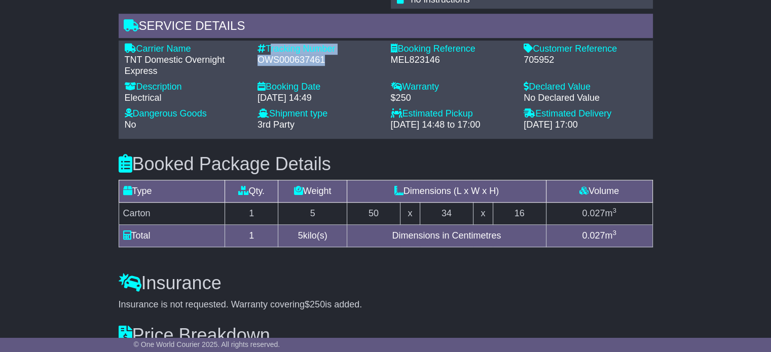
drag, startPoint x: 327, startPoint y: 48, endPoint x: 267, endPoint y: 32, distance: 62.3
click at [267, 44] on div "Tracking Number - OWS000637461" at bounding box center [318, 60] width 133 height 33
copy div "Tracking Number - OWS000637461"
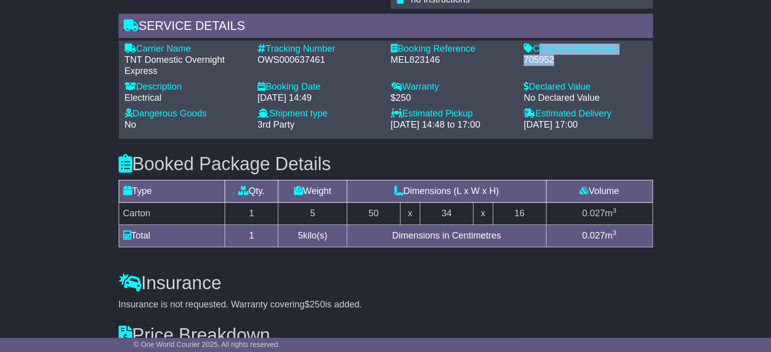
click at [537, 44] on div "Customer Reference - 705952" at bounding box center [584, 60] width 133 height 33
copy div "Customer Reference - 705952"
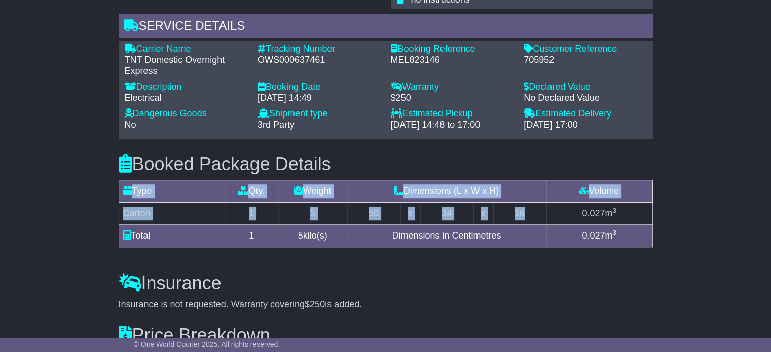
drag, startPoint x: 527, startPoint y: 197, endPoint x: 118, endPoint y: 198, distance: 409.5
click at [119, 198] on table "Type Qty. Weight Dimensions (L x W x H) Volume Additional Carton 1 5 50 x 34 x …" at bounding box center [386, 213] width 534 height 67
click at [122, 203] on td "Carton" at bounding box center [172, 214] width 106 height 22
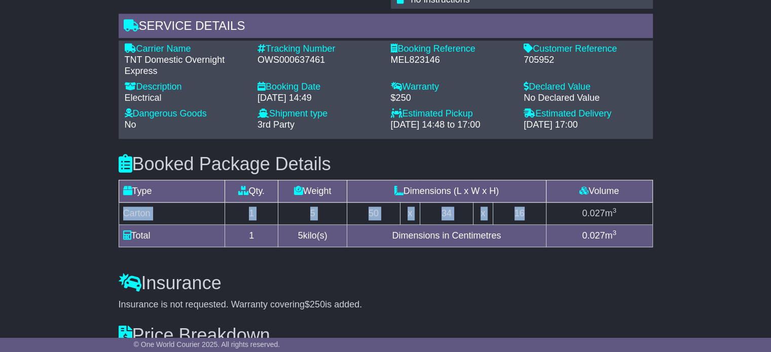
drag, startPoint x: 121, startPoint y: 200, endPoint x: 532, endPoint y: 206, distance: 411.1
click at [532, 206] on tr "Carton 1 5 50 x 34 x 16 0.027 m 3" at bounding box center [386, 214] width 534 height 22
copy tr "Carton 1 5 50 x 34 x 16"
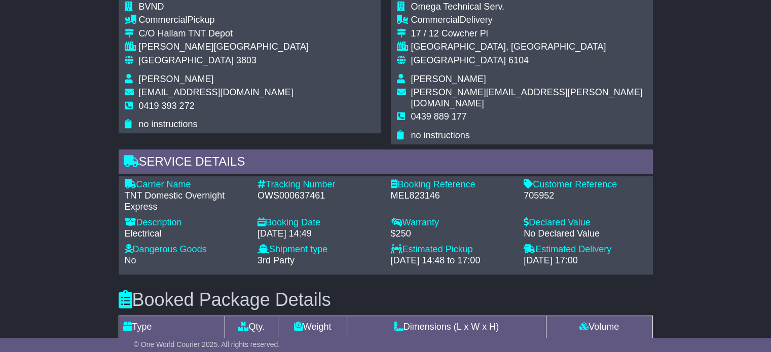
scroll to position [507, 0]
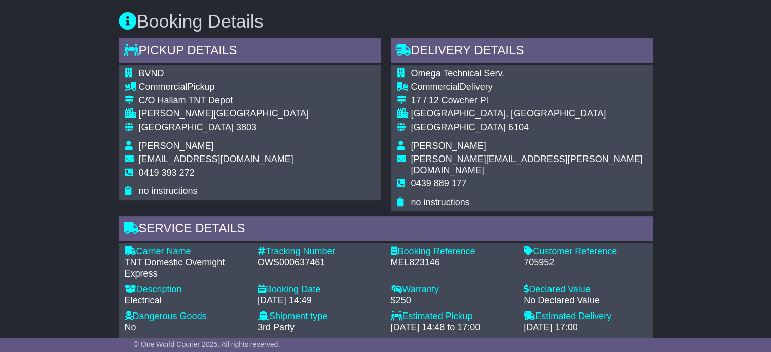
click at [436, 141] on span "Craig Beatson" at bounding box center [448, 146] width 75 height 10
copy tbody "Craig Beatson"
click at [438, 178] on span "0439 889 177" at bounding box center [439, 183] width 56 height 10
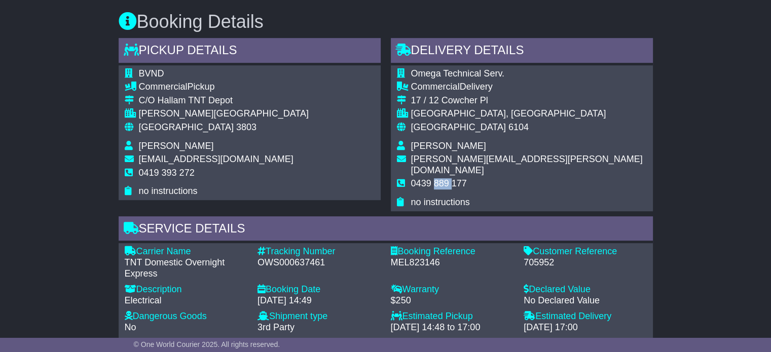
click at [438, 178] on span "0439 889 177" at bounding box center [439, 183] width 56 height 10
copy tbody "0439 889 177"
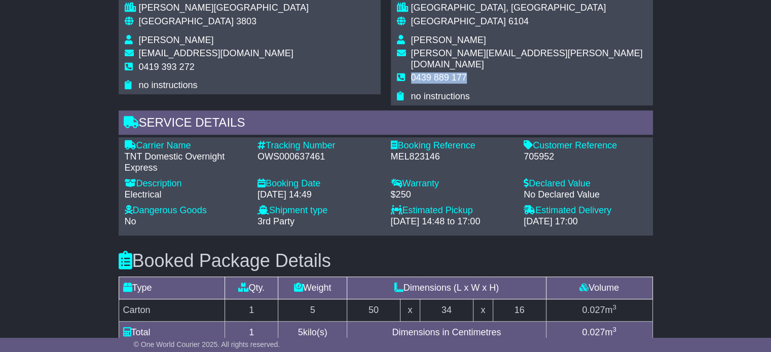
scroll to position [562, 0]
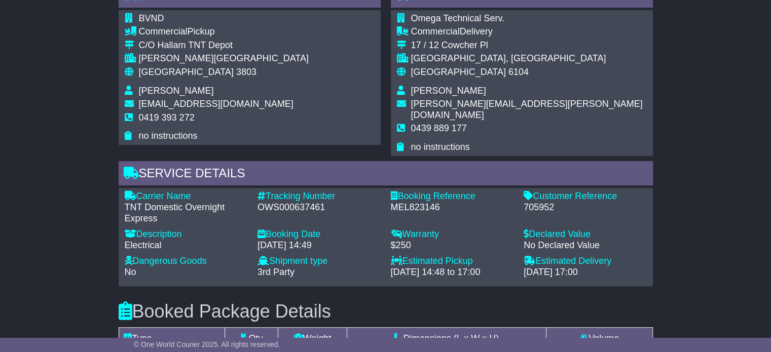
click at [160, 81] on td "Australia 3803" at bounding box center [224, 76] width 170 height 19
click at [159, 70] on span "[GEOGRAPHIC_DATA]" at bounding box center [186, 72] width 95 height 10
click at [444, 75] on span "[GEOGRAPHIC_DATA]" at bounding box center [458, 72] width 95 height 10
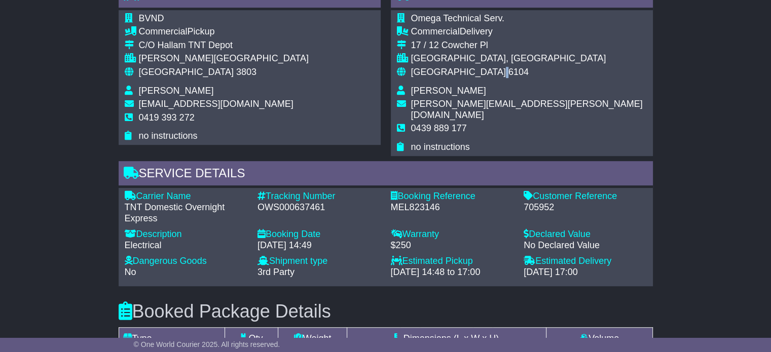
click at [444, 75] on span "[GEOGRAPHIC_DATA]" at bounding box center [458, 72] width 95 height 10
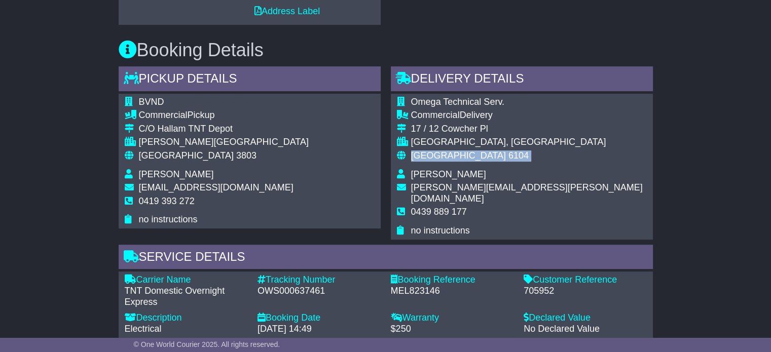
scroll to position [461, 0]
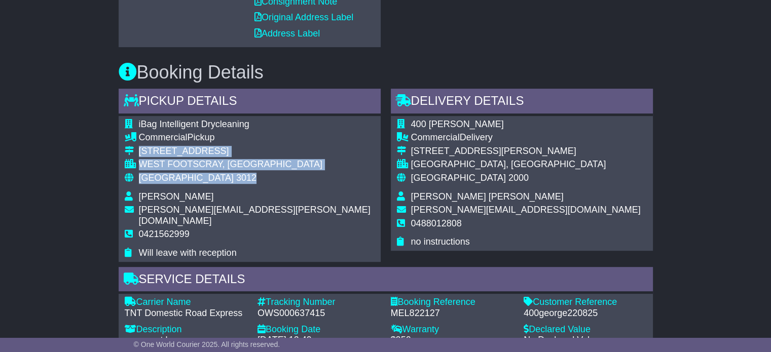
drag, startPoint x: 205, startPoint y: 181, endPoint x: 136, endPoint y: 153, distance: 74.7
click at [136, 153] on tbody "iBag Intelligent Drycleaning Commercial Pickup [STREET_ADDRESS] [GEOGRAPHIC_DAT…" at bounding box center [250, 189] width 250 height 140
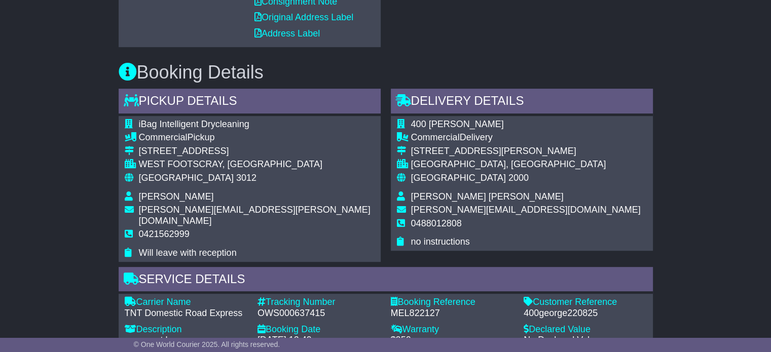
click at [145, 229] on span "0421562999" at bounding box center [164, 234] width 51 height 10
copy tbody "0421562999"
click at [268, 308] on div "OWS000637415" at bounding box center [318, 313] width 123 height 11
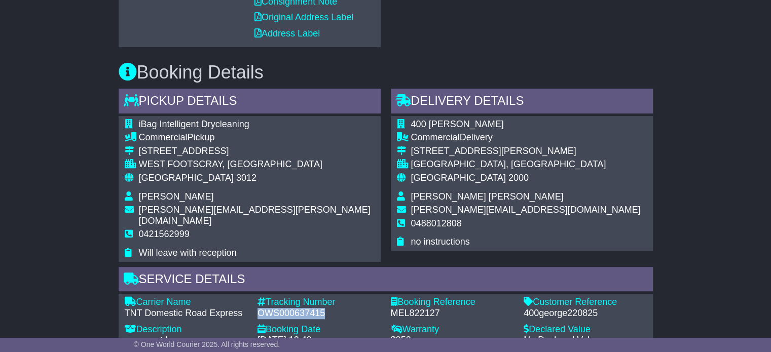
click at [268, 308] on div "OWS000637415" at bounding box center [318, 313] width 123 height 11
copy div "OWS000637415"
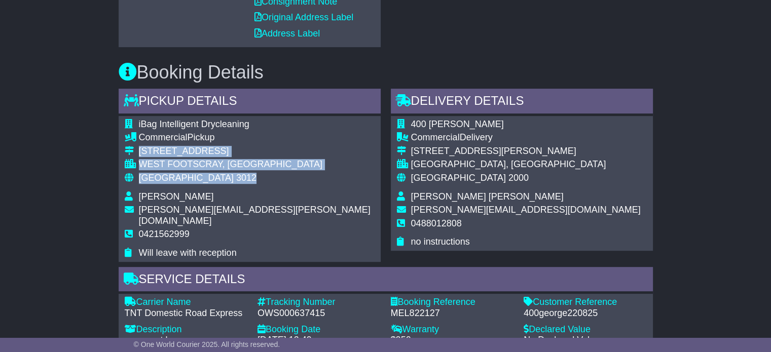
drag, startPoint x: 200, startPoint y: 180, endPoint x: 139, endPoint y: 146, distance: 69.4
click at [139, 146] on tbody "iBag Intelligent Drycleaning Commercial Pickup [STREET_ADDRESS] [GEOGRAPHIC_DAT…" at bounding box center [250, 189] width 250 height 140
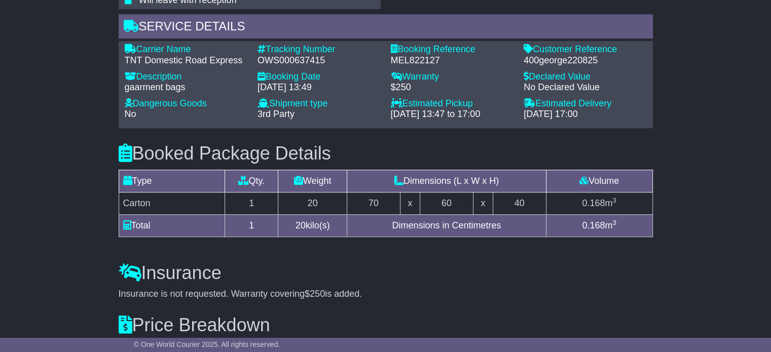
scroll to position [710, 0]
drag, startPoint x: 242, startPoint y: 49, endPoint x: 137, endPoint y: 36, distance: 105.7
click at [137, 44] on div "Carrier Name - TNT Domestic Road Express" at bounding box center [186, 55] width 133 height 22
copy div "Carrier Name - TNT Domestic Road Express"
drag, startPoint x: 325, startPoint y: 49, endPoint x: 269, endPoint y: 32, distance: 58.5
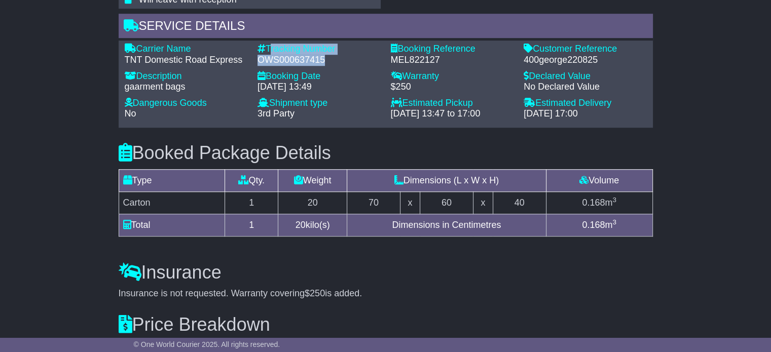
click at [269, 44] on div "Tracking Number - OWS000637415" at bounding box center [318, 55] width 133 height 22
copy div "Tracking Number - OWS000637415"
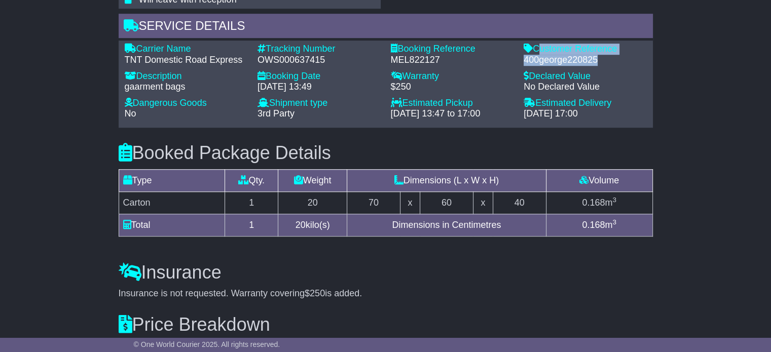
drag, startPoint x: 599, startPoint y: 48, endPoint x: 535, endPoint y: 36, distance: 64.4
click at [535, 44] on div "Customer Reference - 400george220825" at bounding box center [584, 55] width 133 height 22
copy div "Customer Reference - 400george220825"
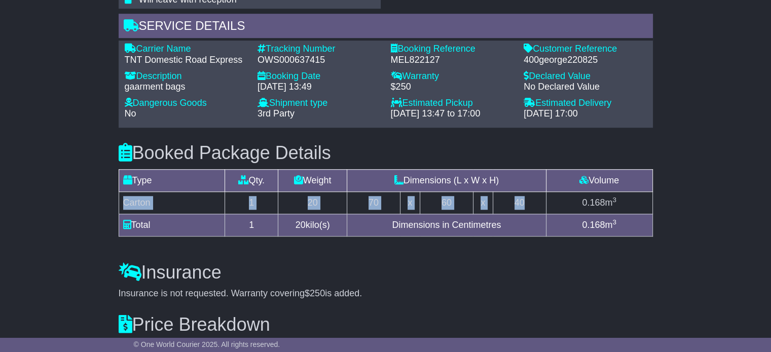
drag, startPoint x: 536, startPoint y: 190, endPoint x: 122, endPoint y: 190, distance: 414.1
click at [122, 192] on tr "Carton 1 20 70 x 60 x 40 0.168 m 3" at bounding box center [386, 203] width 534 height 22
copy tr "Carton 1 20 70 x 60 x 40"
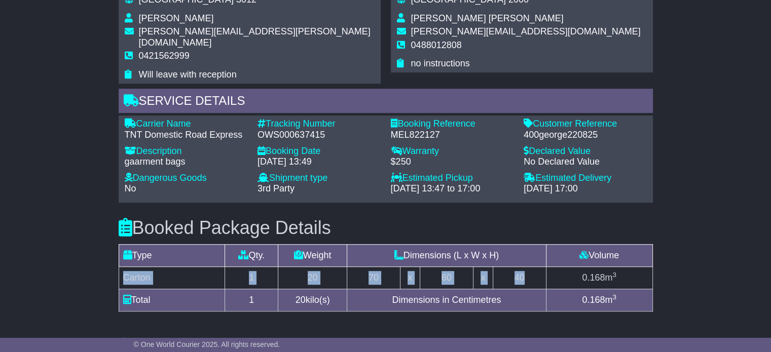
scroll to position [557, 0]
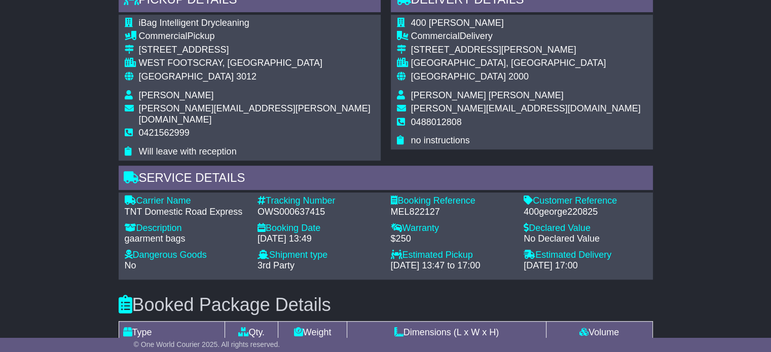
click at [432, 91] on span "Maria Catalina Madiedo" at bounding box center [487, 95] width 153 height 10
copy tbody "Maria Catalina Madiedo"
click at [429, 123] on span "0488012808" at bounding box center [436, 122] width 51 height 10
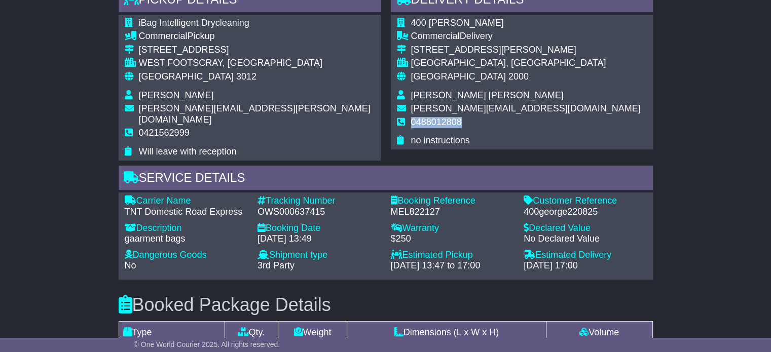
click at [429, 123] on span "0488012808" at bounding box center [436, 122] width 51 height 10
copy tbody "0488012808"
click at [171, 80] on span "[GEOGRAPHIC_DATA]" at bounding box center [186, 76] width 95 height 10
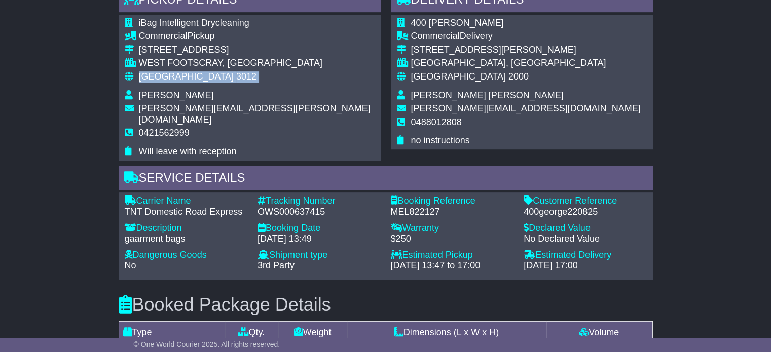
click at [171, 80] on span "[GEOGRAPHIC_DATA]" at bounding box center [186, 76] width 95 height 10
copy tbody "Australia 3012"
click at [508, 77] on span "2000" at bounding box center [518, 76] width 20 height 10
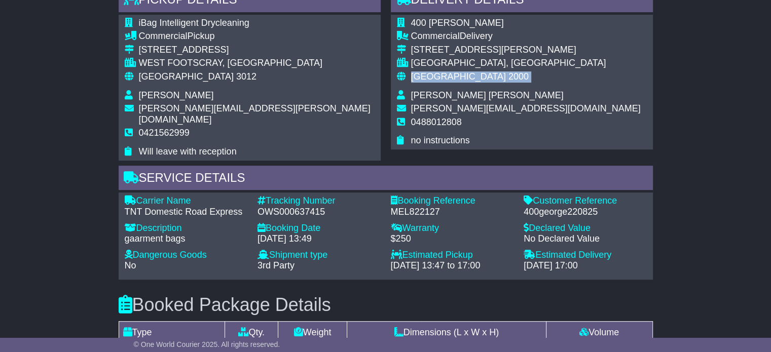
click at [508, 77] on span "2000" at bounding box center [518, 76] width 20 height 10
copy tbody "Australia 2000"
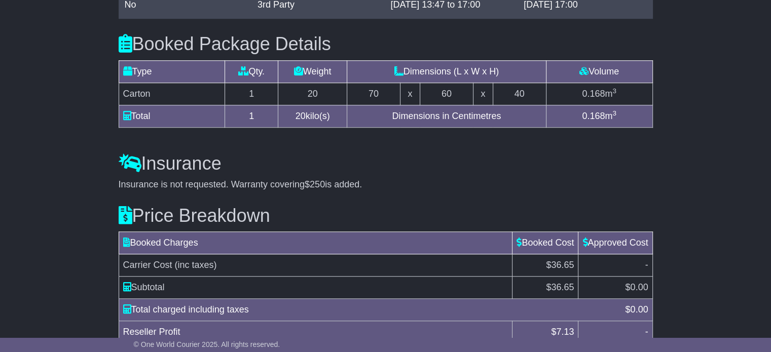
scroll to position [856, 0]
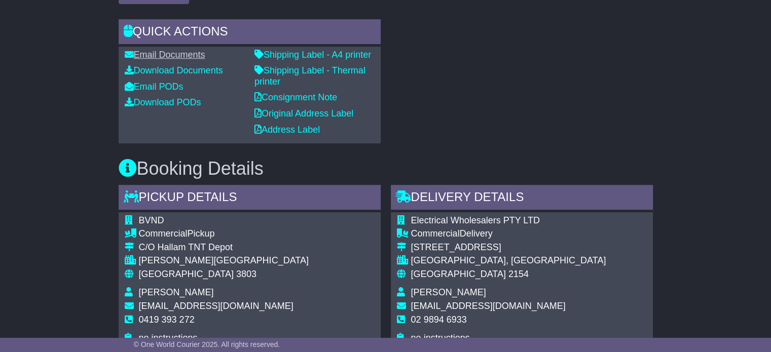
scroll to position [557, 0]
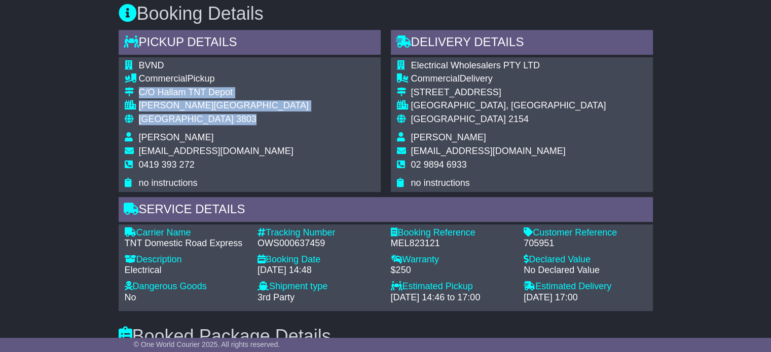
drag, startPoint x: 182, startPoint y: 117, endPoint x: 139, endPoint y: 91, distance: 50.0
click at [139, 91] on tbody "BVND Commercial Pickup C/O [GEOGRAPHIC_DATA] [GEOGRAPHIC_DATA][PERSON_NAME][GEO…" at bounding box center [217, 124] width 184 height 129
copy tbody "C/O Hallam TNT Depot [GEOGRAPHIC_DATA][PERSON_NAME][GEOGRAPHIC_DATA] 3803"
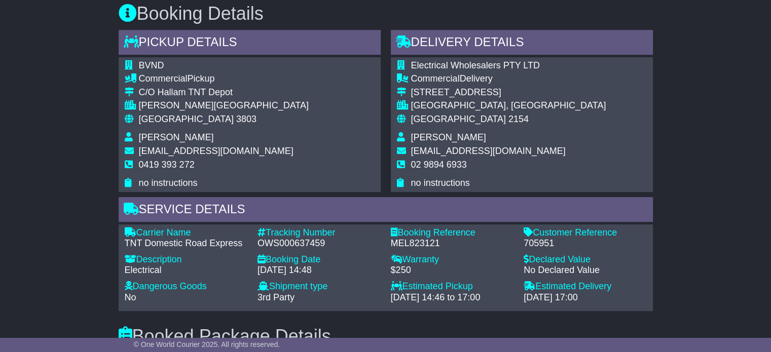
click at [174, 163] on span "0419 393 272" at bounding box center [167, 165] width 56 height 10
copy tbody "0419 393 272"
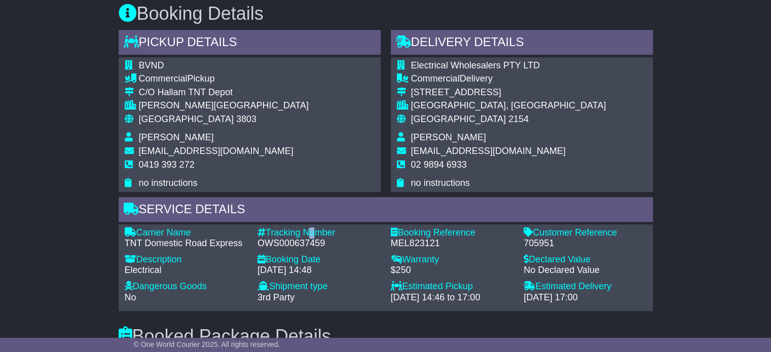
drag, startPoint x: 308, startPoint y: 232, endPoint x: 305, endPoint y: 238, distance: 7.5
click at [306, 237] on div "Tracking Number - OWS000637459" at bounding box center [318, 239] width 133 height 22
click at [304, 239] on div "OWS000637459" at bounding box center [318, 243] width 123 height 11
click at [304, 240] on div "OWS000637459" at bounding box center [318, 243] width 123 height 11
drag, startPoint x: 242, startPoint y: 242, endPoint x: 139, endPoint y: 230, distance: 103.2
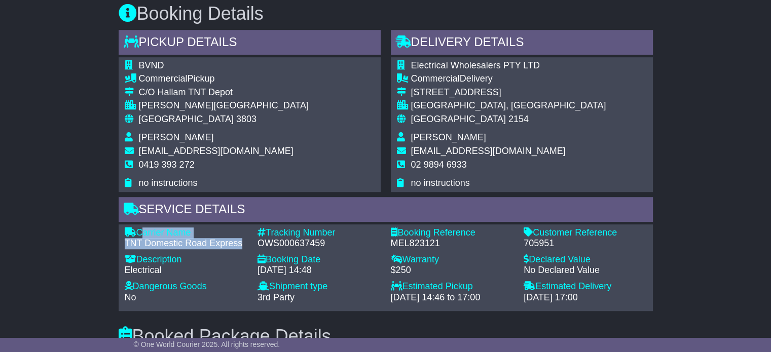
click at [139, 230] on div "Carrier Name - TNT Domestic Road Express" at bounding box center [186, 239] width 133 height 22
copy div "Carrier Name - TNT Domestic Road Express"
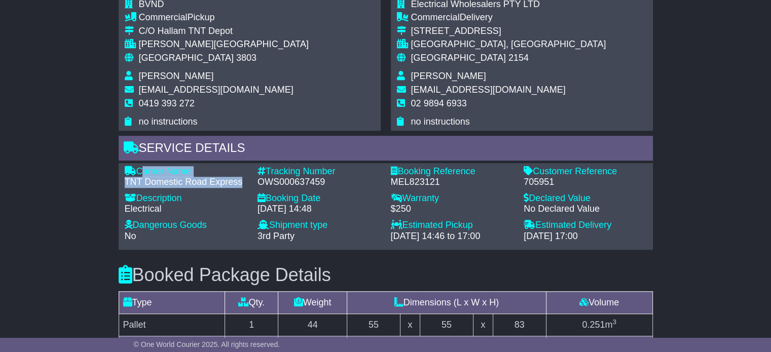
scroll to position [710, 0]
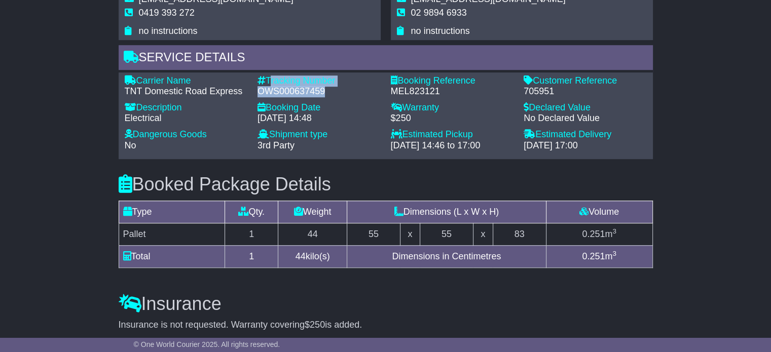
drag, startPoint x: 330, startPoint y: 90, endPoint x: 269, endPoint y: 79, distance: 62.8
click at [269, 79] on div "Tracking Number - OWS000637459" at bounding box center [318, 87] width 133 height 22
copy div "Tracking Number - OWS000637459"
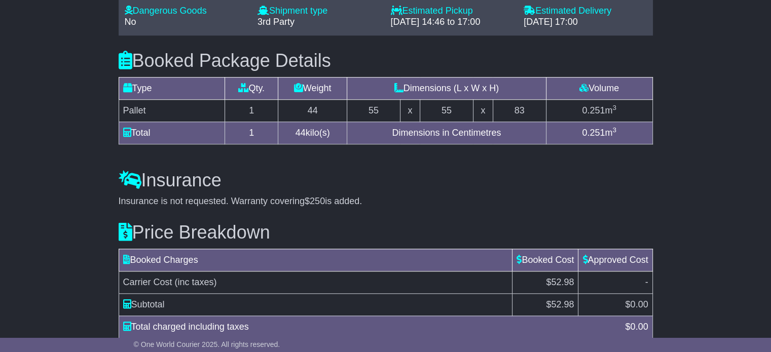
scroll to position [746, 0]
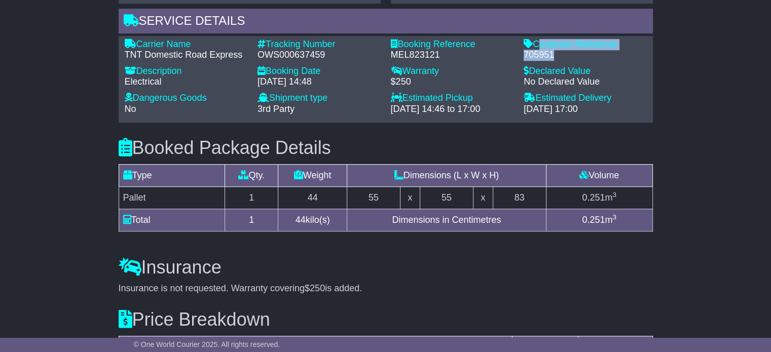
drag, startPoint x: 551, startPoint y: 54, endPoint x: 537, endPoint y: 40, distance: 19.4
click at [537, 40] on div "Customer Reference - 705951" at bounding box center [584, 50] width 133 height 22
copy div "Customer Reference - 705951"
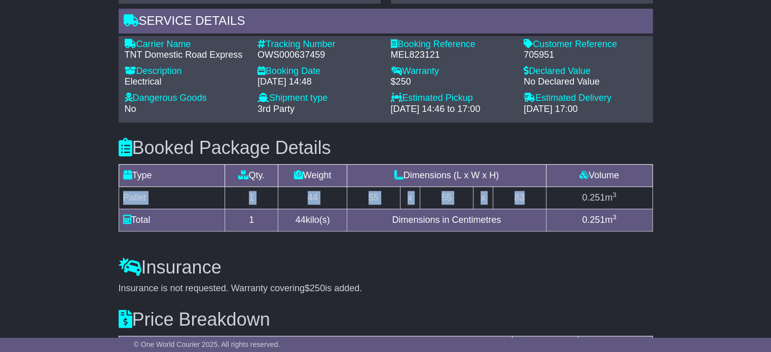
drag, startPoint x: 531, startPoint y: 196, endPoint x: 123, endPoint y: 195, distance: 408.0
click at [123, 195] on tr "Pallet 1 44 55 x 55 x 83 0.251 m 3" at bounding box center [386, 198] width 534 height 22
copy tr "Pallet 1 44 55 x 55 x 83"
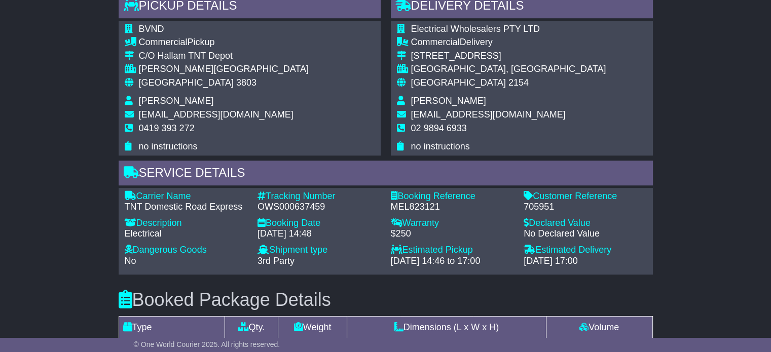
click at [439, 103] on span "[PERSON_NAME]" at bounding box center [448, 101] width 75 height 10
copy tbody "[PERSON_NAME]"
click at [422, 123] on td "02 9894 6933" at bounding box center [508, 132] width 195 height 19
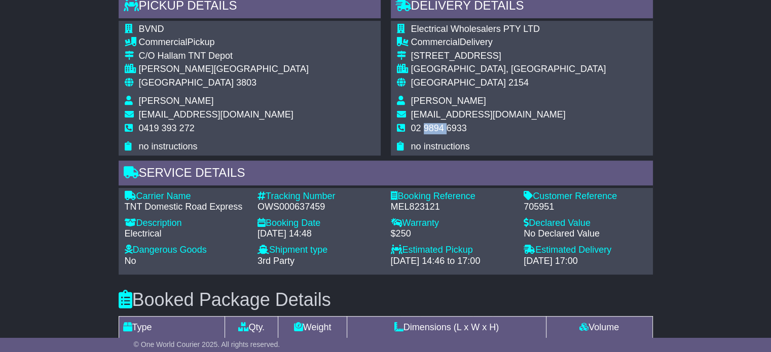
click at [422, 123] on td "02 9894 6933" at bounding box center [508, 132] width 195 height 19
copy tbody "02 9894 6933"
click at [152, 83] on span "[GEOGRAPHIC_DATA]" at bounding box center [186, 83] width 95 height 10
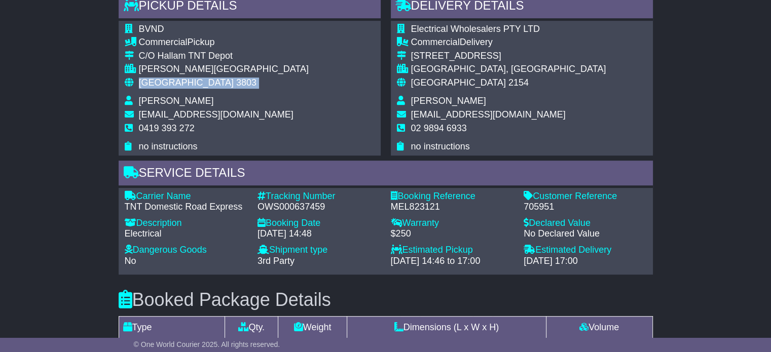
click at [152, 83] on span "[GEOGRAPHIC_DATA]" at bounding box center [186, 83] width 95 height 10
copy tbody "Australia 3803"
click at [426, 87] on div "Australia 2154" at bounding box center [508, 83] width 195 height 11
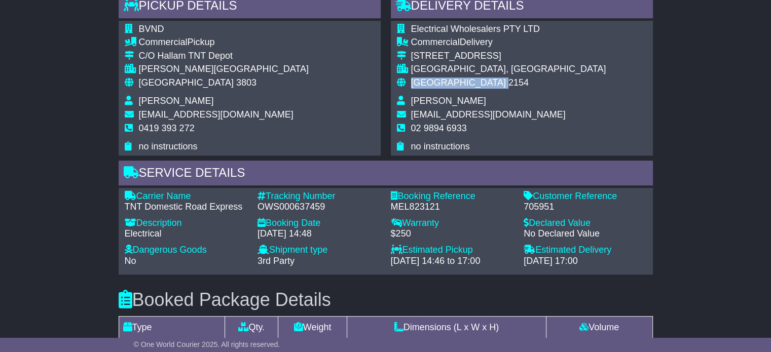
click at [426, 87] on div "Australia 2154" at bounding box center [508, 83] width 195 height 11
copy tbody "Australia 2154"
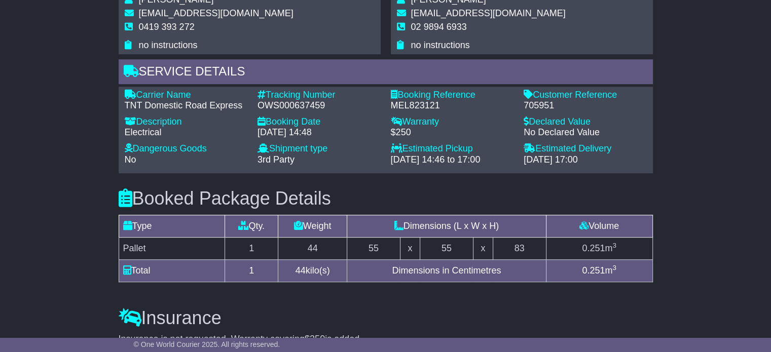
scroll to position [898, 0]
